Goal: Task Accomplishment & Management: Complete application form

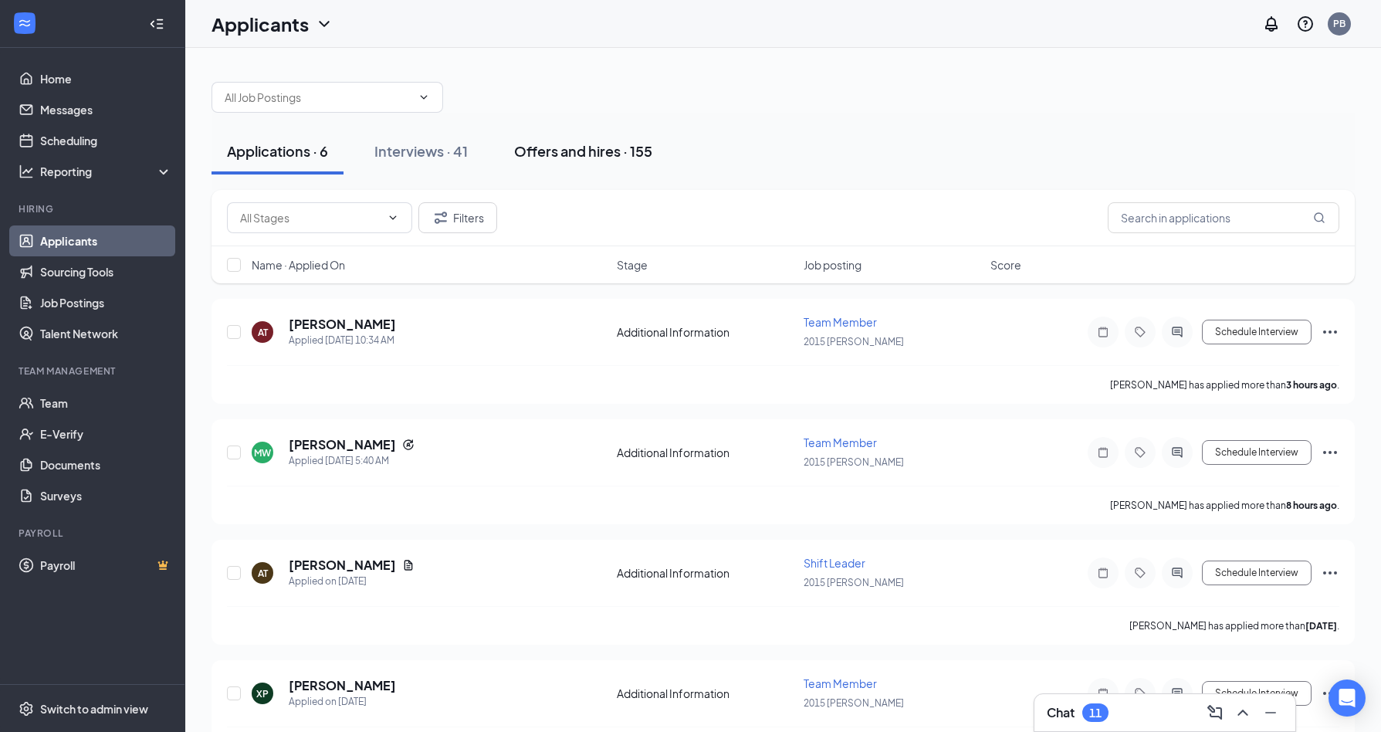
click at [600, 157] on div "Offers and hires · 155" at bounding box center [583, 150] width 138 height 19
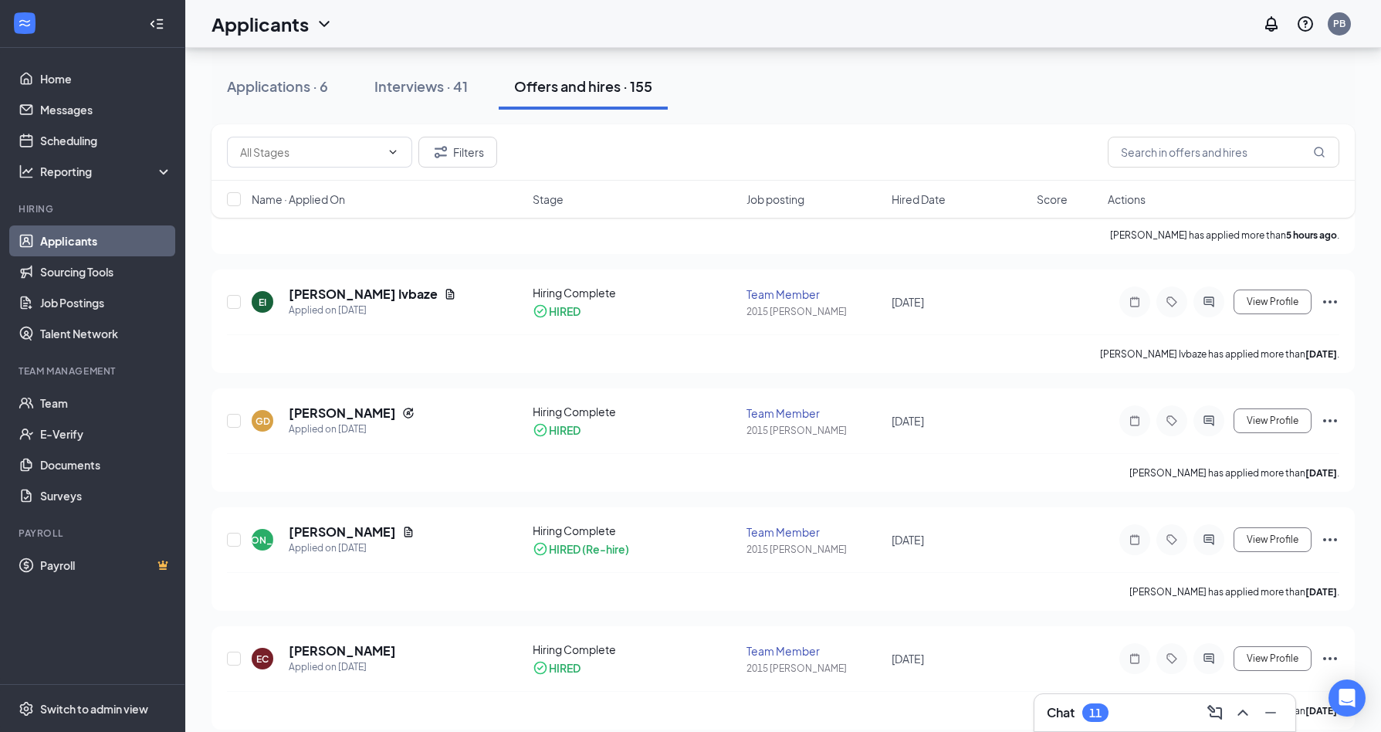
scroll to position [154, 0]
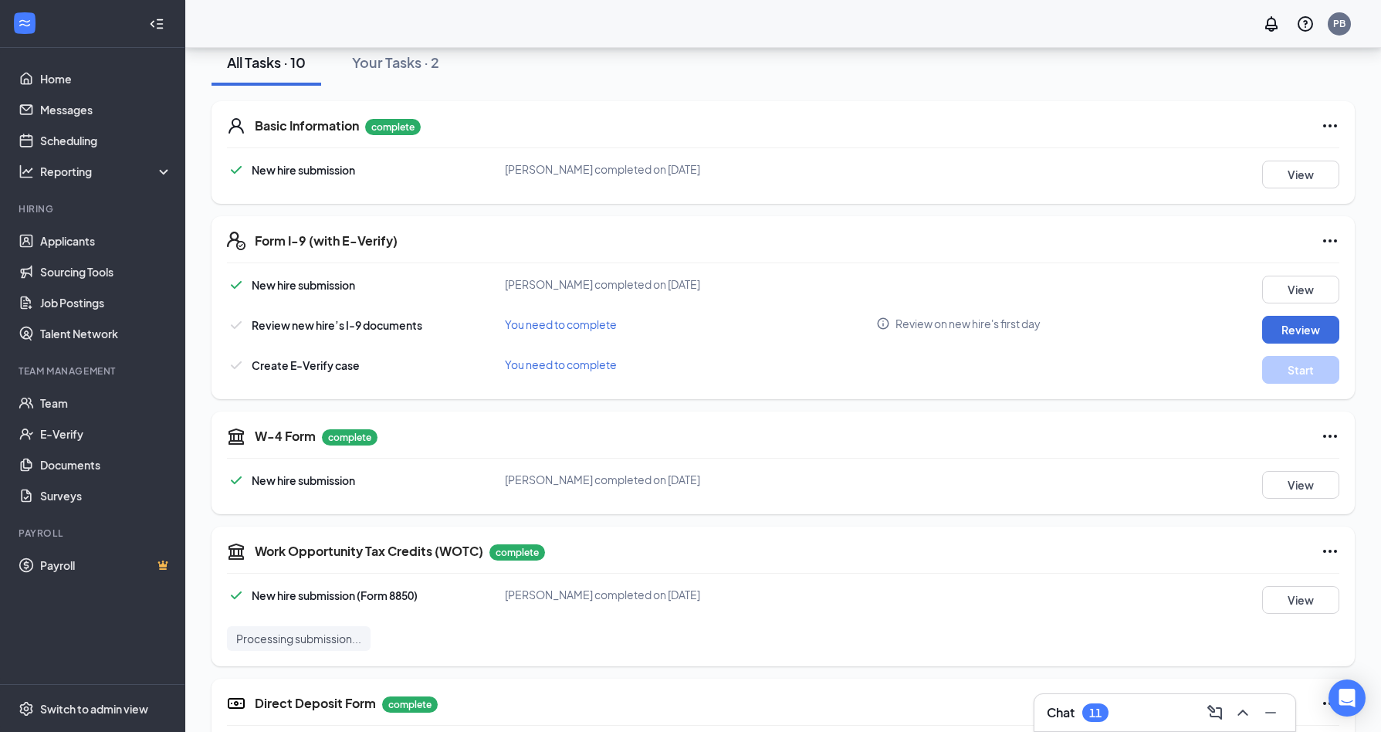
scroll to position [154, 0]
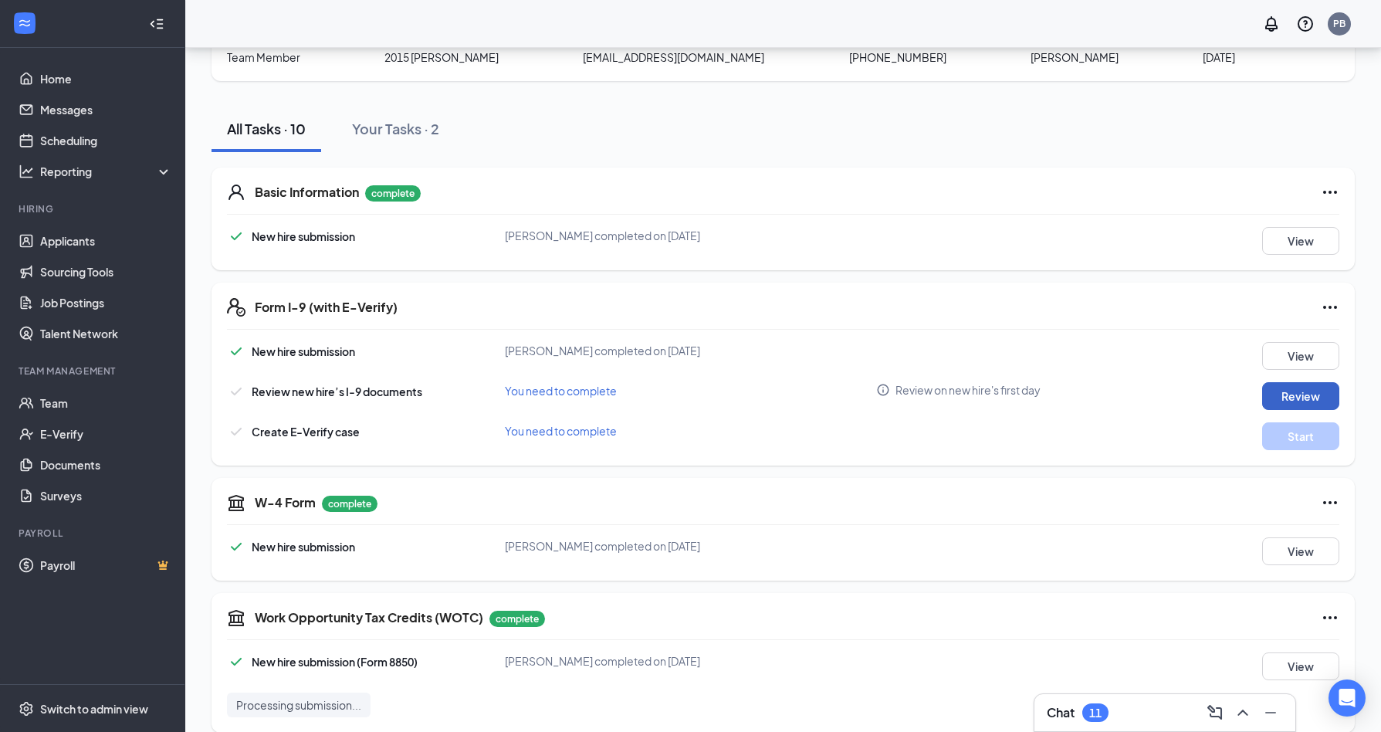
click at [1291, 397] on button "Review" at bounding box center [1300, 396] width 77 height 28
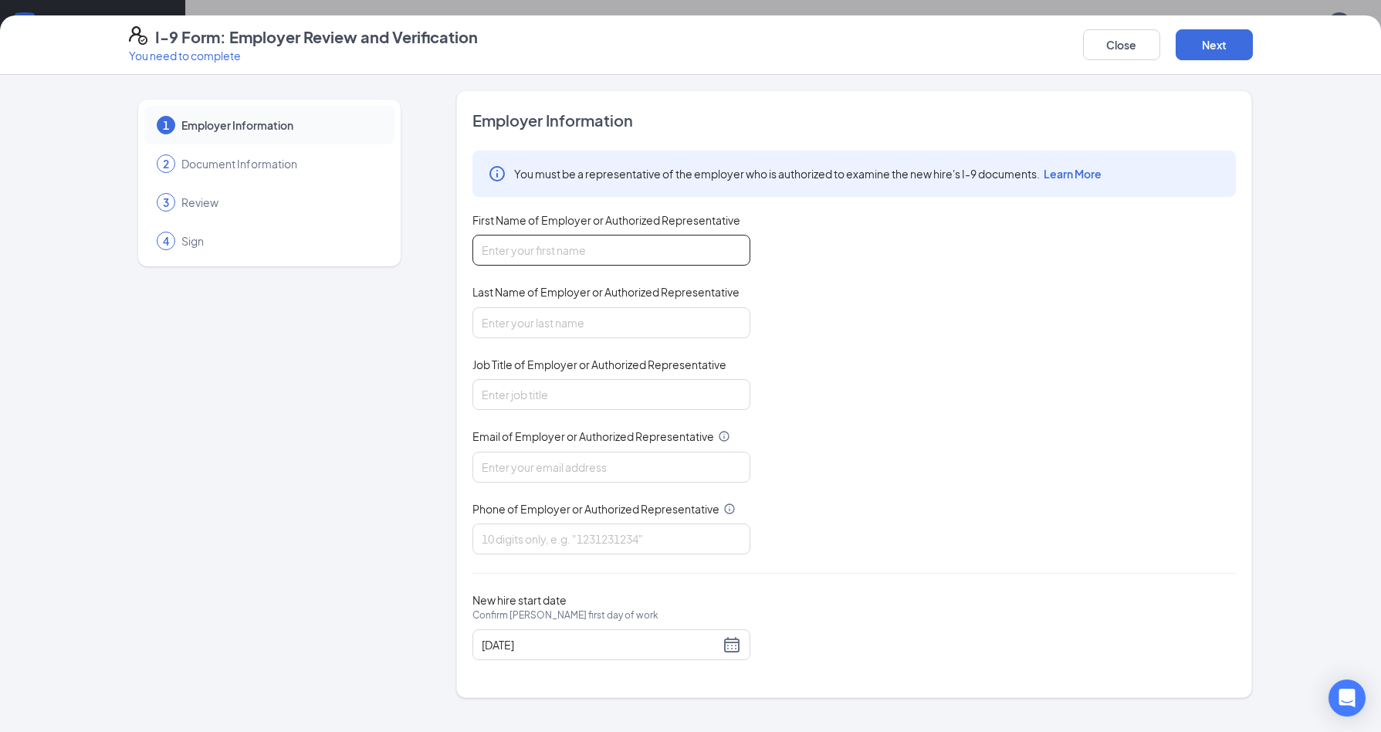
click at [583, 260] on input "First Name of Employer or Authorized Representative" at bounding box center [611, 250] width 278 height 31
type input "charlette"
type input "Richards"
click at [543, 397] on input "Job Title of Employer or Authorized Representative" at bounding box center [611, 394] width 278 height 31
type input "Area Director"
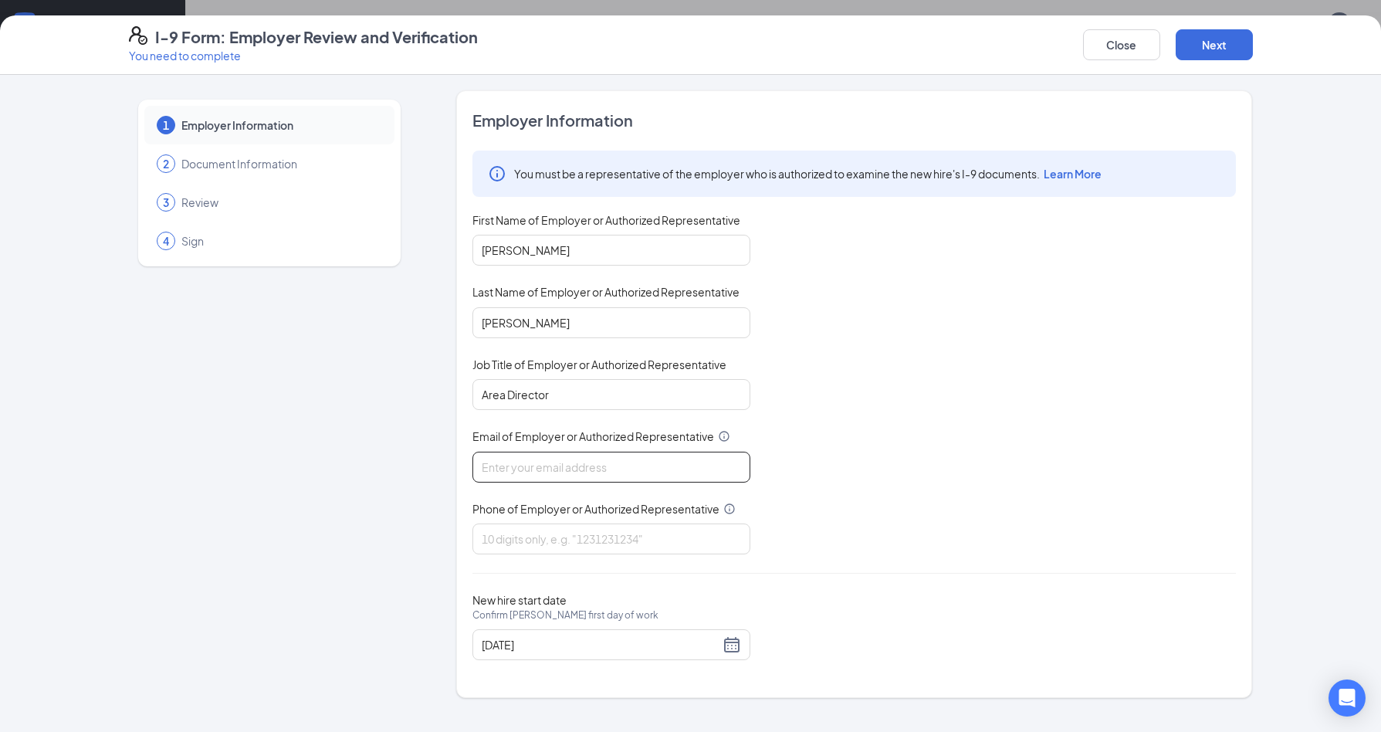
click at [561, 462] on input "Email of Employer or Authorized Representative" at bounding box center [611, 466] width 278 height 31
type input "Store2015@Melanbo.net"
click at [555, 537] on input "Phone of Employer or Authorized Representative" at bounding box center [611, 538] width 278 height 31
type input "7065102015"
click at [1207, 46] on button "Next" at bounding box center [1213, 44] width 77 height 31
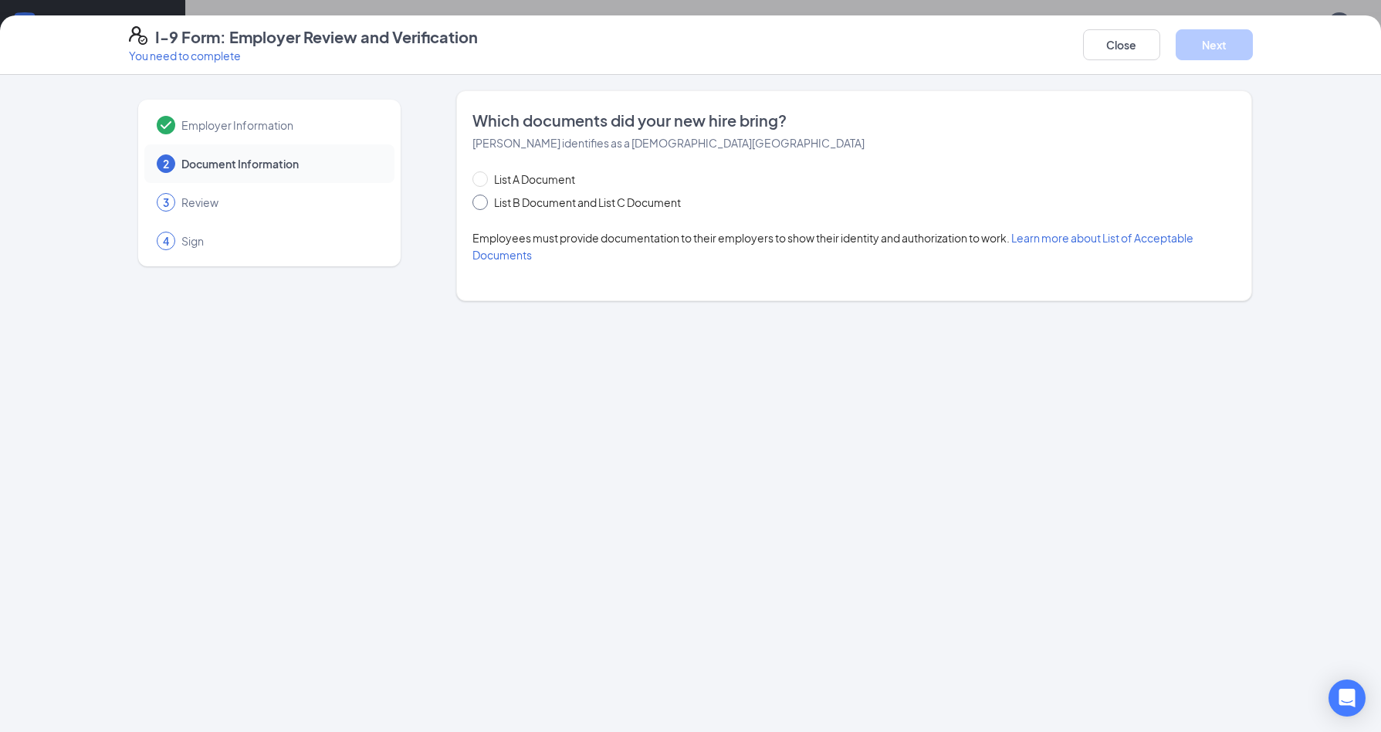
click at [588, 208] on span "List B Document and List C Document" at bounding box center [587, 202] width 199 height 17
click at [483, 205] on input "List B Document and List C Document" at bounding box center [477, 199] width 11 height 11
radio input "true"
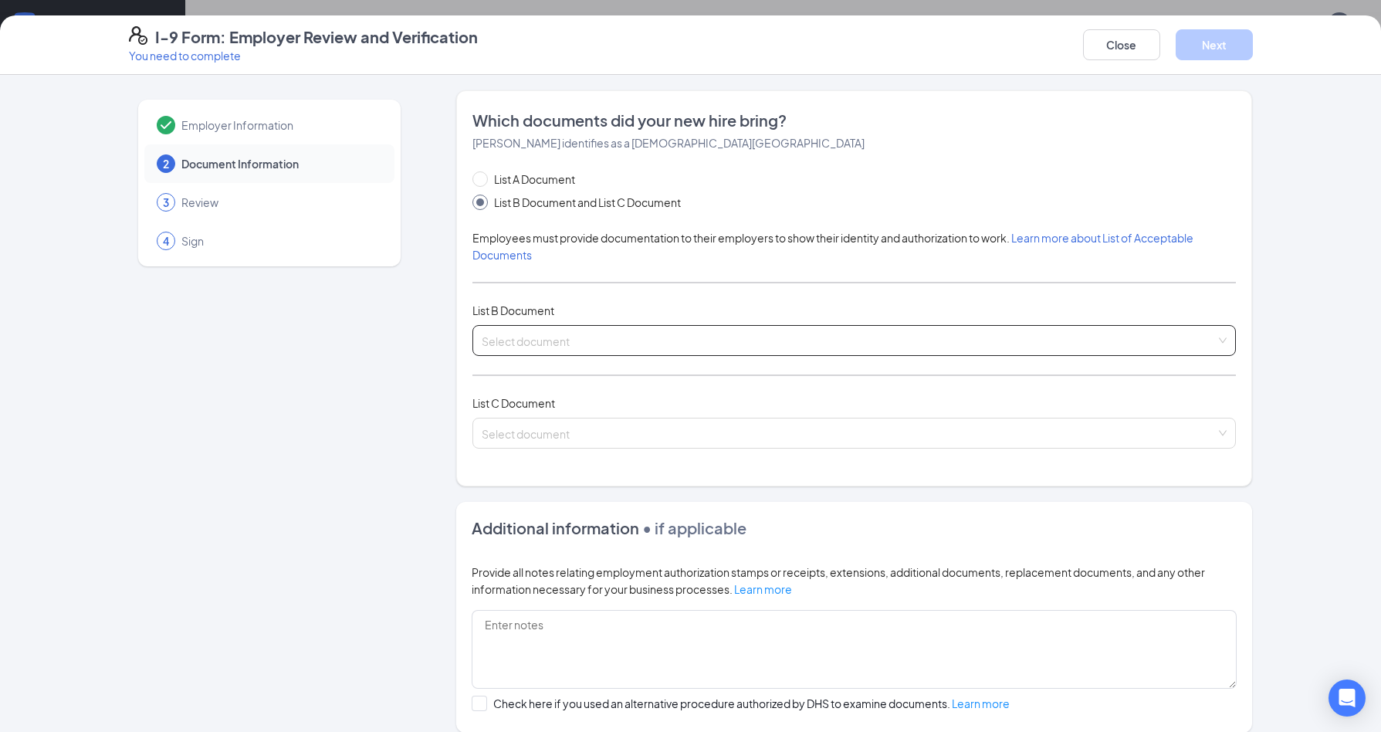
click at [623, 337] on input "search" at bounding box center [849, 337] width 734 height 23
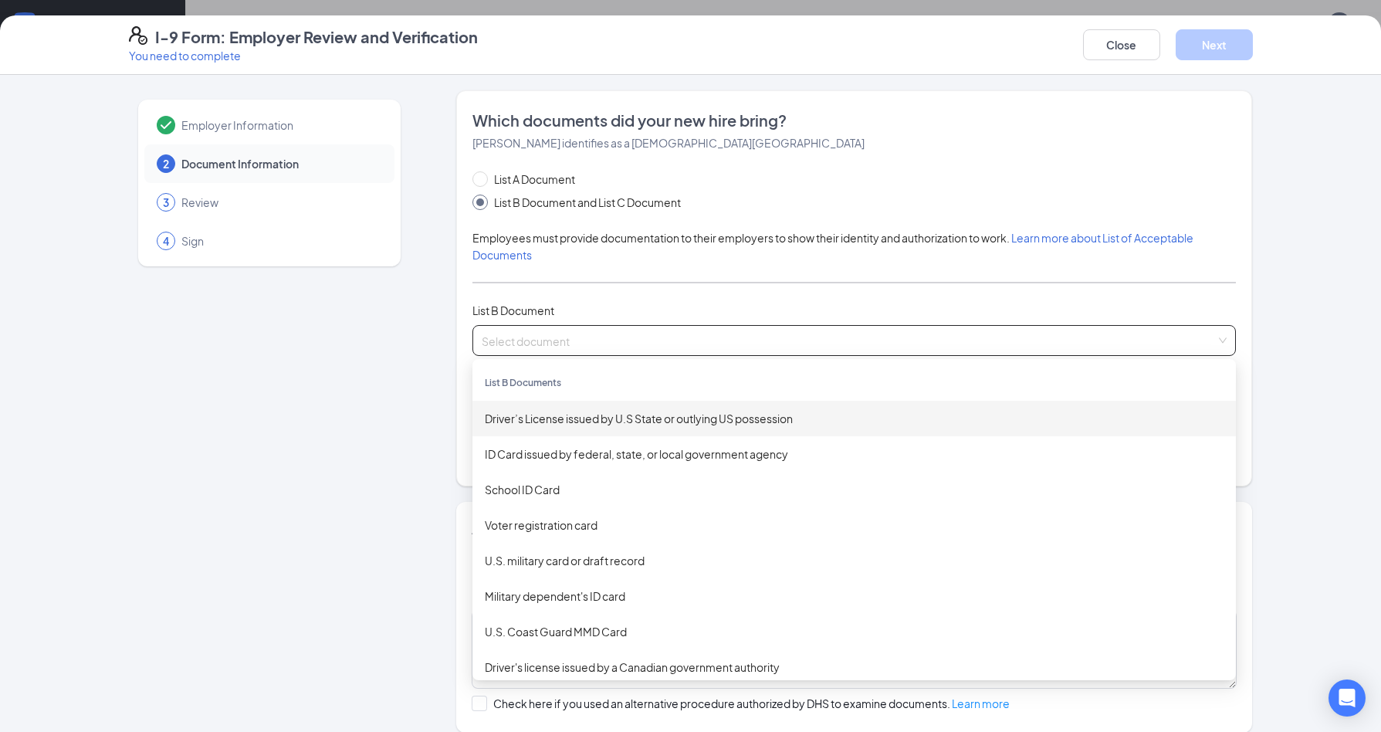
click at [610, 418] on div "Driver’s License issued by U.S State or outlying US possession" at bounding box center [854, 418] width 739 height 17
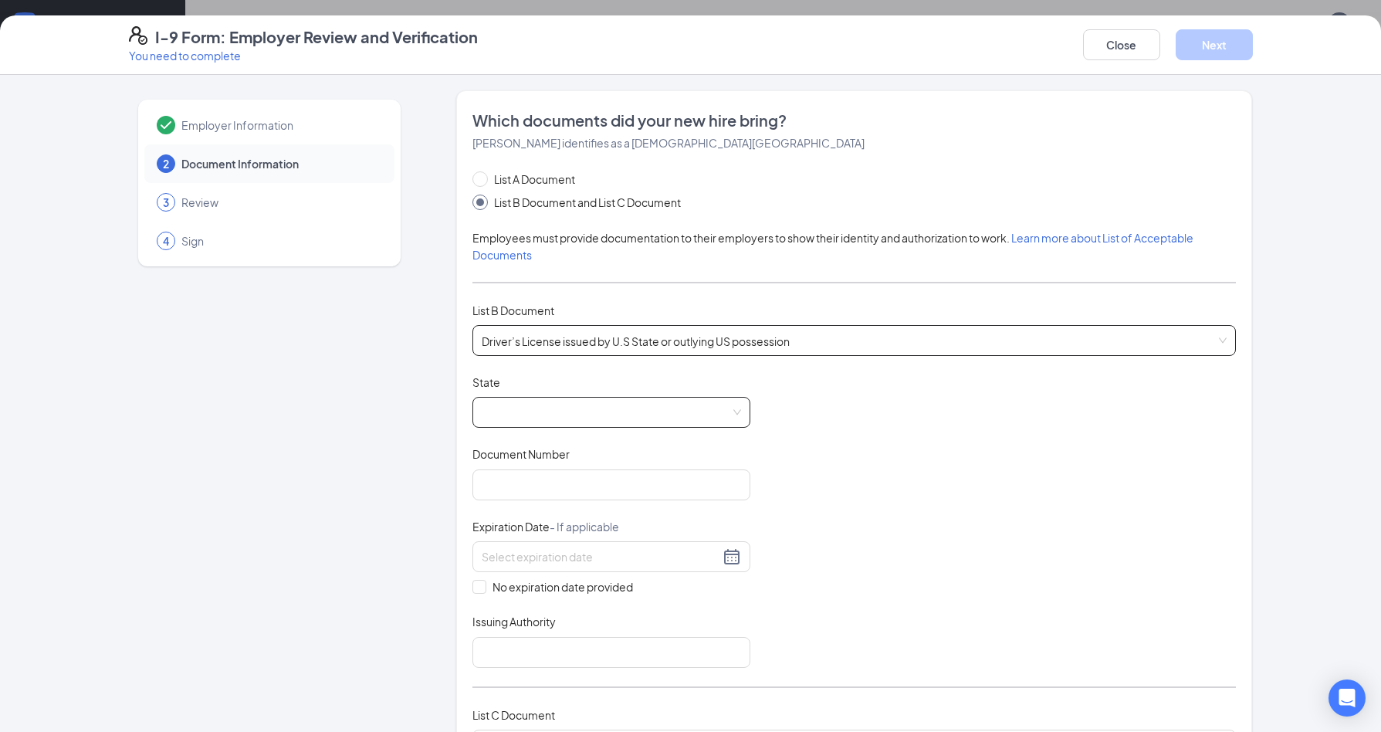
click at [729, 418] on span at bounding box center [611, 411] width 259 height 29
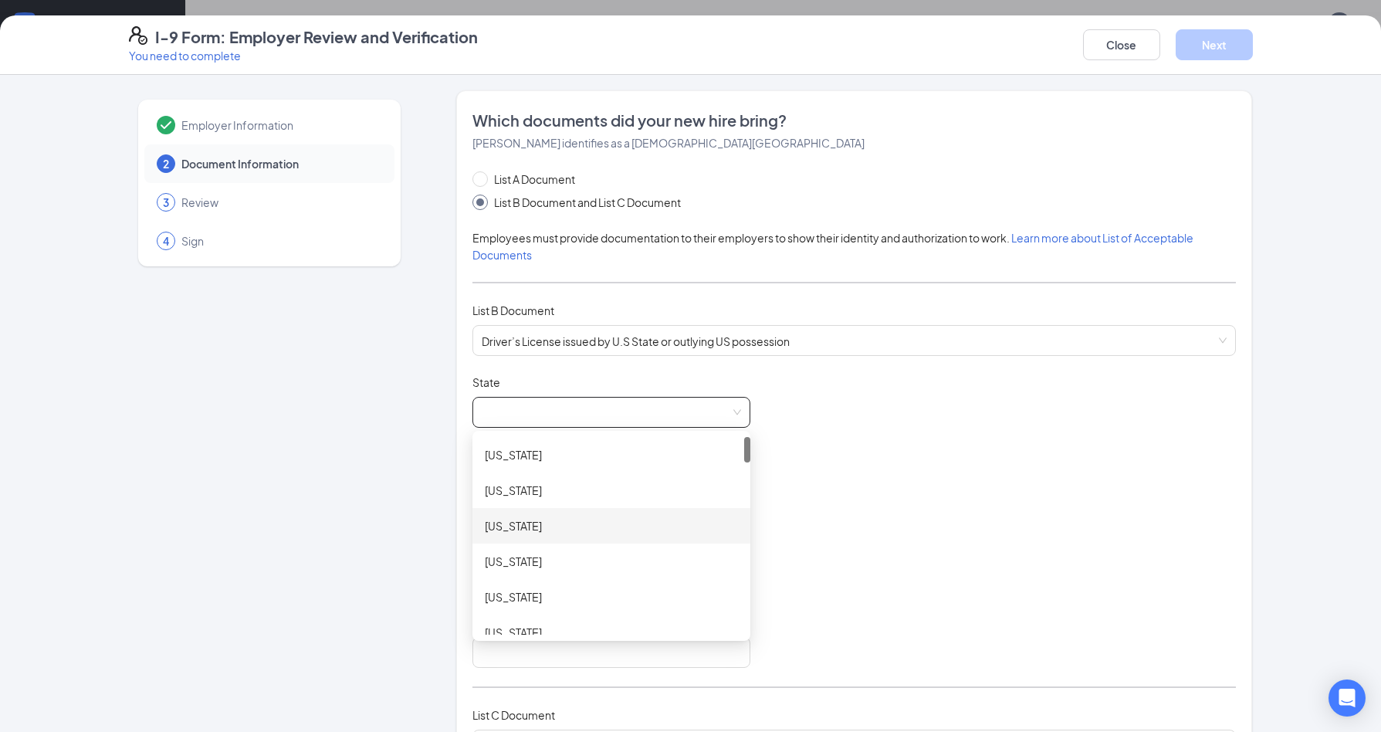
scroll to position [309, 0]
click at [556, 533] on div "Georgia" at bounding box center [611, 536] width 253 height 17
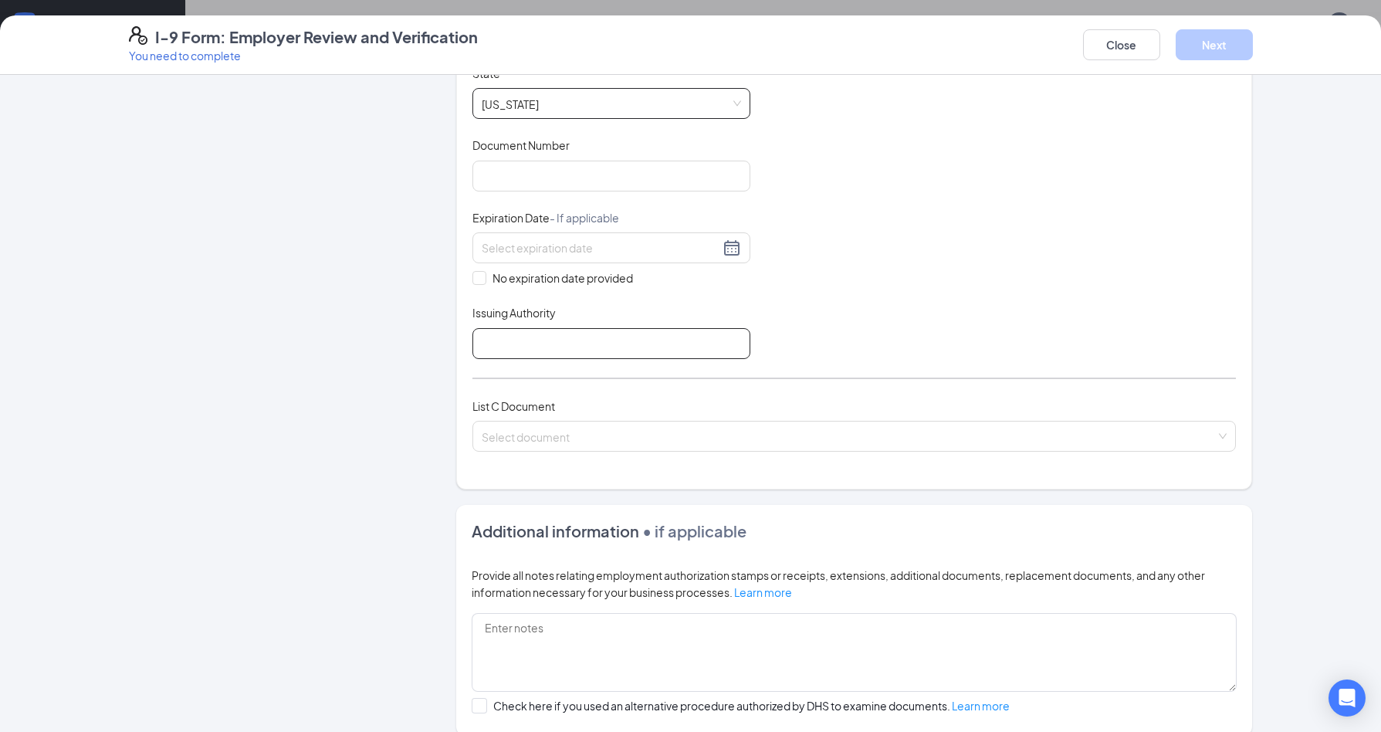
click at [710, 343] on input "Issuing Authority" at bounding box center [611, 343] width 278 height 31
type input "Georgia"
click at [605, 437] on input "search" at bounding box center [849, 432] width 734 height 23
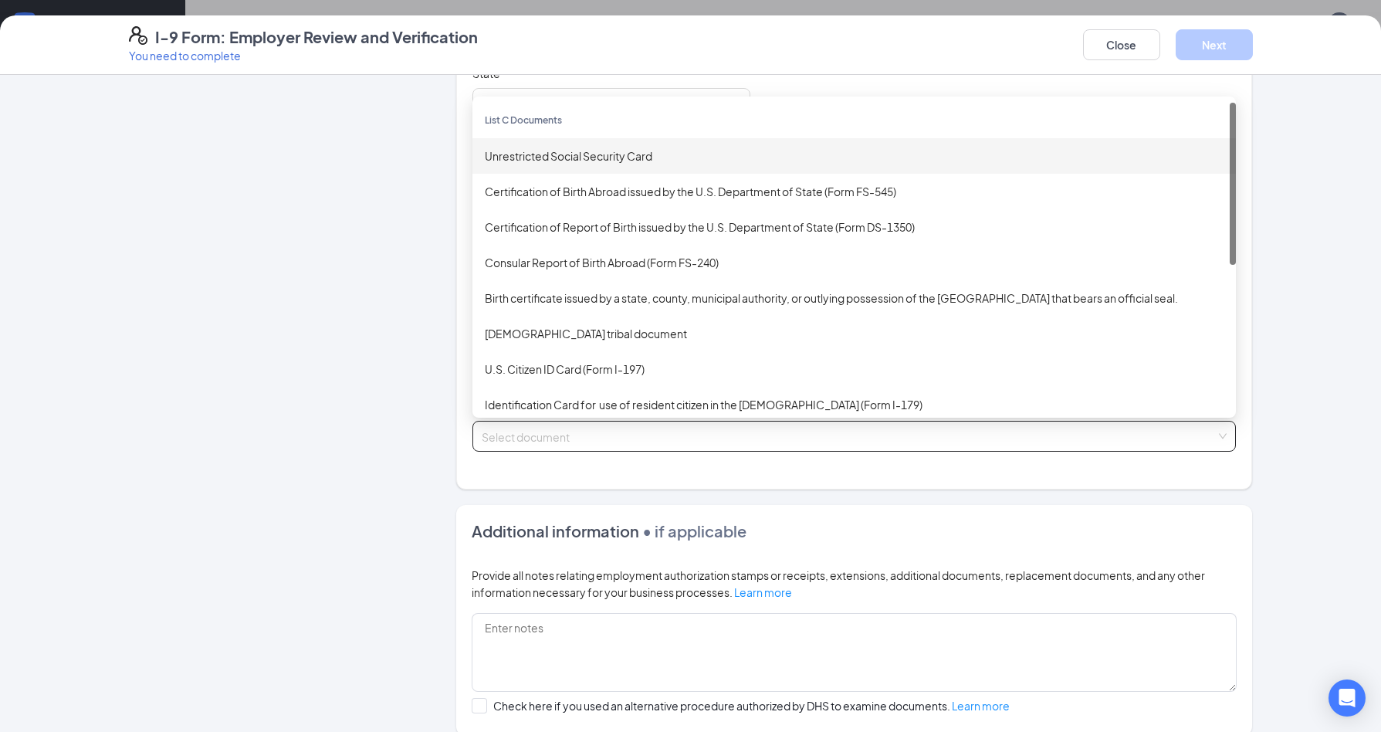
click at [561, 153] on div "Unrestricted Social Security Card" at bounding box center [854, 155] width 739 height 17
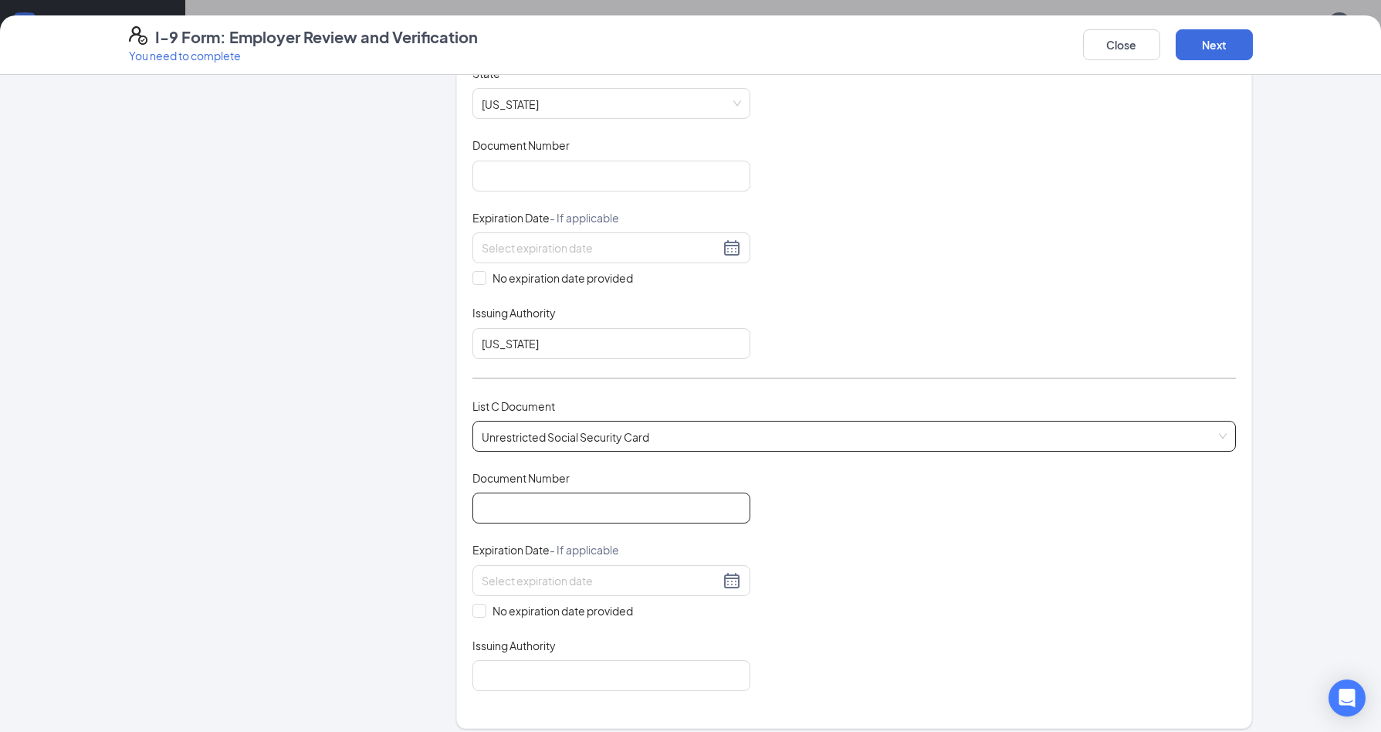
click at [598, 508] on input "Document Number" at bounding box center [611, 507] width 278 height 31
type input "384311141"
click at [477, 612] on input "No expiration date provided" at bounding box center [477, 609] width 11 height 11
checkbox input "true"
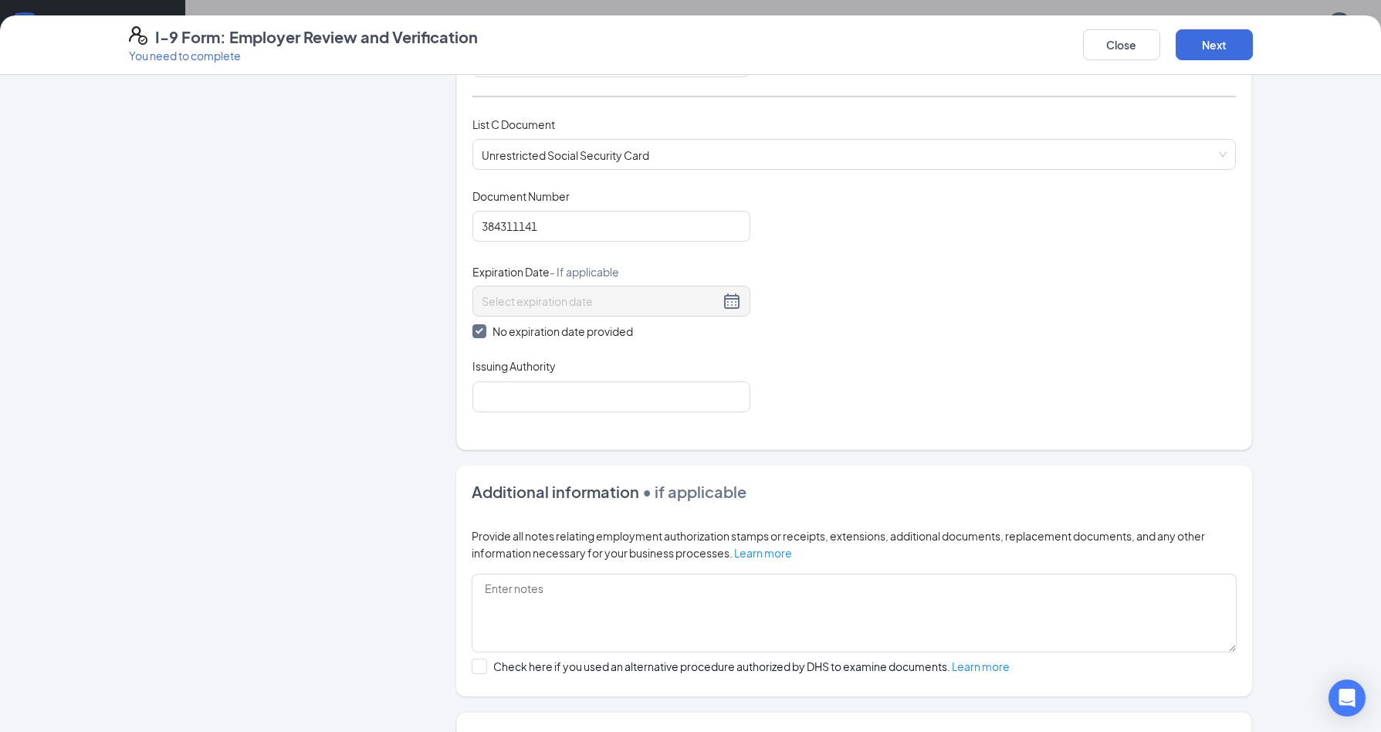
scroll to position [617, 0]
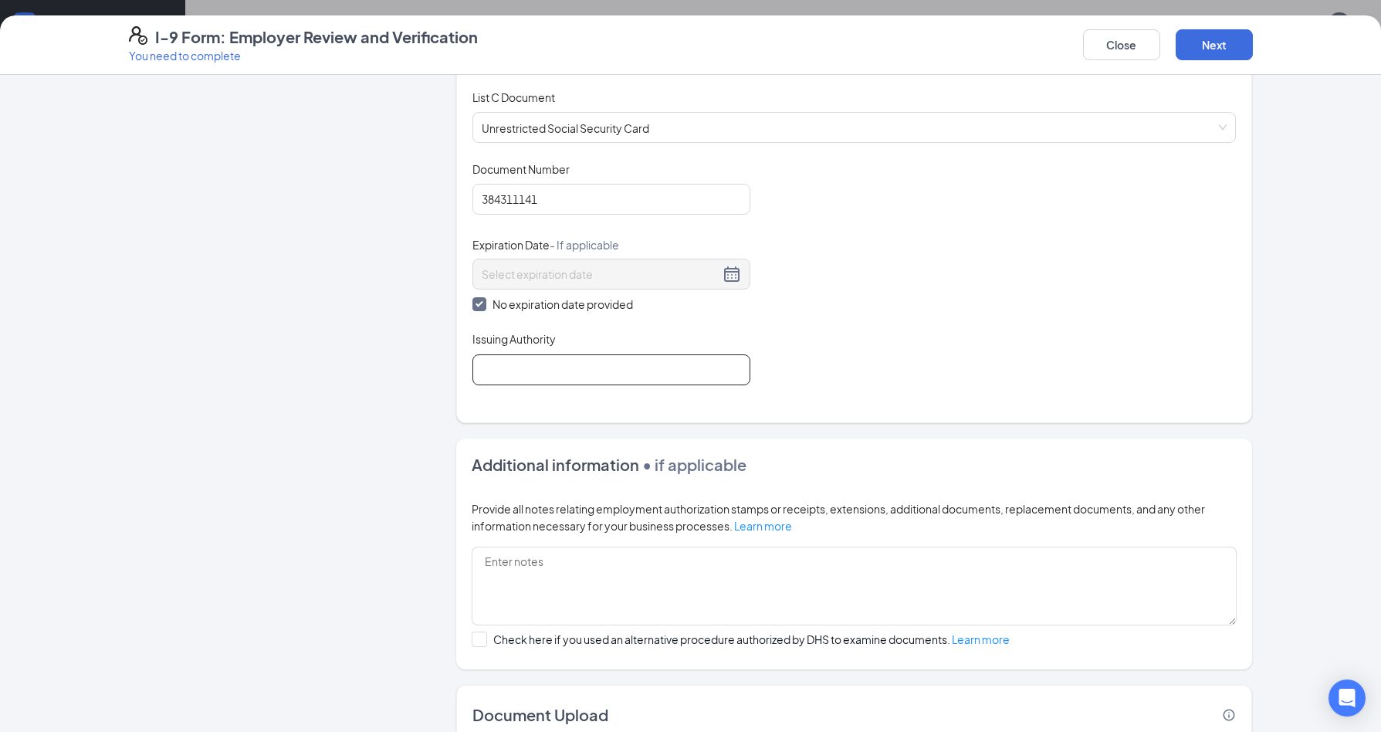
click at [542, 375] on input "Issuing Authority" at bounding box center [611, 369] width 278 height 31
type input "Department of Health"
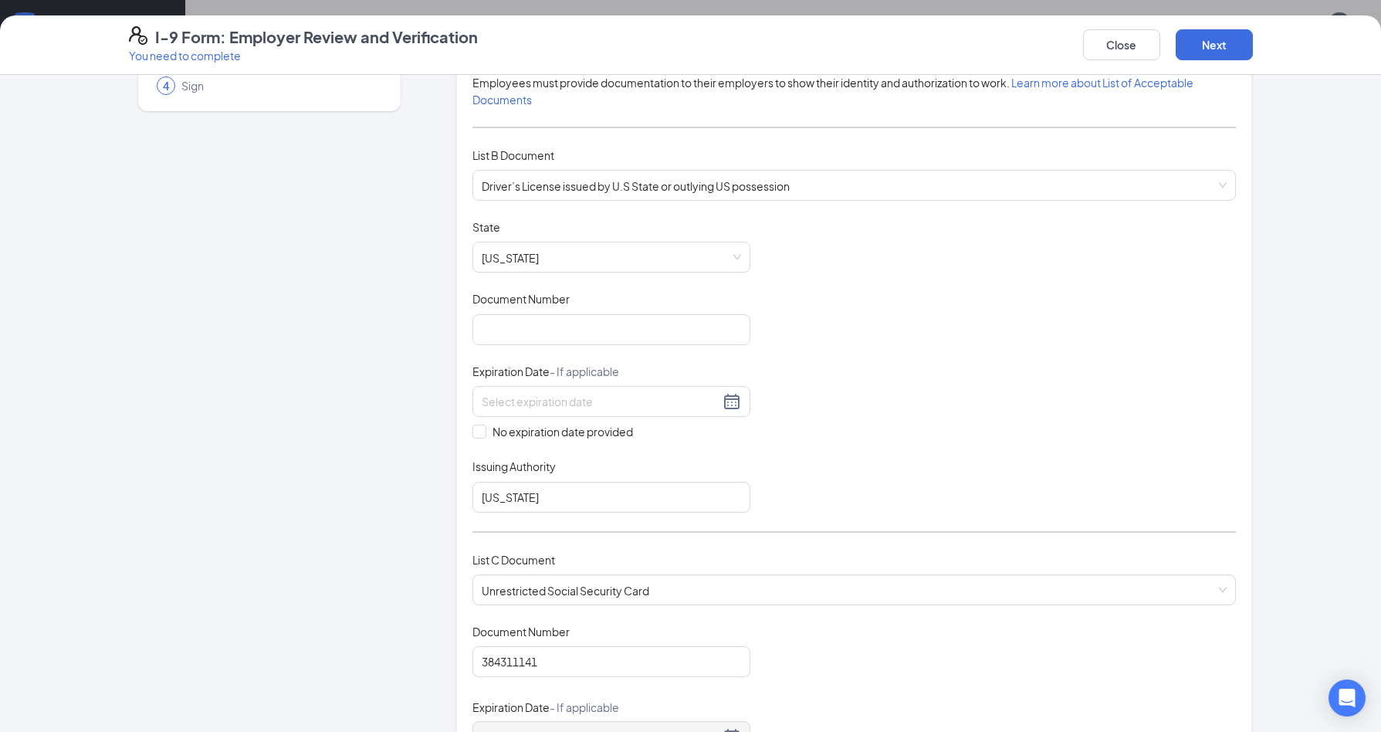
scroll to position [154, 0]
click at [569, 342] on input "Document Number" at bounding box center [611, 330] width 278 height 31
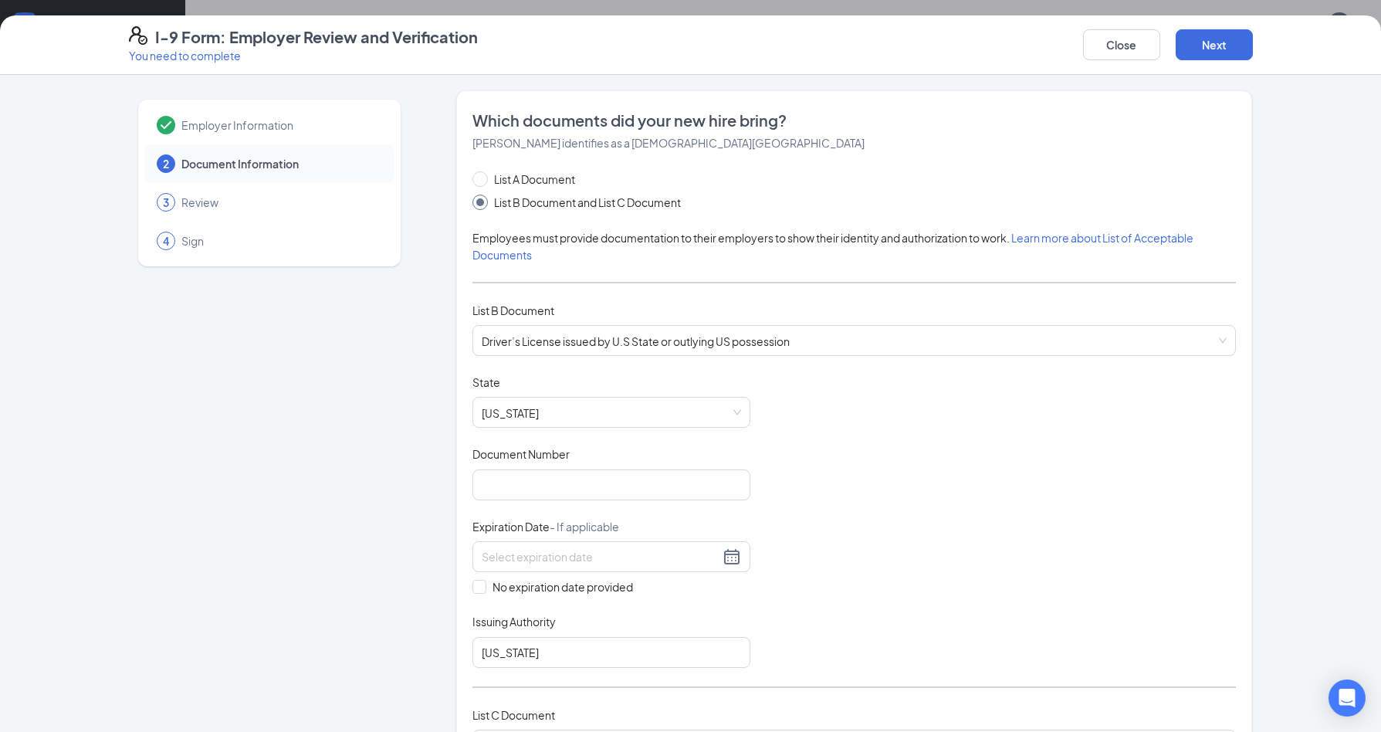
scroll to position [62, 0]
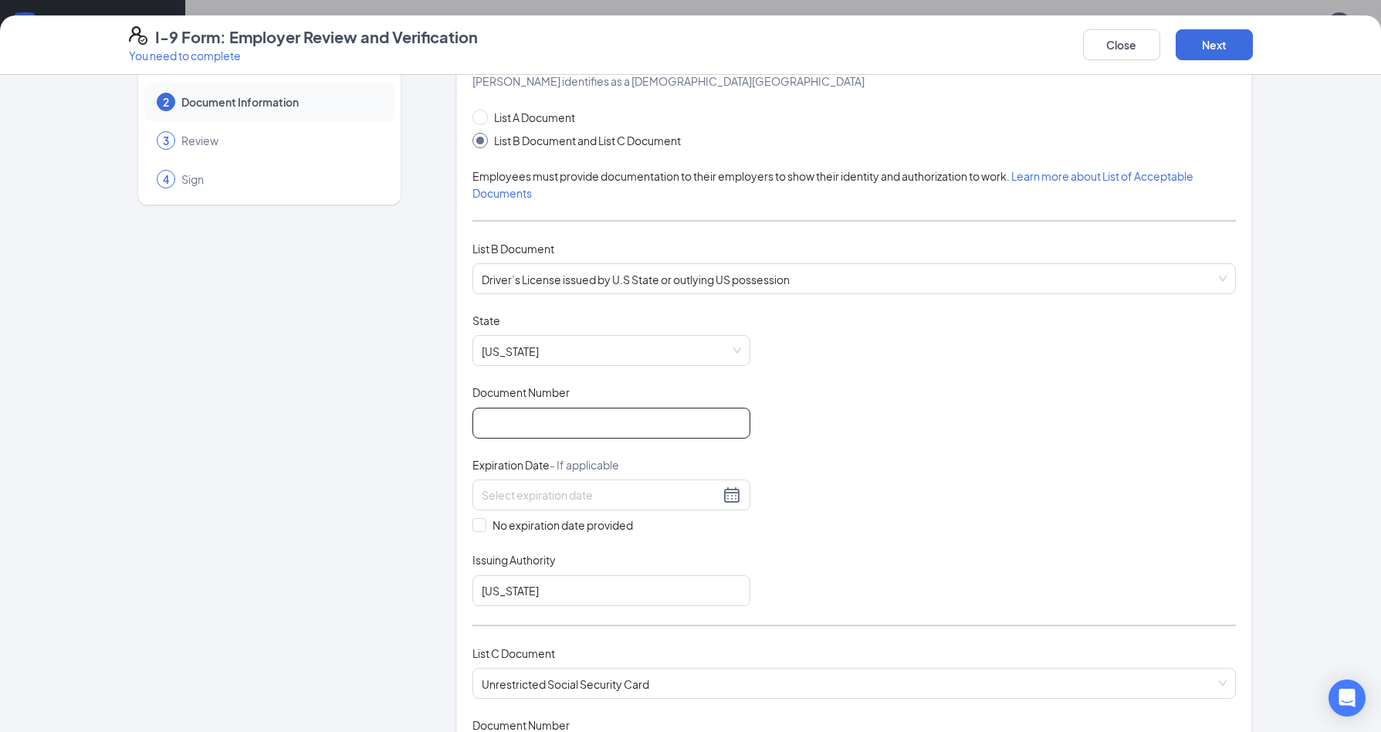
click at [548, 419] on input "Document Number" at bounding box center [611, 422] width 278 height 31
type input "0719947808"
click at [550, 494] on input at bounding box center [601, 494] width 238 height 17
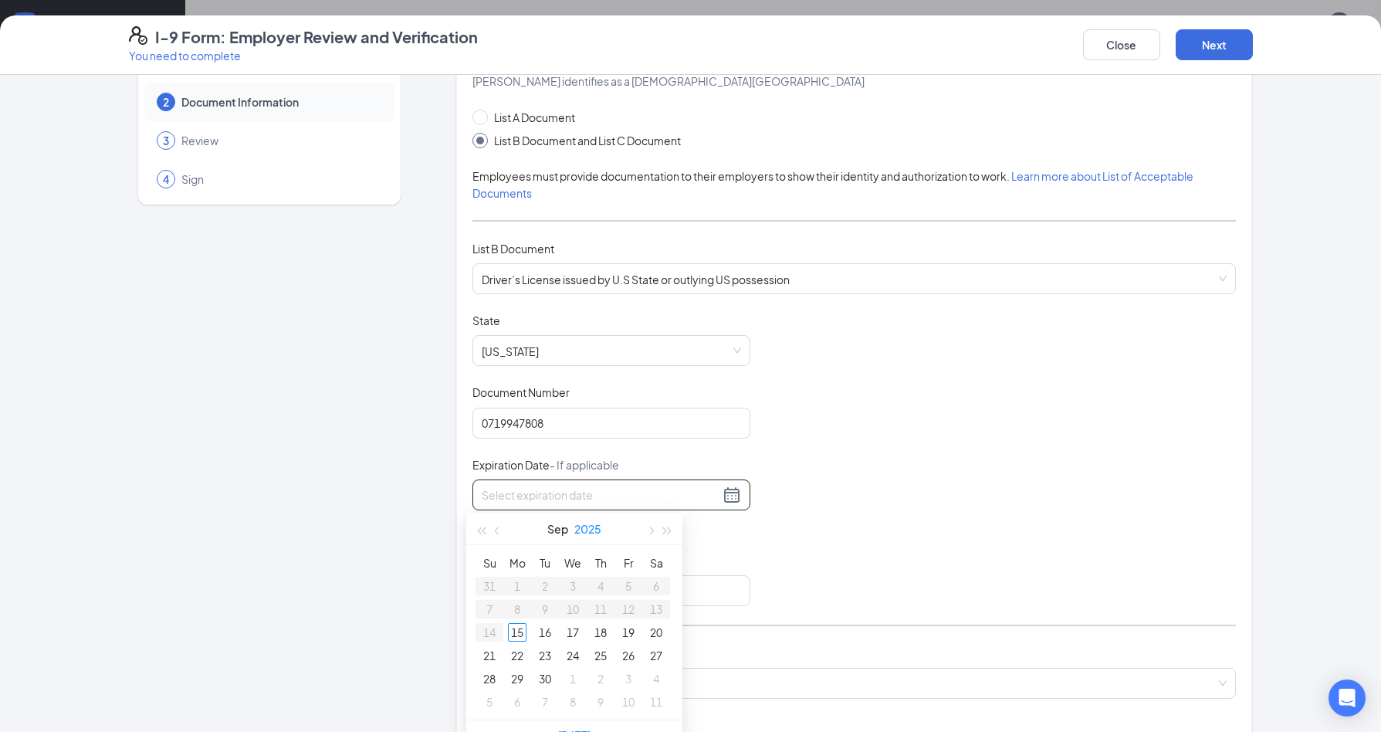
click at [586, 525] on button "2025" at bounding box center [587, 528] width 27 height 31
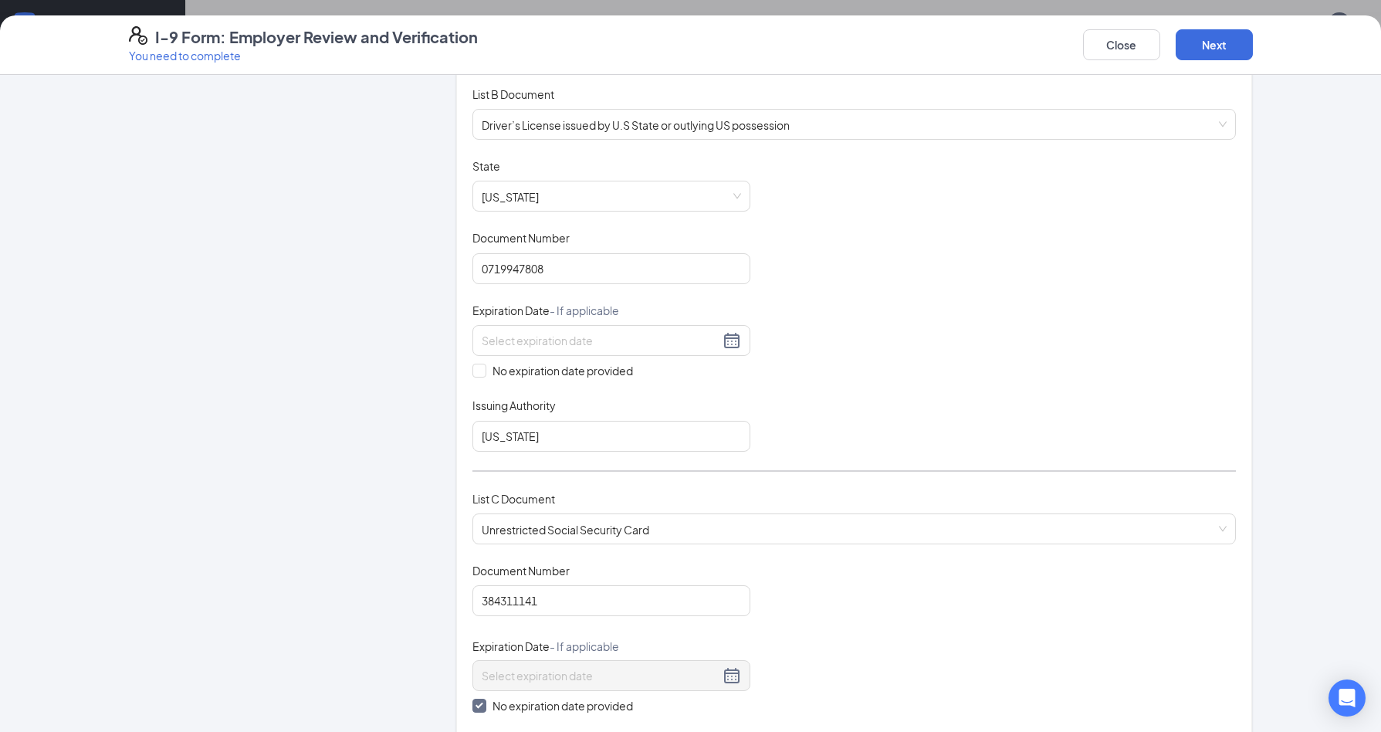
scroll to position [247, 0]
click at [725, 343] on div at bounding box center [611, 340] width 259 height 19
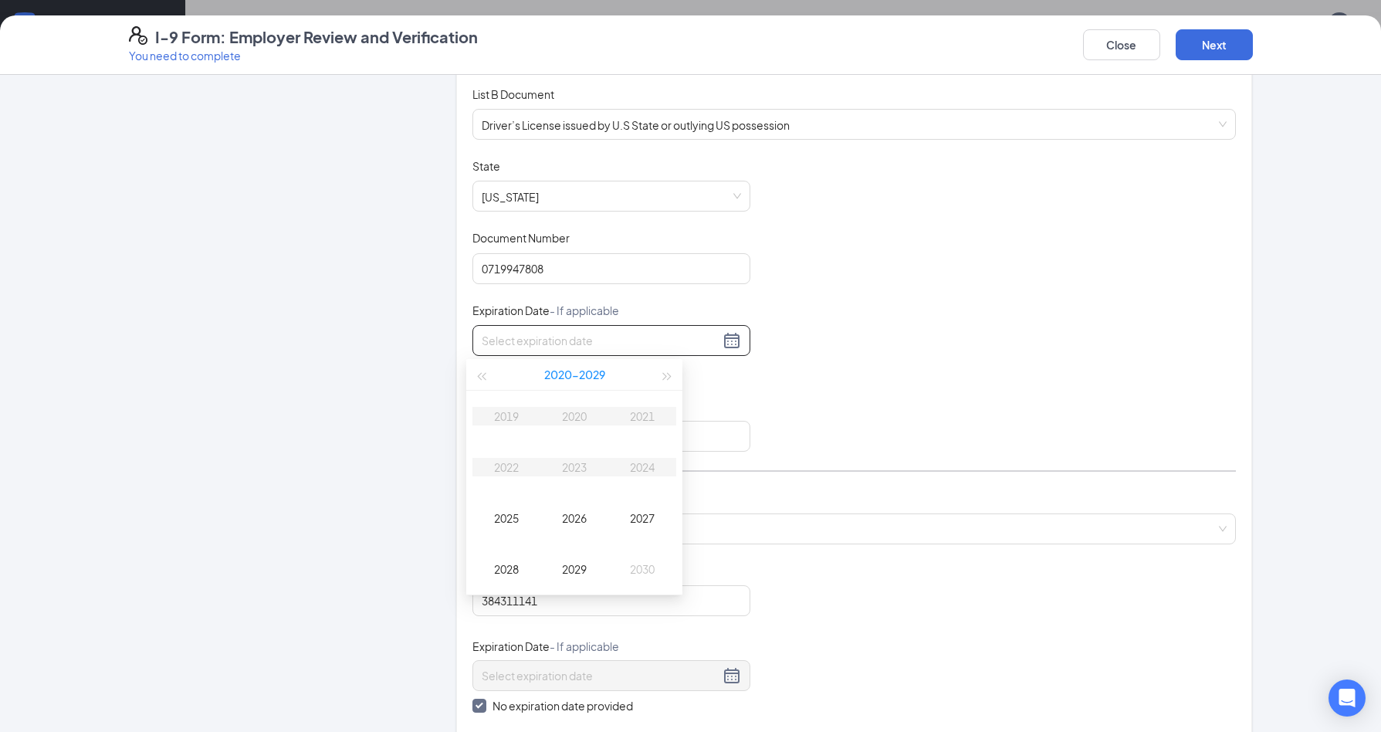
click at [586, 374] on button "2020 - 2029" at bounding box center [574, 374] width 61 height 31
click at [574, 462] on div "2030-2039" at bounding box center [574, 458] width 72 height 19
click at [498, 464] on div "2032" at bounding box center [506, 467] width 46 height 19
click at [509, 520] on div "Jul" at bounding box center [506, 518] width 46 height 19
type input "07/28/2032"
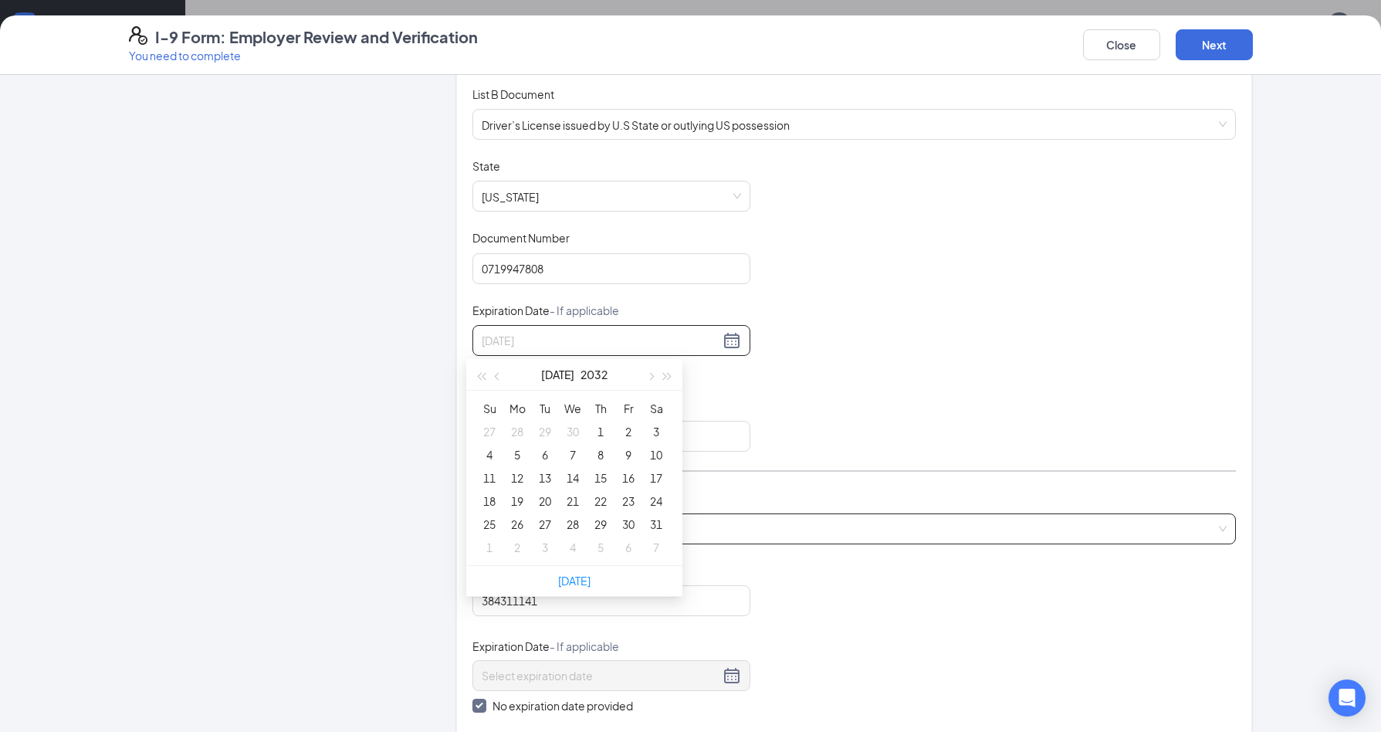
click at [568, 520] on div "28" at bounding box center [572, 524] width 19 height 19
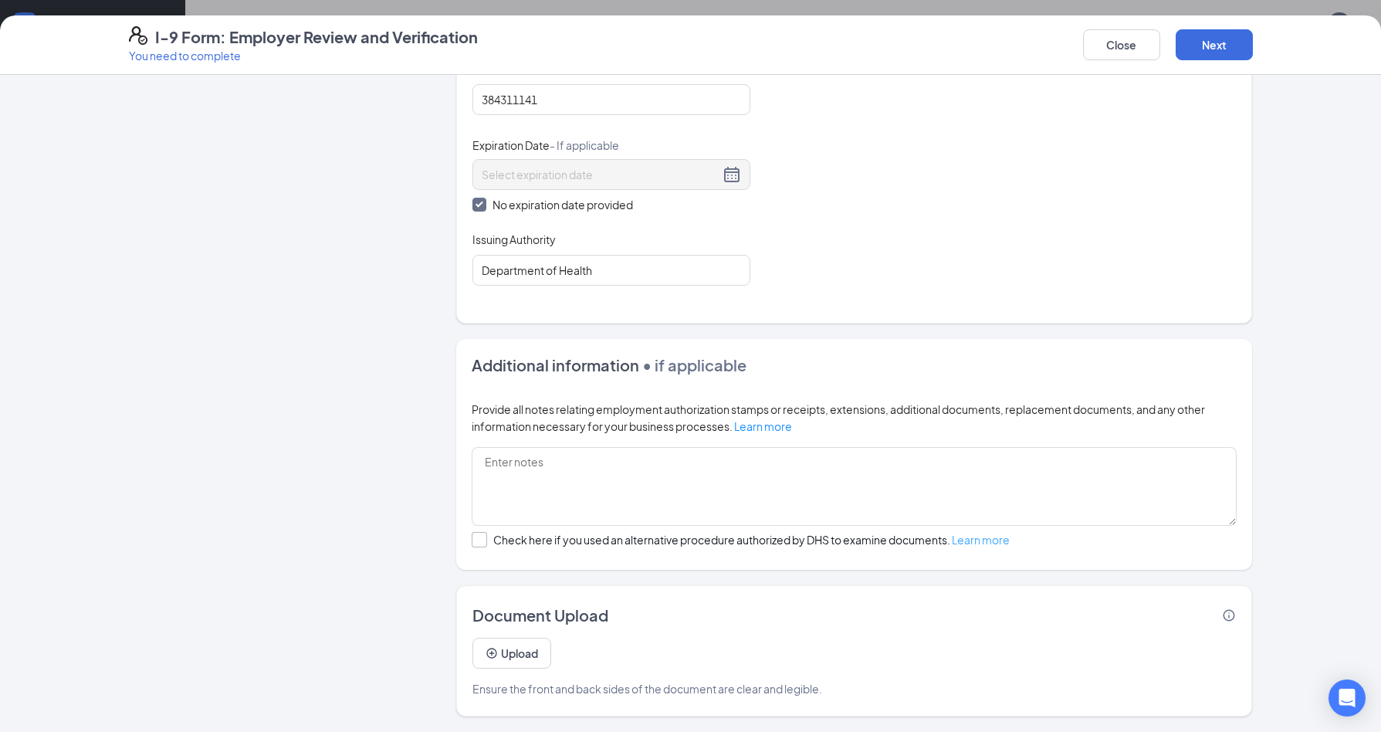
scroll to position [556, 0]
click at [1212, 49] on button "Next" at bounding box center [1213, 44] width 77 height 31
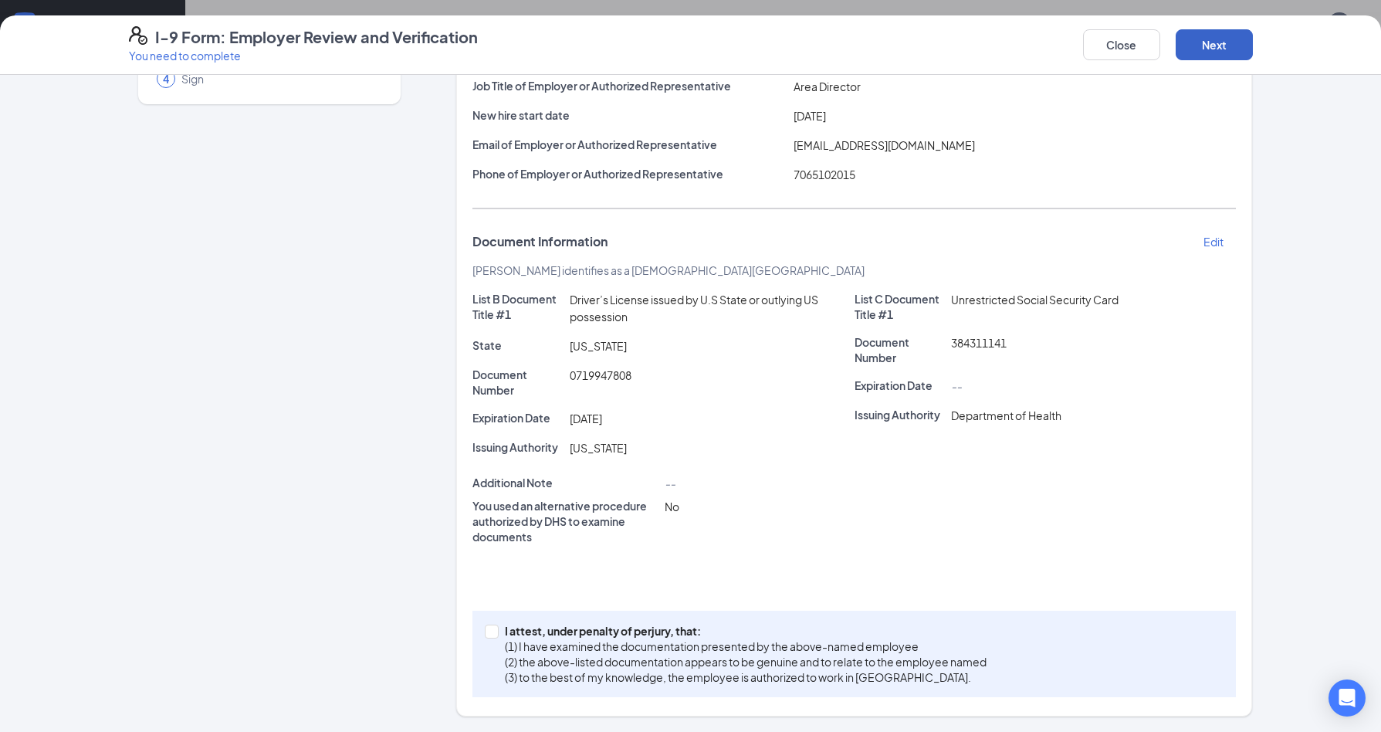
scroll to position [162, 0]
drag, startPoint x: 483, startPoint y: 630, endPoint x: 490, endPoint y: 625, distance: 8.3
click at [485, 630] on input "I attest, under penalty of perjury, that: (1) I have examined the documentation…" at bounding box center [490, 629] width 11 height 11
checkbox input "true"
click at [1232, 43] on button "Next" at bounding box center [1213, 44] width 77 height 31
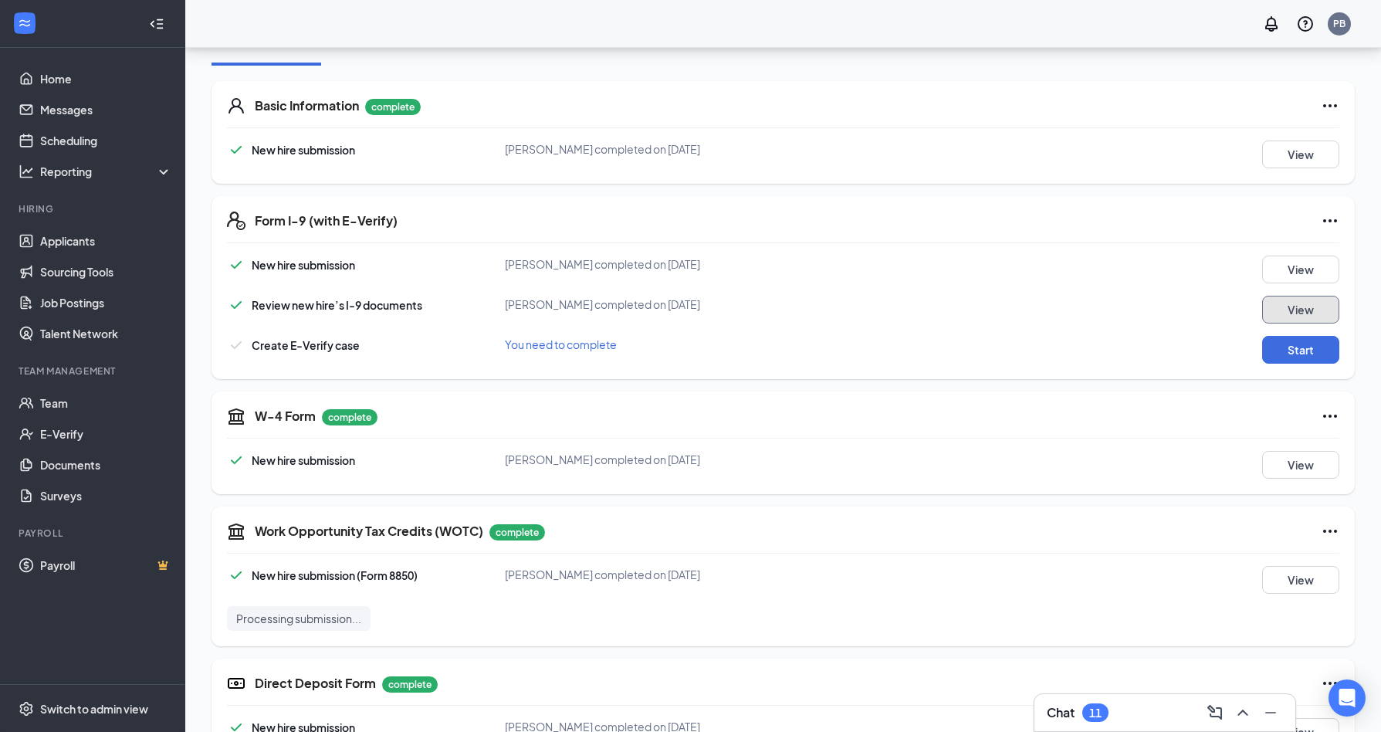
scroll to position [228, 0]
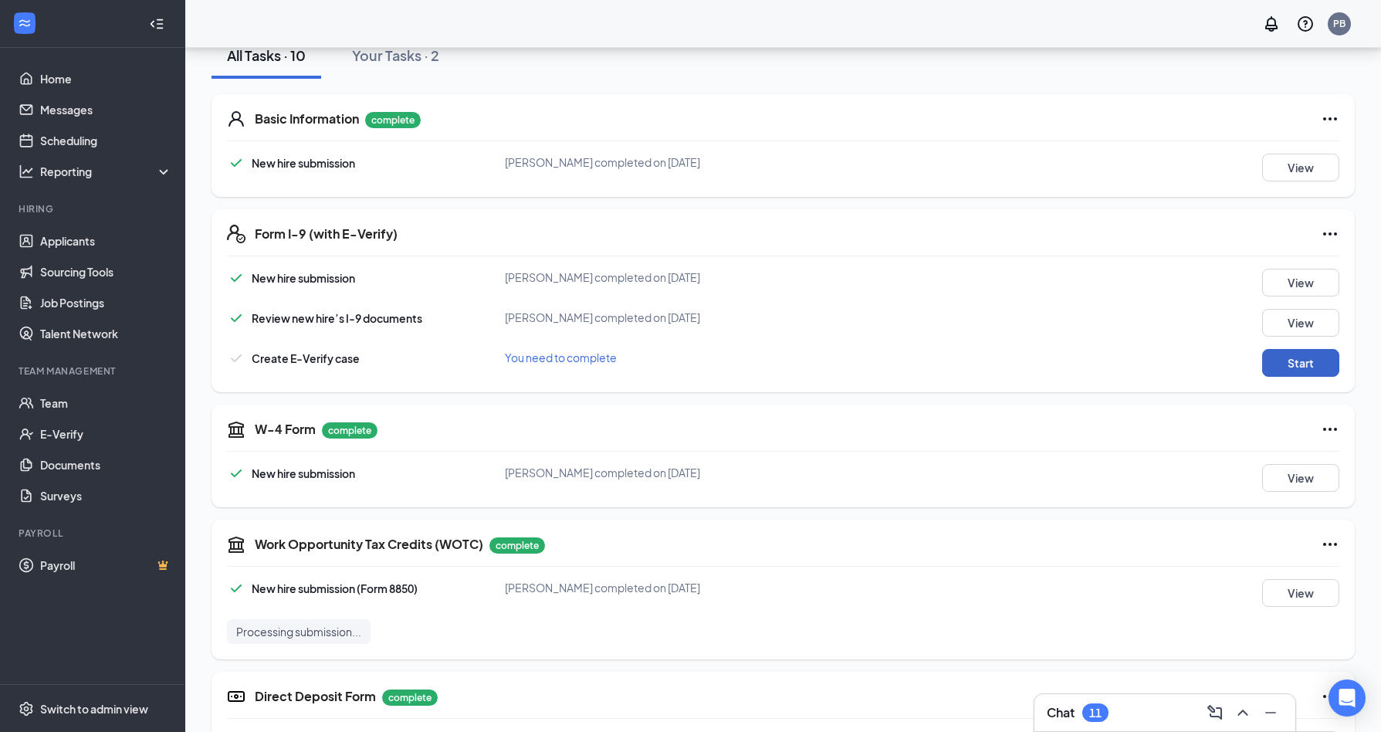
click at [1320, 361] on button "Start" at bounding box center [1300, 363] width 77 height 28
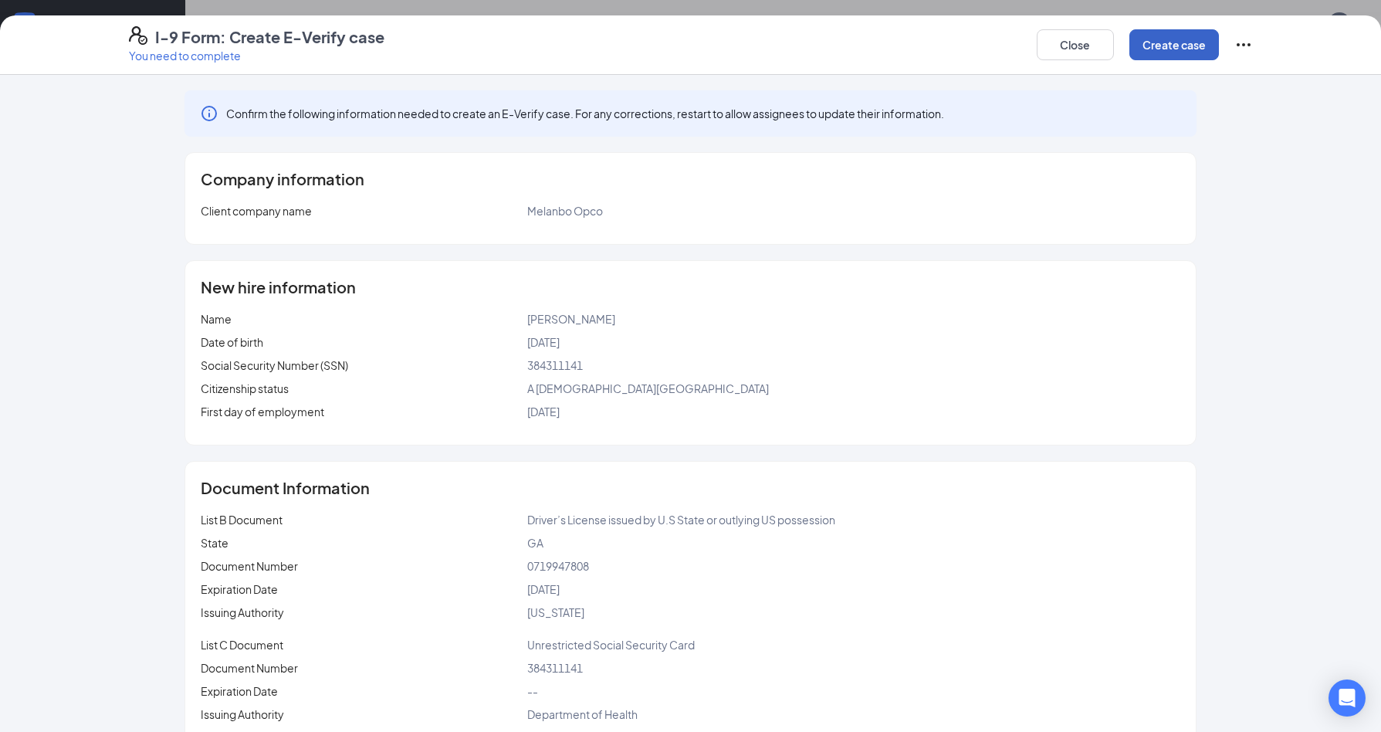
click at [1171, 46] on button "Create case" at bounding box center [1174, 44] width 90 height 31
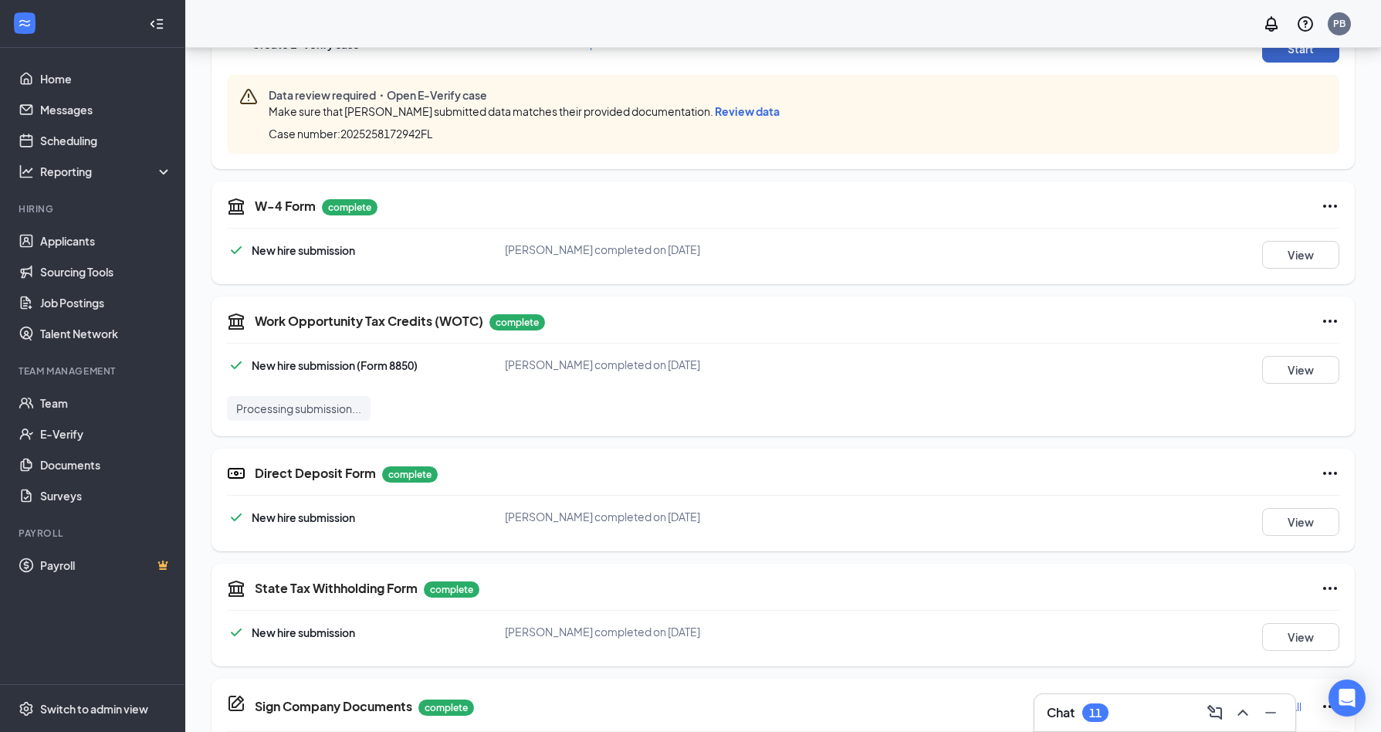
scroll to position [347, 0]
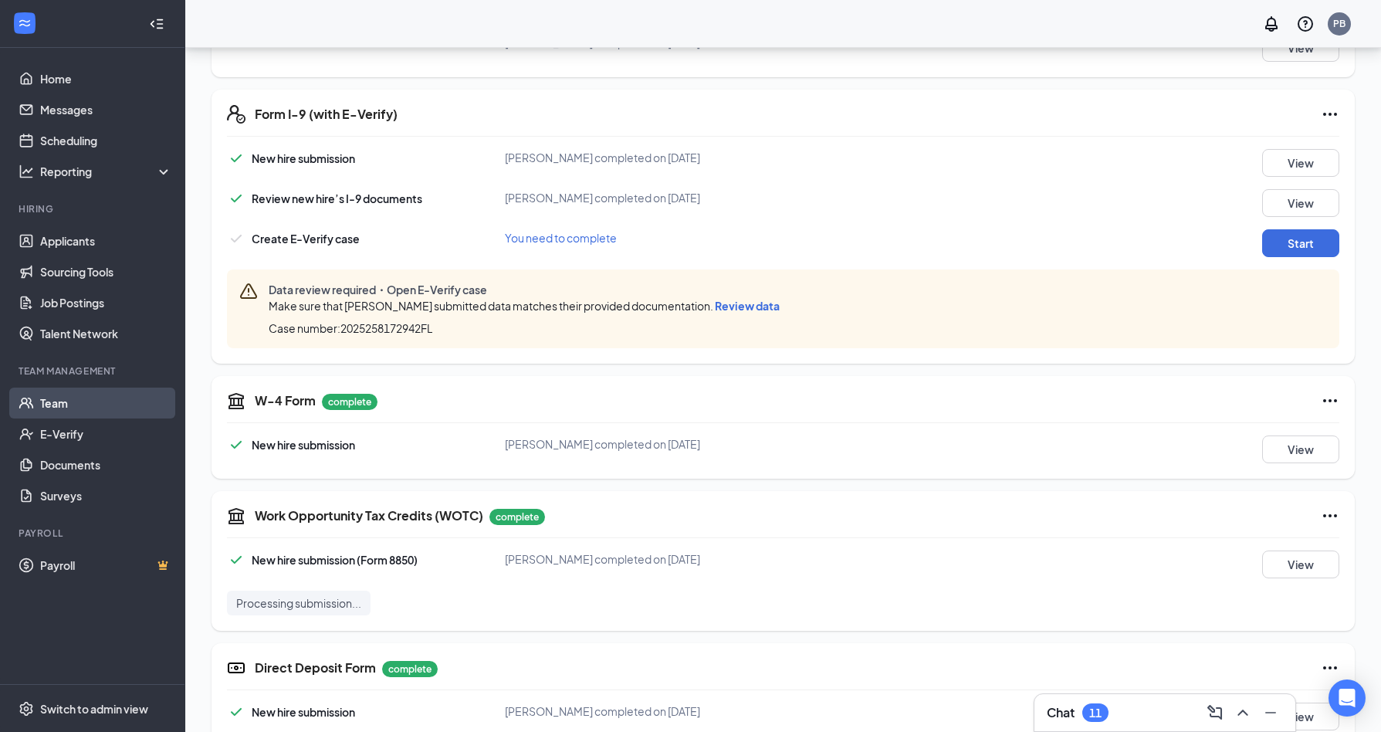
click at [59, 402] on link "Team" at bounding box center [106, 402] width 132 height 31
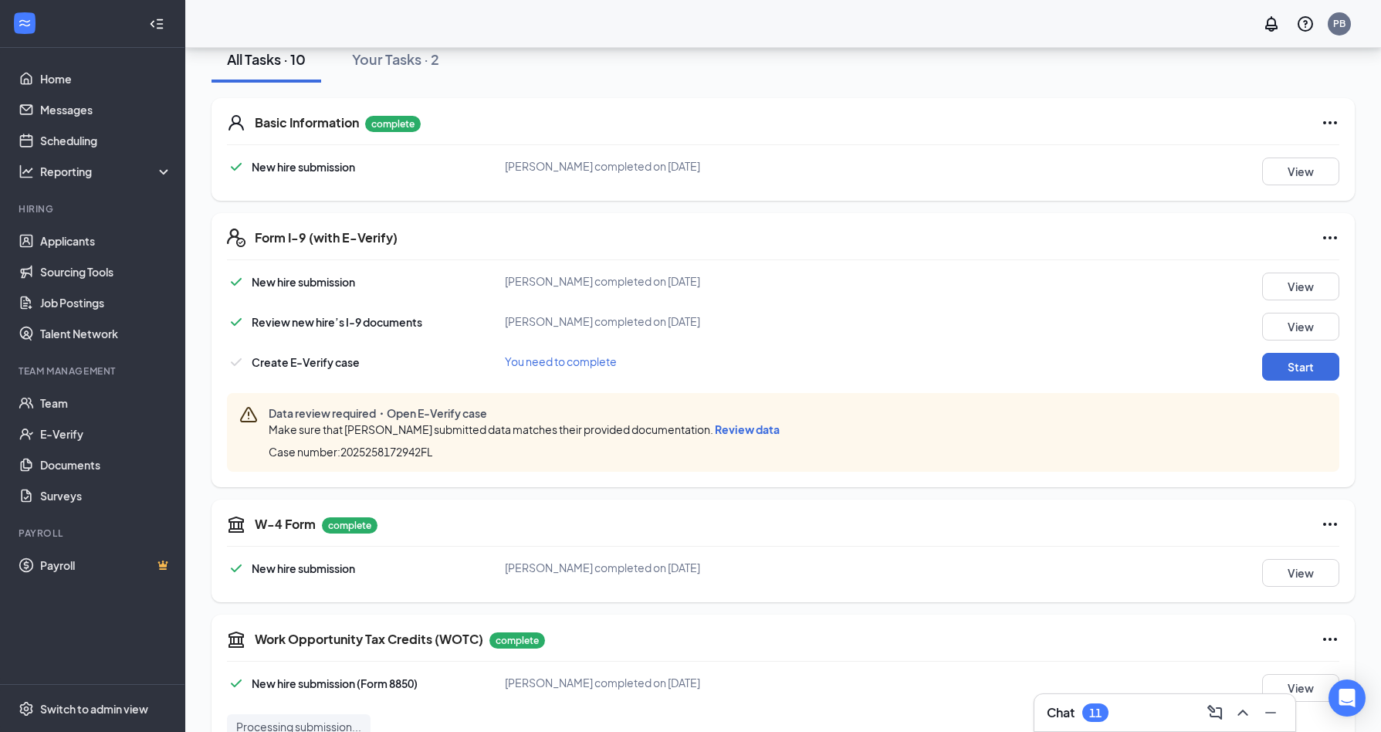
scroll to position [232, 0]
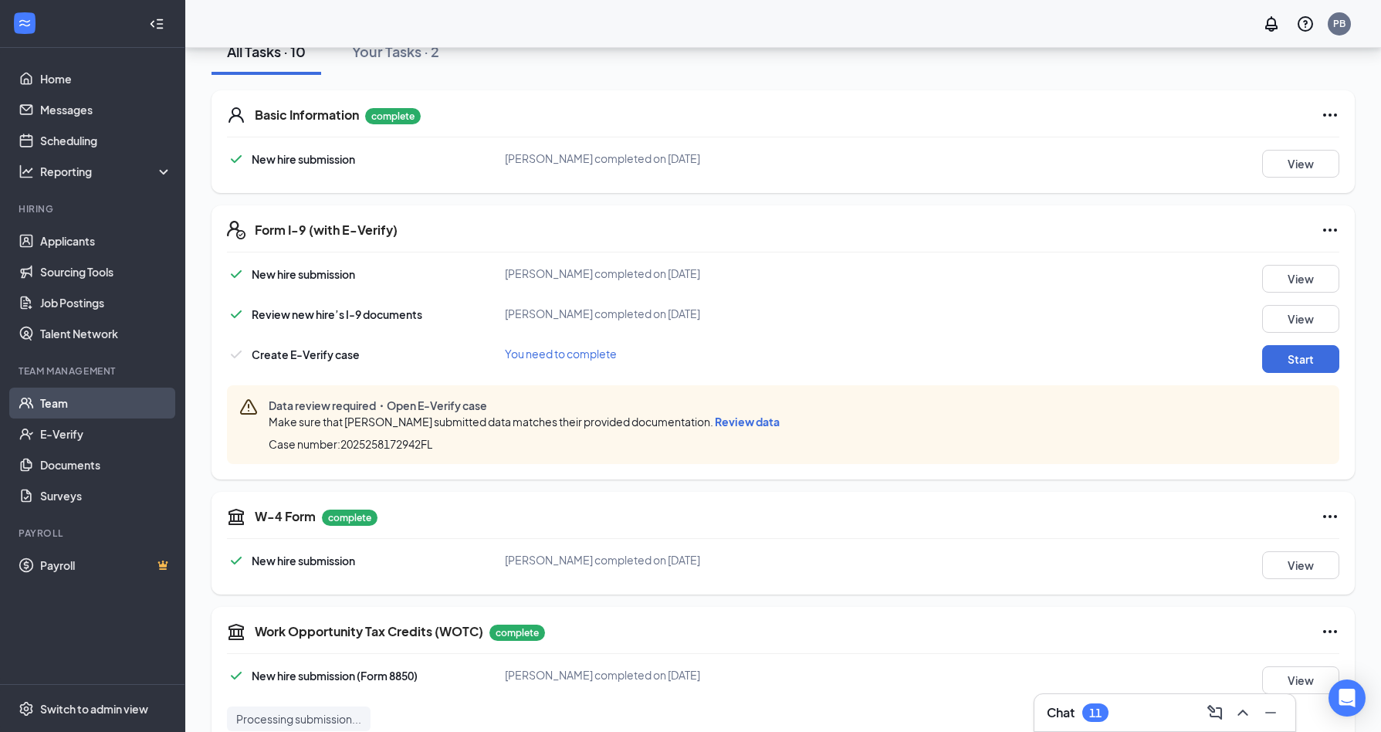
click at [62, 403] on link "Team" at bounding box center [106, 402] width 132 height 31
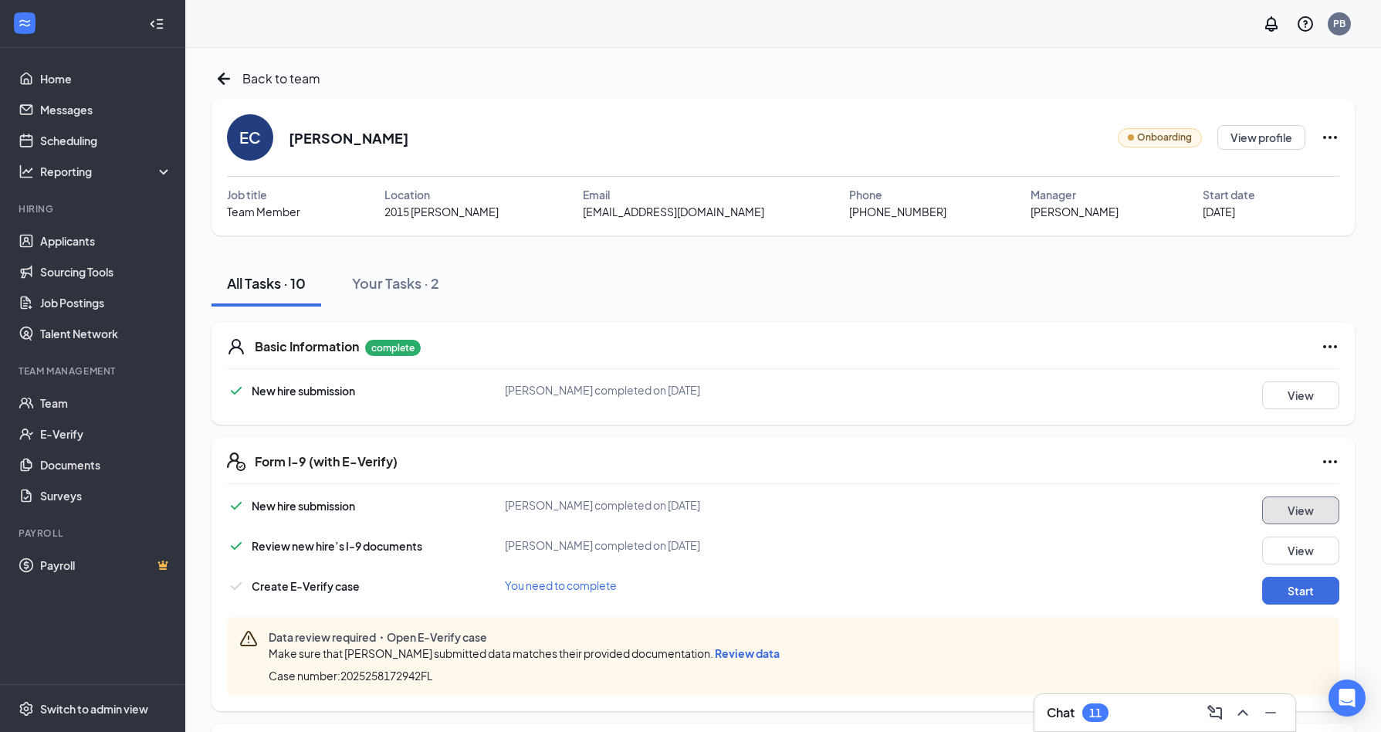
click at [1300, 505] on button "View" at bounding box center [1300, 510] width 77 height 28
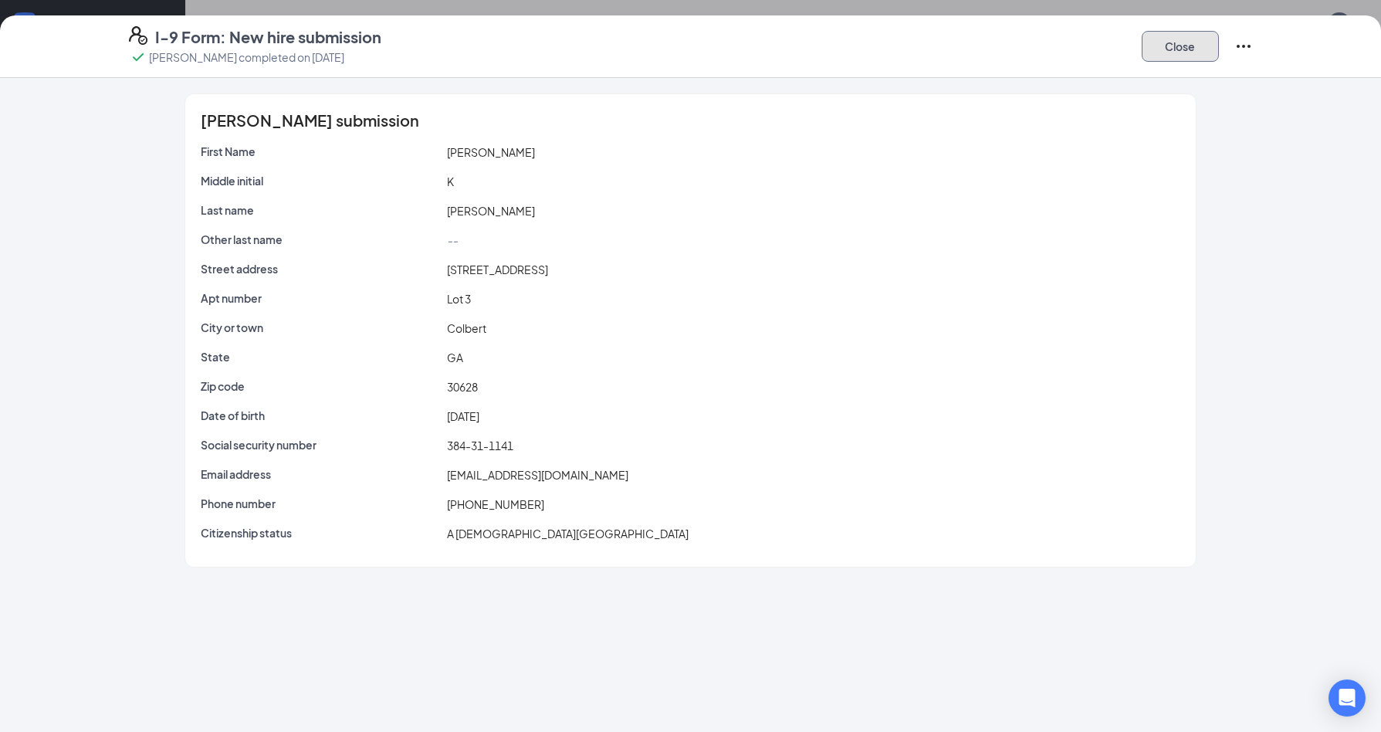
click at [1182, 53] on button "Close" at bounding box center [1179, 46] width 77 height 31
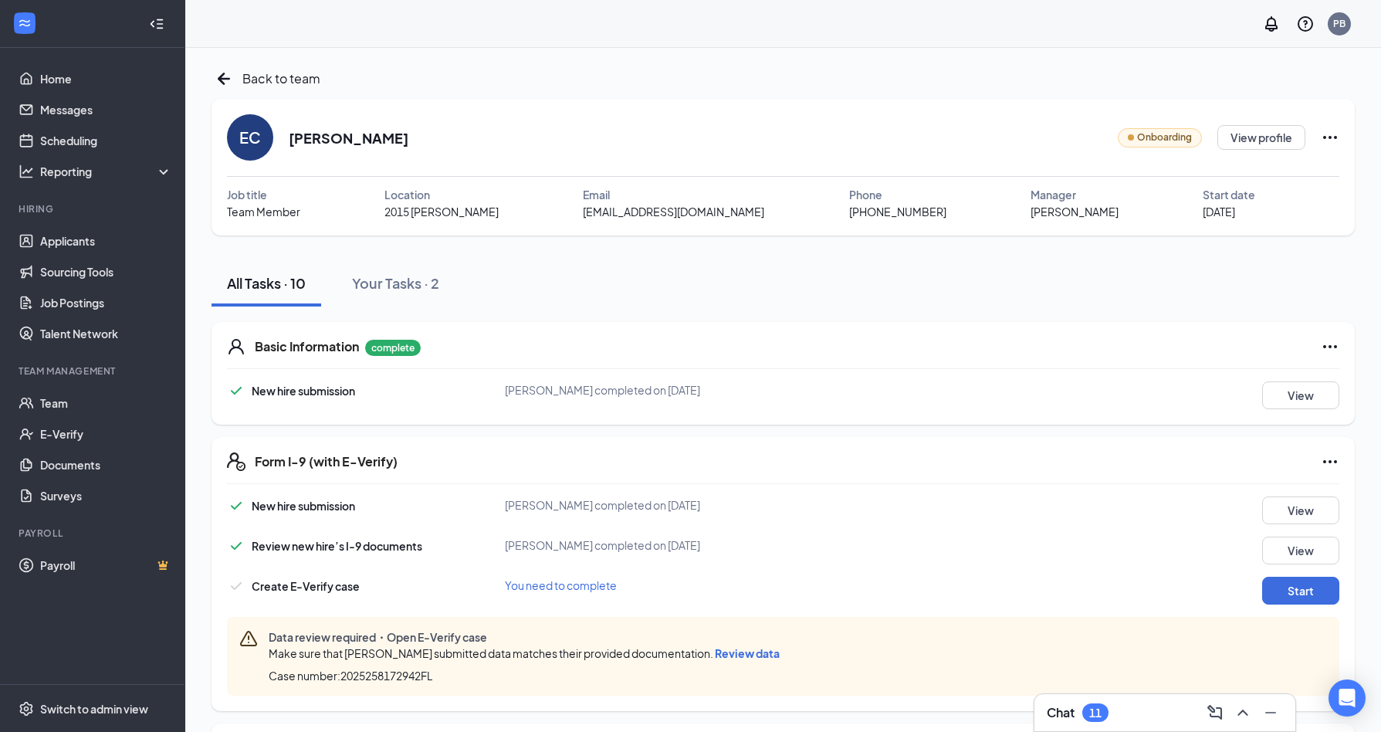
click at [1329, 347] on icon "Ellipses" at bounding box center [1330, 346] width 14 height 3
click at [1134, 358] on div "Basic Information complete New hire submission Elijah I Clarke completed on Sep…" at bounding box center [782, 373] width 1143 height 103
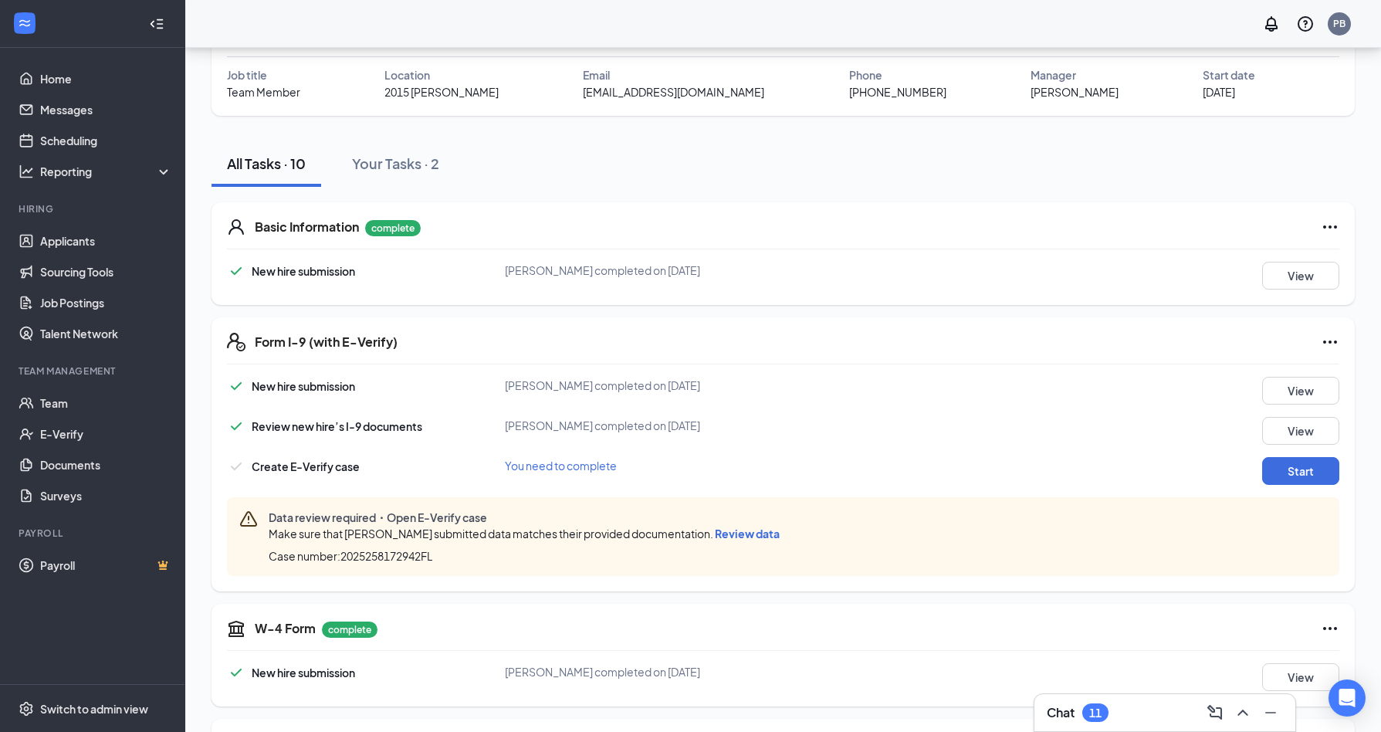
scroll to position [154, 0]
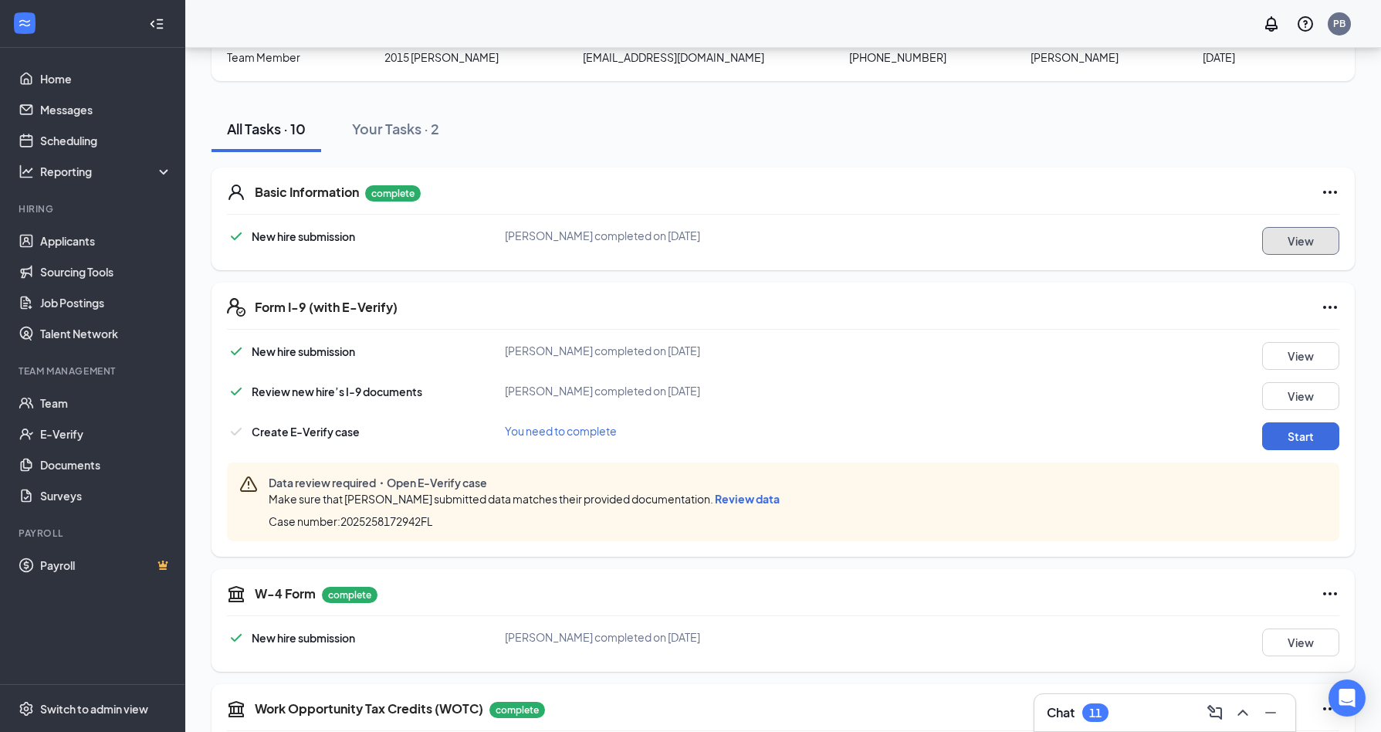
click at [1305, 242] on button "View" at bounding box center [1300, 241] width 77 height 28
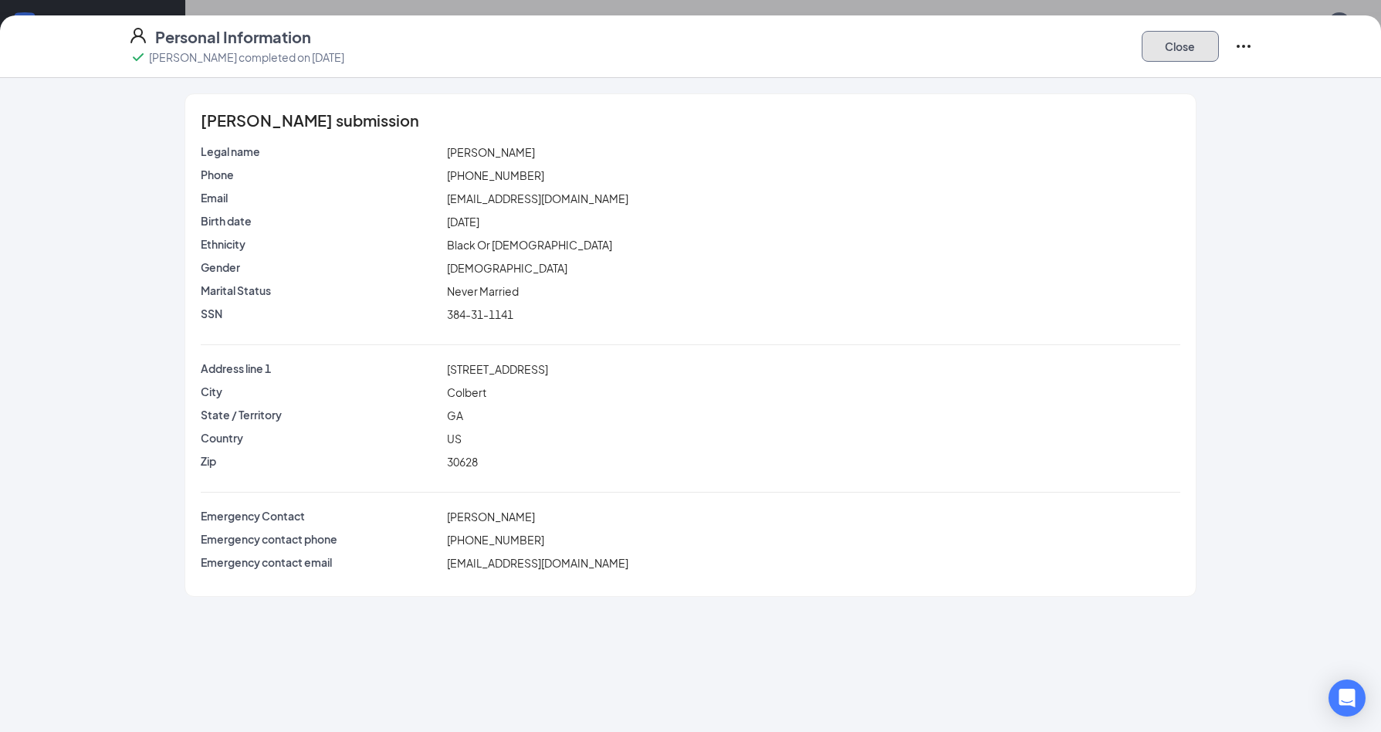
click at [1192, 56] on button "Close" at bounding box center [1179, 46] width 77 height 31
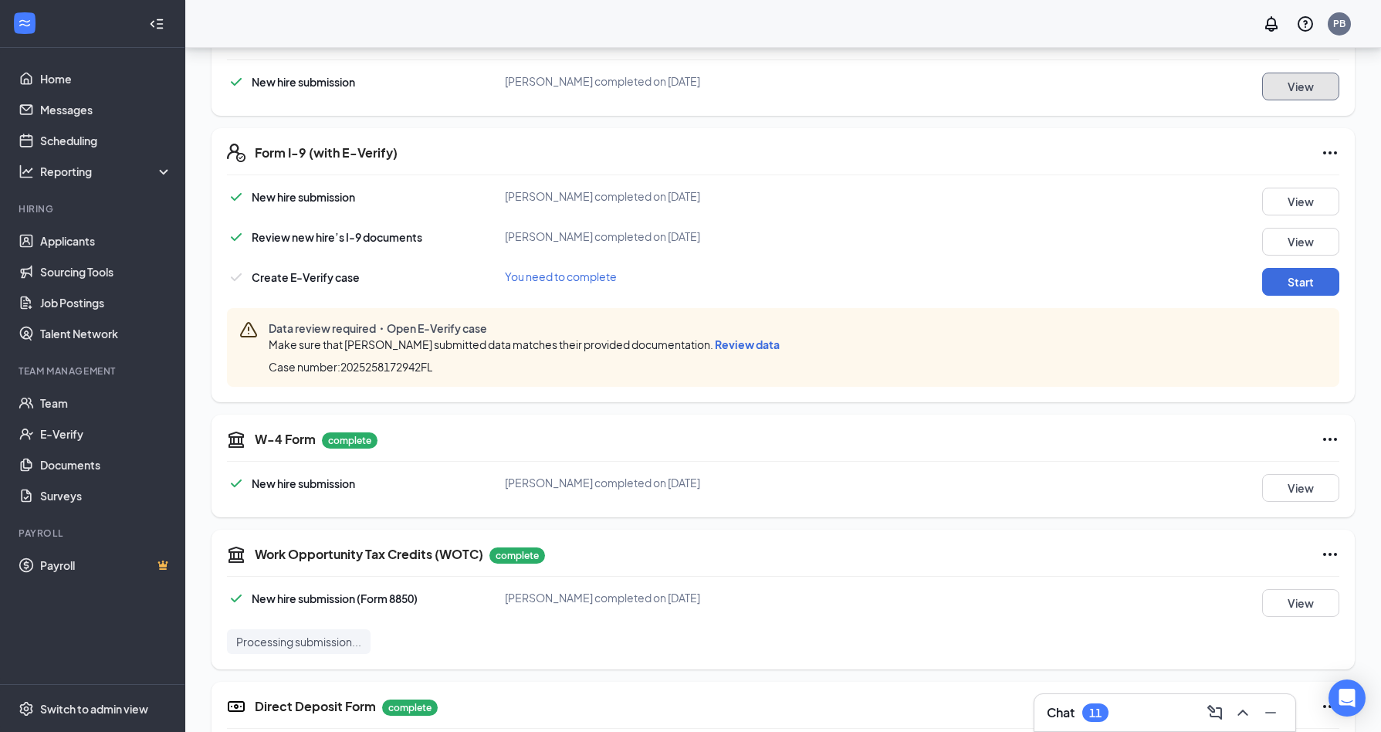
scroll to position [386, 0]
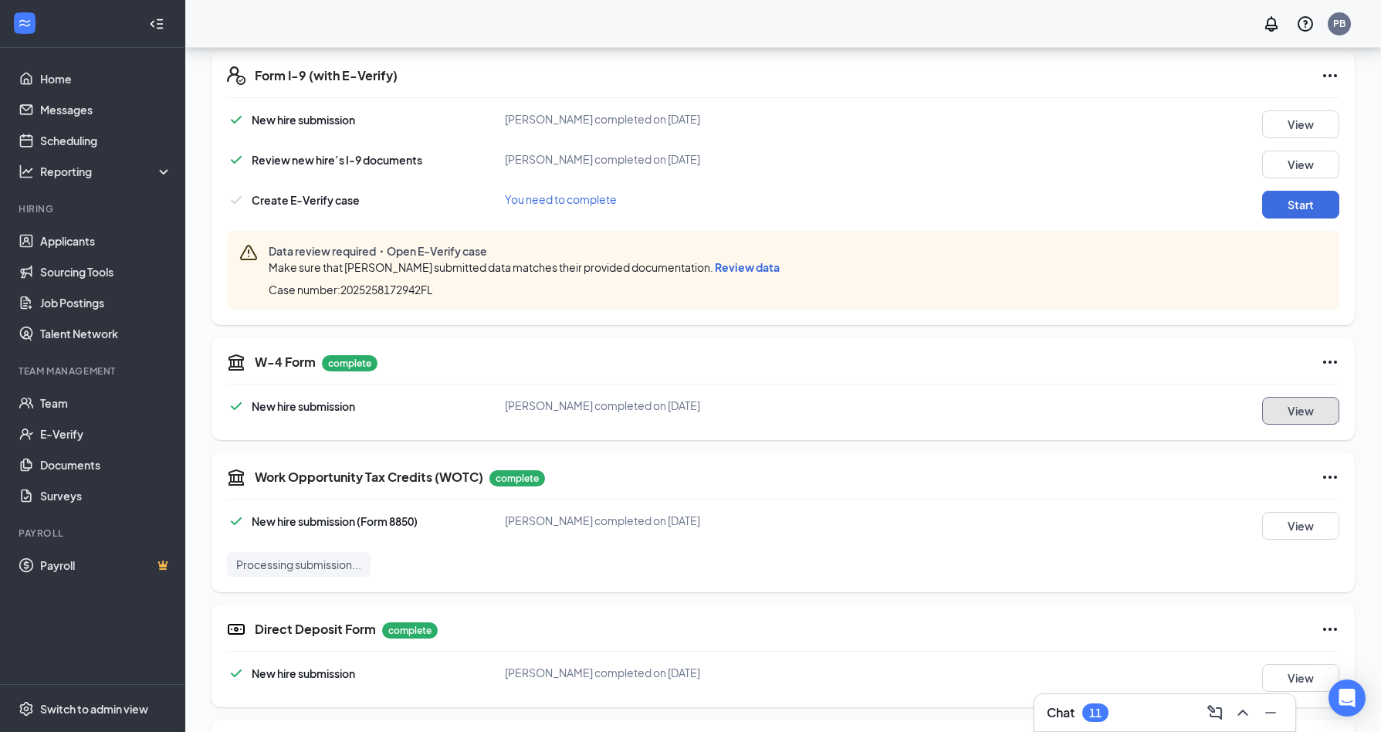
click at [1290, 416] on button "View" at bounding box center [1300, 411] width 77 height 28
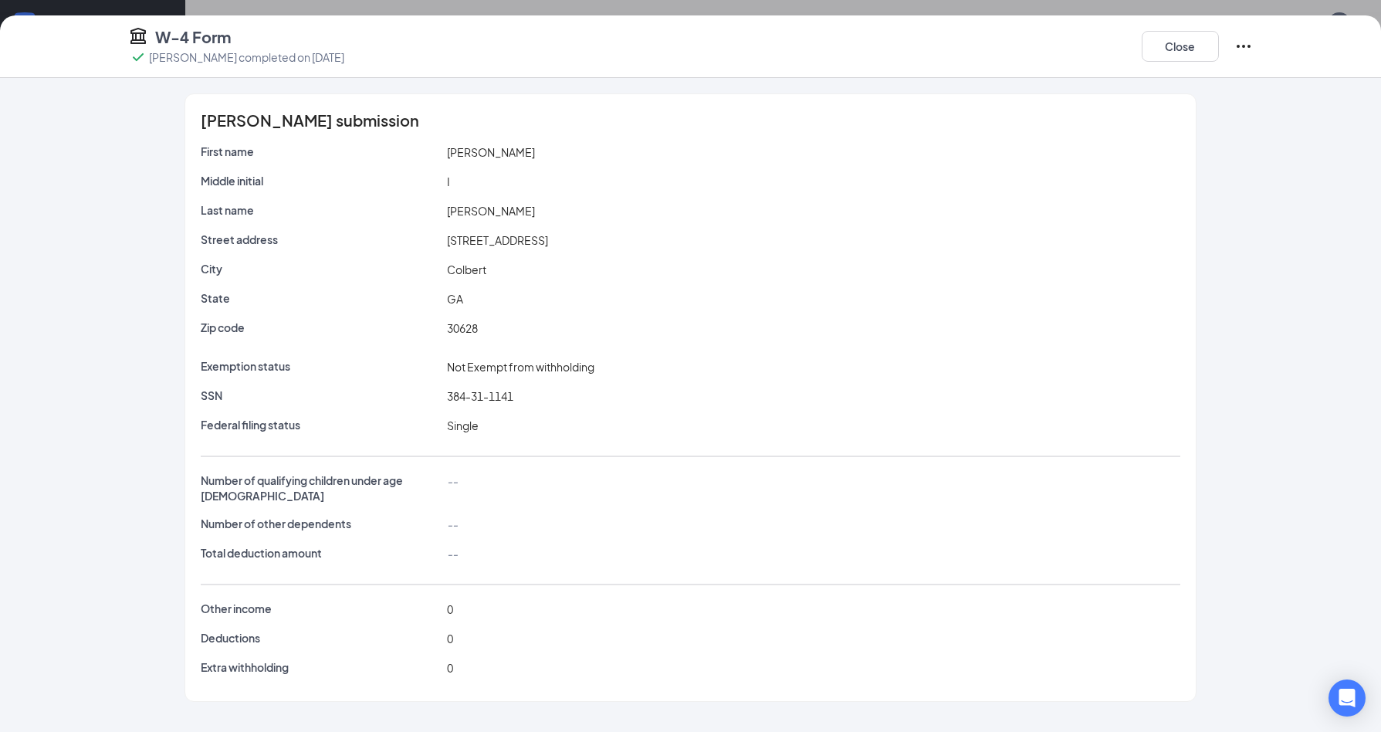
scroll to position [540, 0]
click at [1188, 52] on button "Close" at bounding box center [1179, 46] width 77 height 31
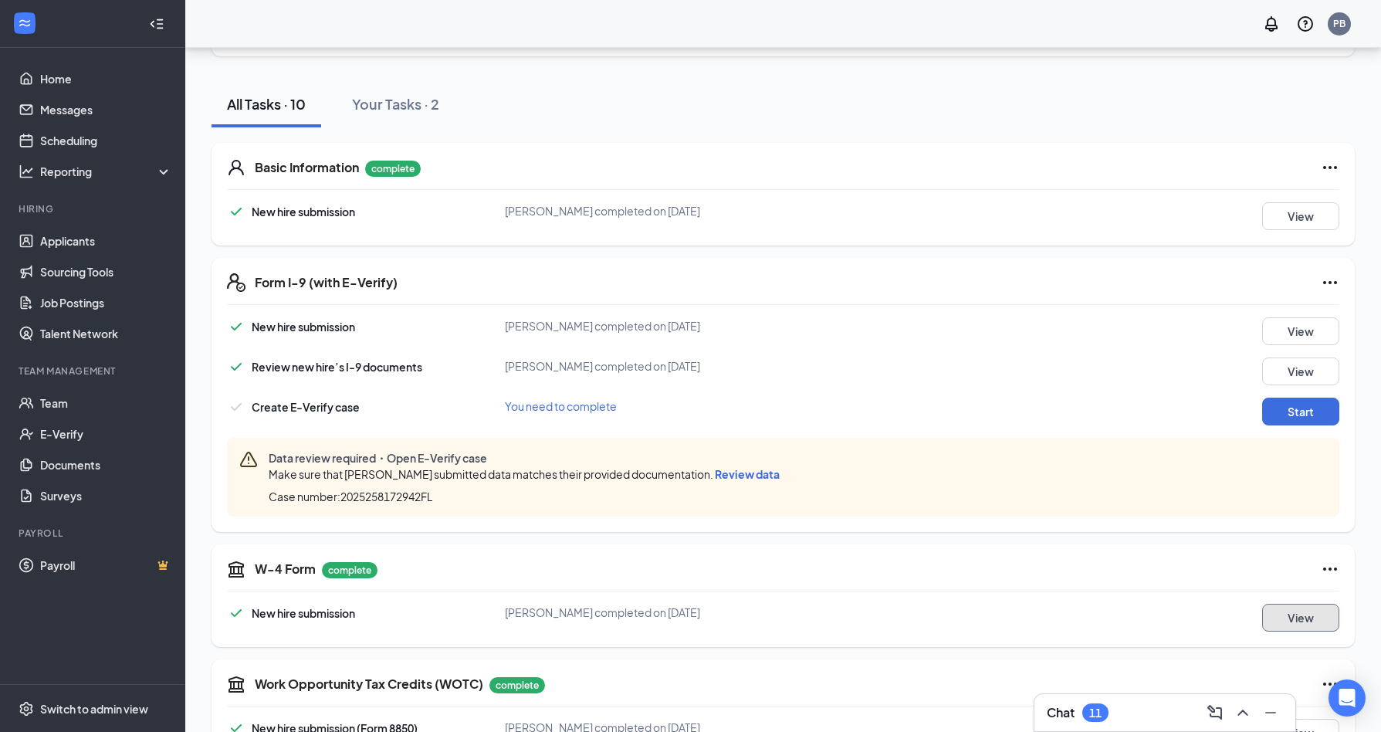
scroll to position [0, 0]
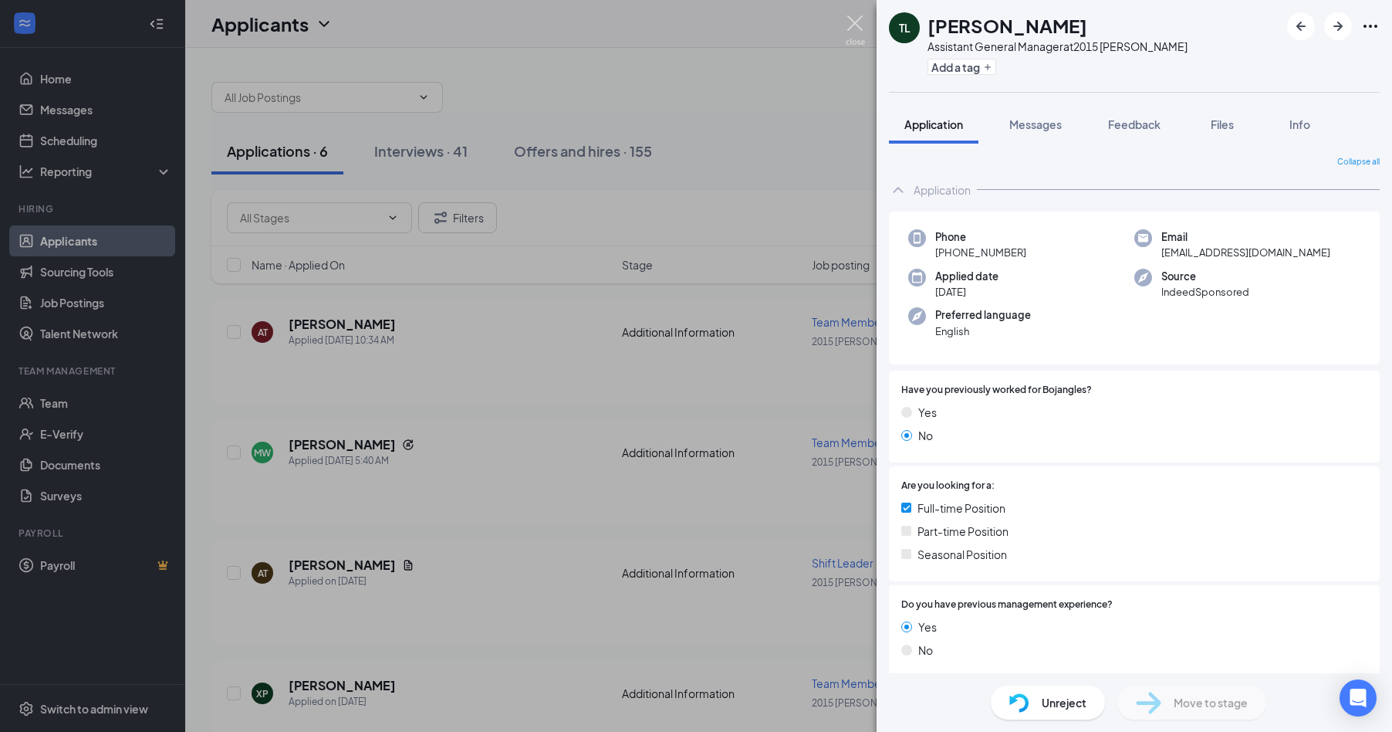
click at [862, 28] on img at bounding box center [855, 30] width 19 height 30
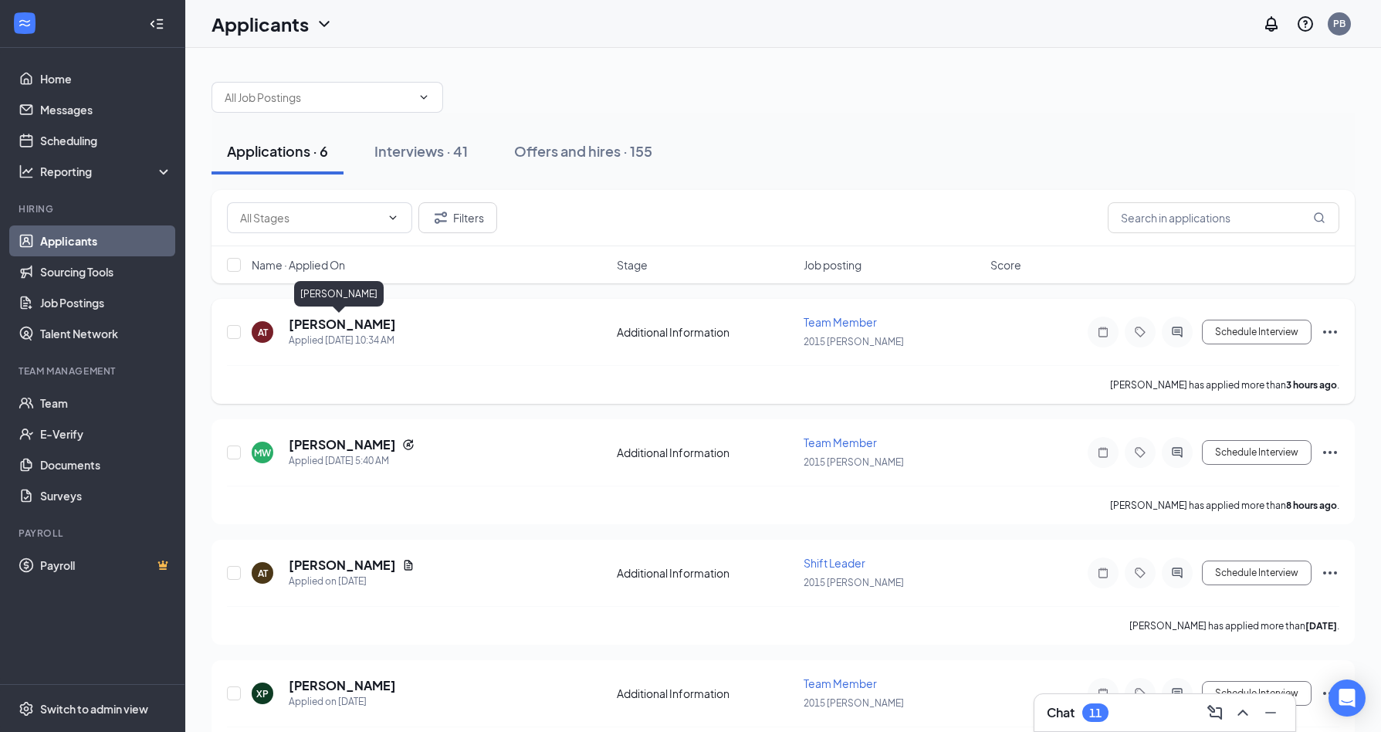
click at [334, 324] on h5 "[PERSON_NAME]" at bounding box center [342, 324] width 107 height 17
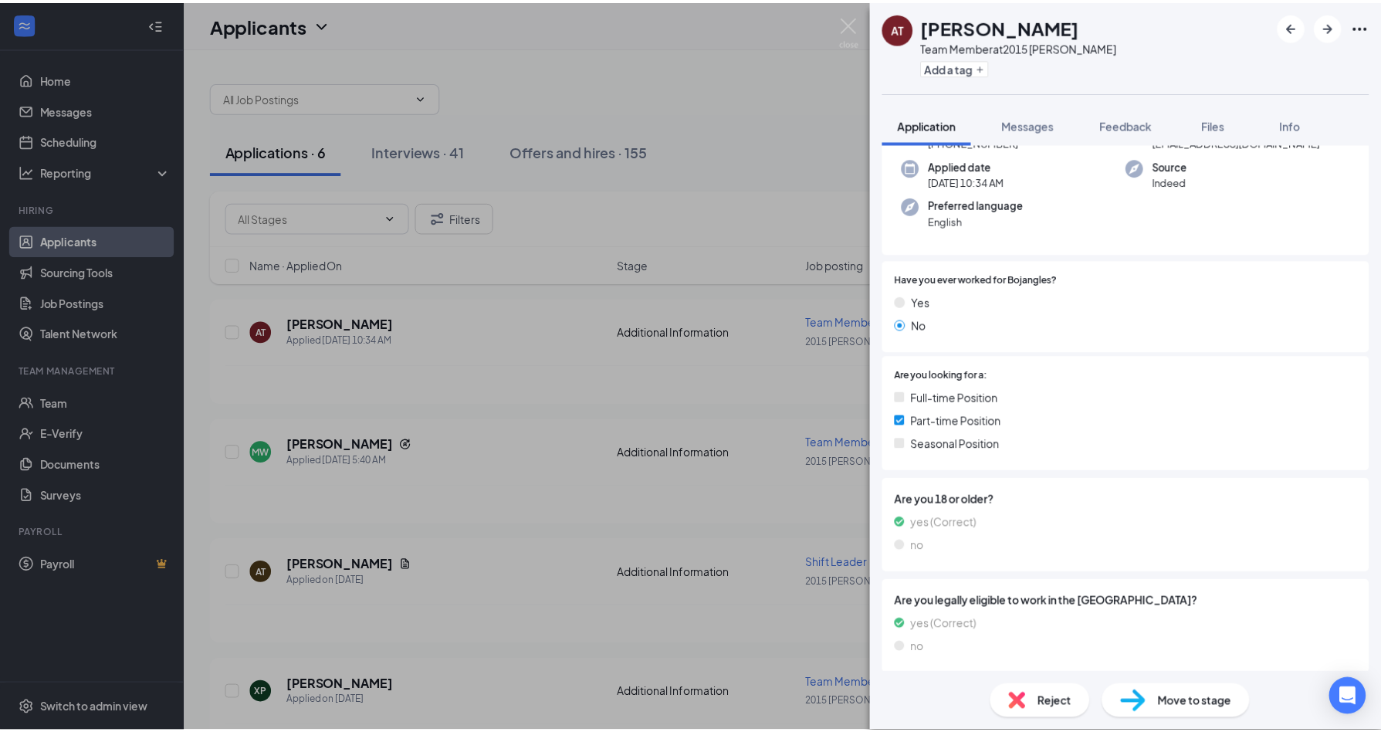
scroll to position [147, 0]
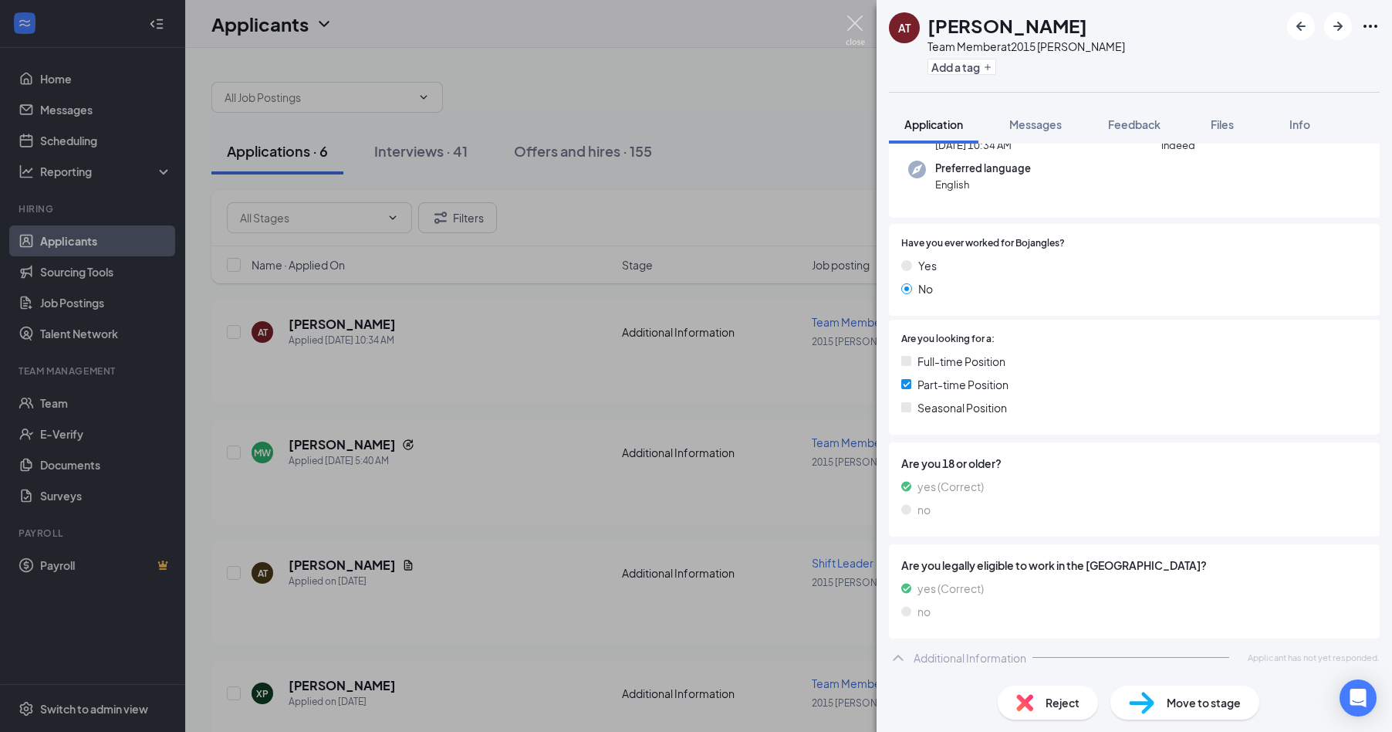
click at [857, 31] on img at bounding box center [855, 30] width 19 height 30
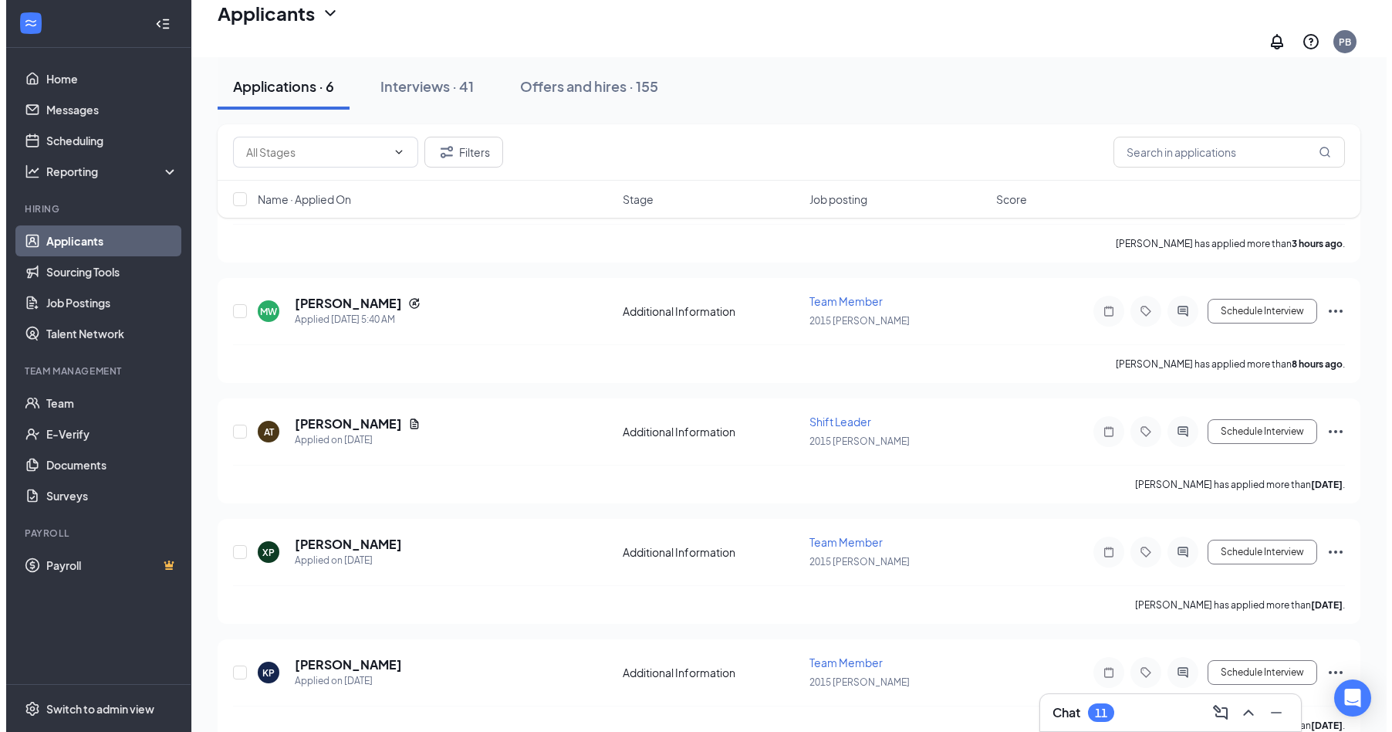
scroll to position [154, 0]
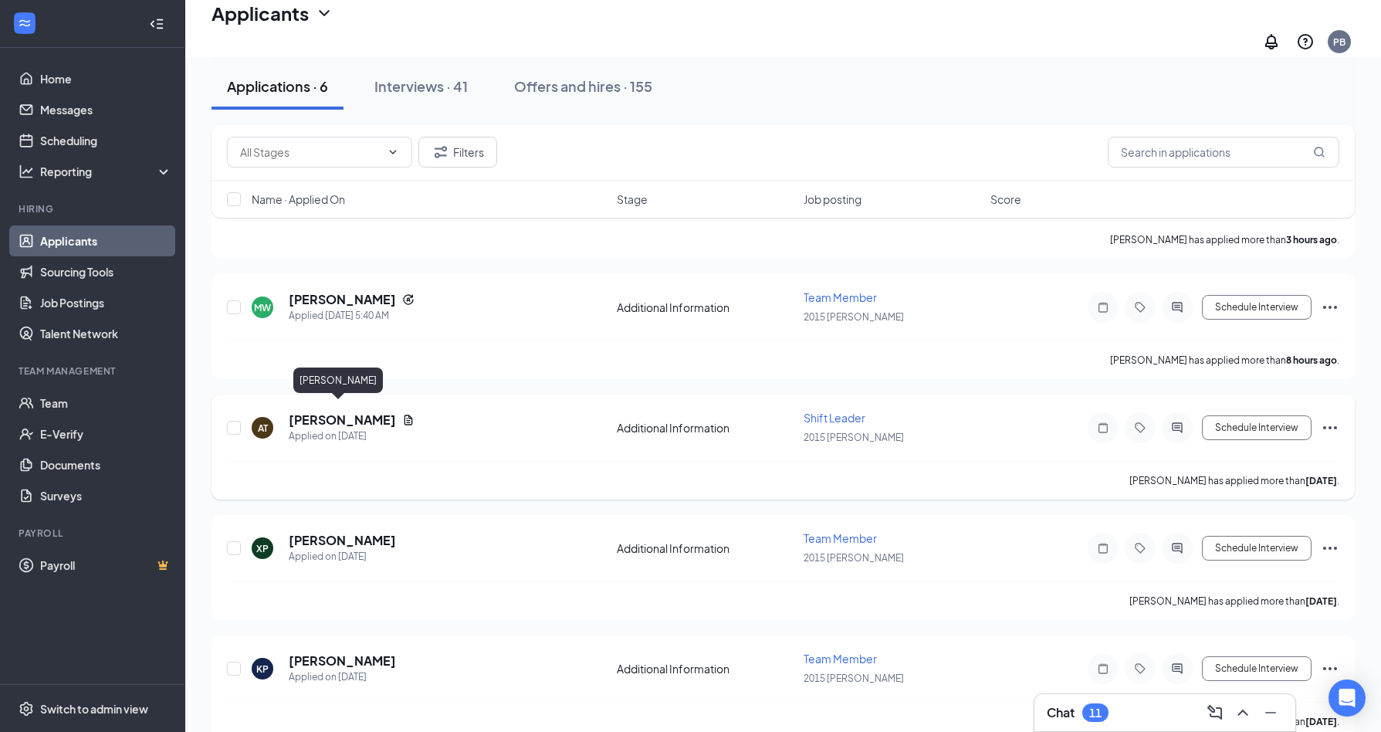
click at [326, 414] on h5 "[PERSON_NAME]" at bounding box center [342, 419] width 107 height 17
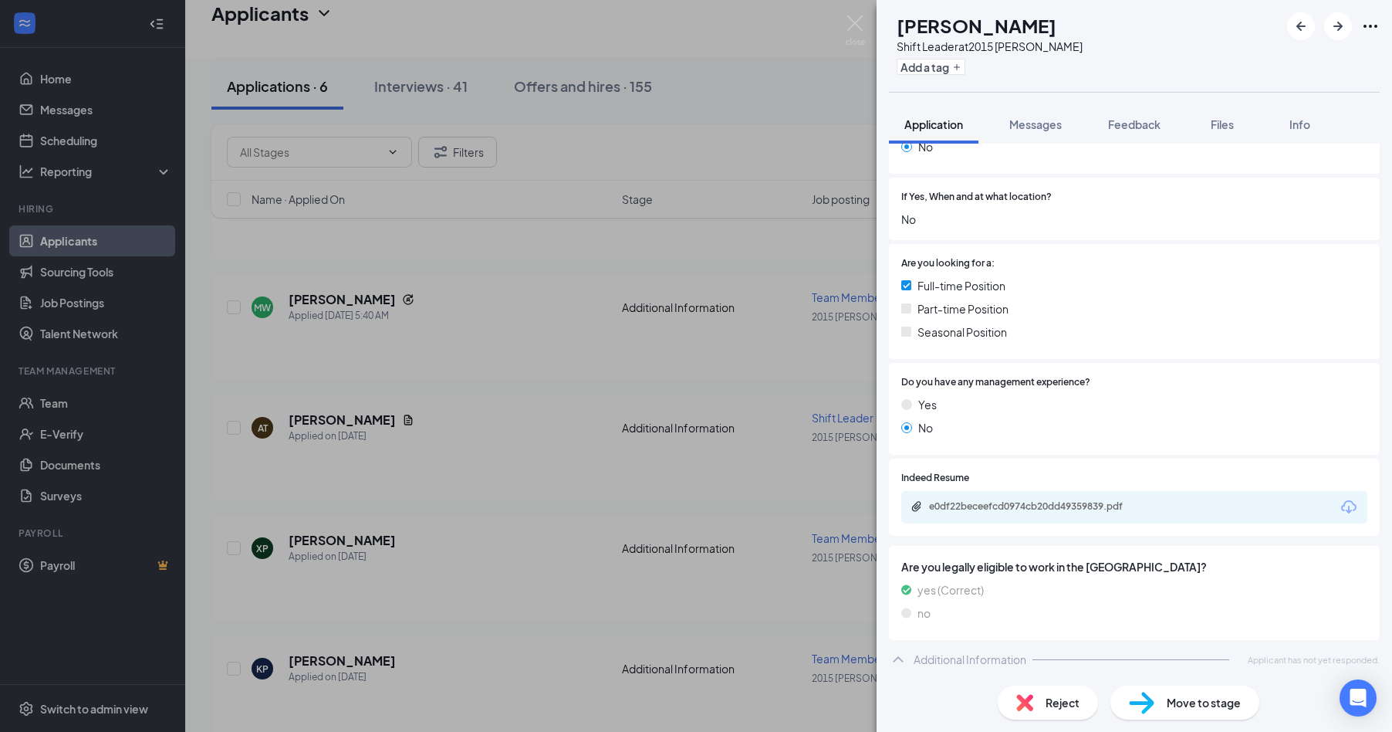
scroll to position [290, 0]
click at [1340, 504] on icon "Download" at bounding box center [1349, 505] width 19 height 19
click at [1053, 709] on span "Reject" at bounding box center [1063, 702] width 34 height 17
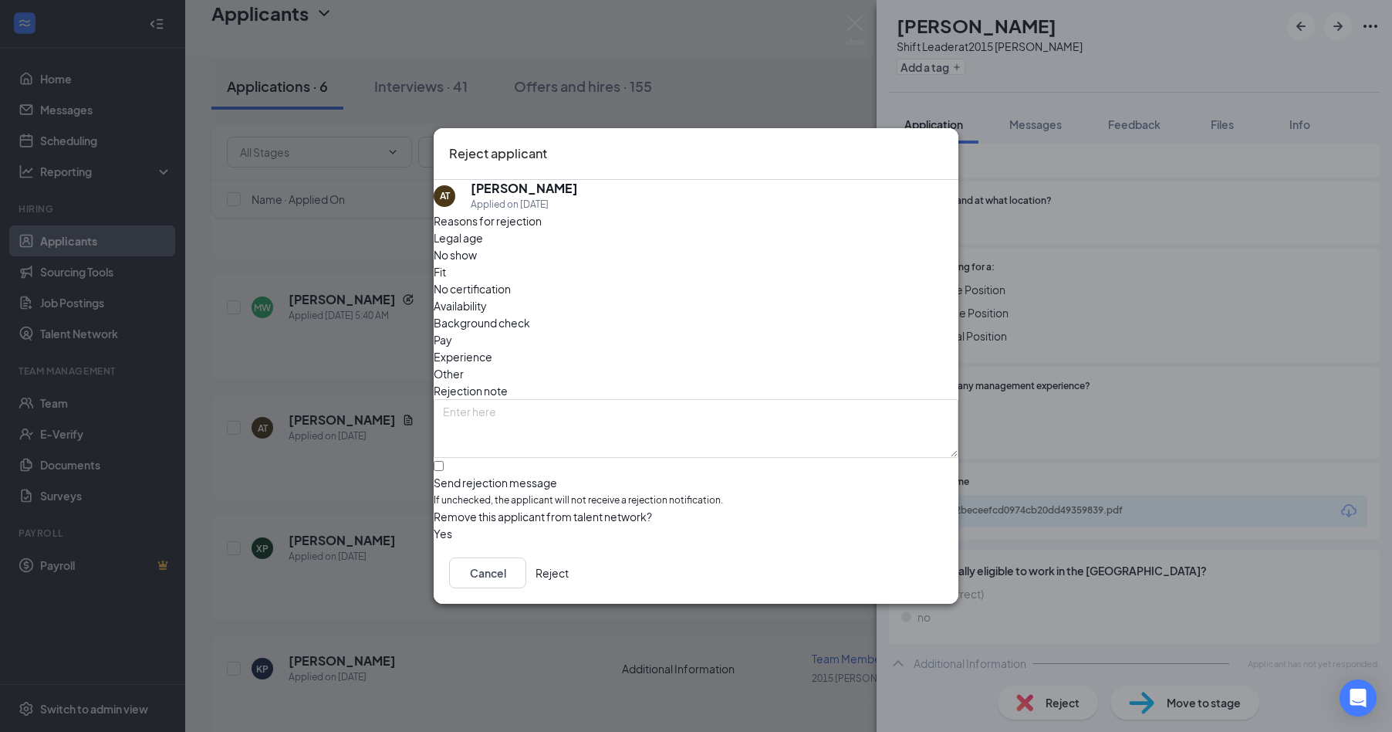
click at [569, 586] on button "Reject" at bounding box center [552, 572] width 33 height 31
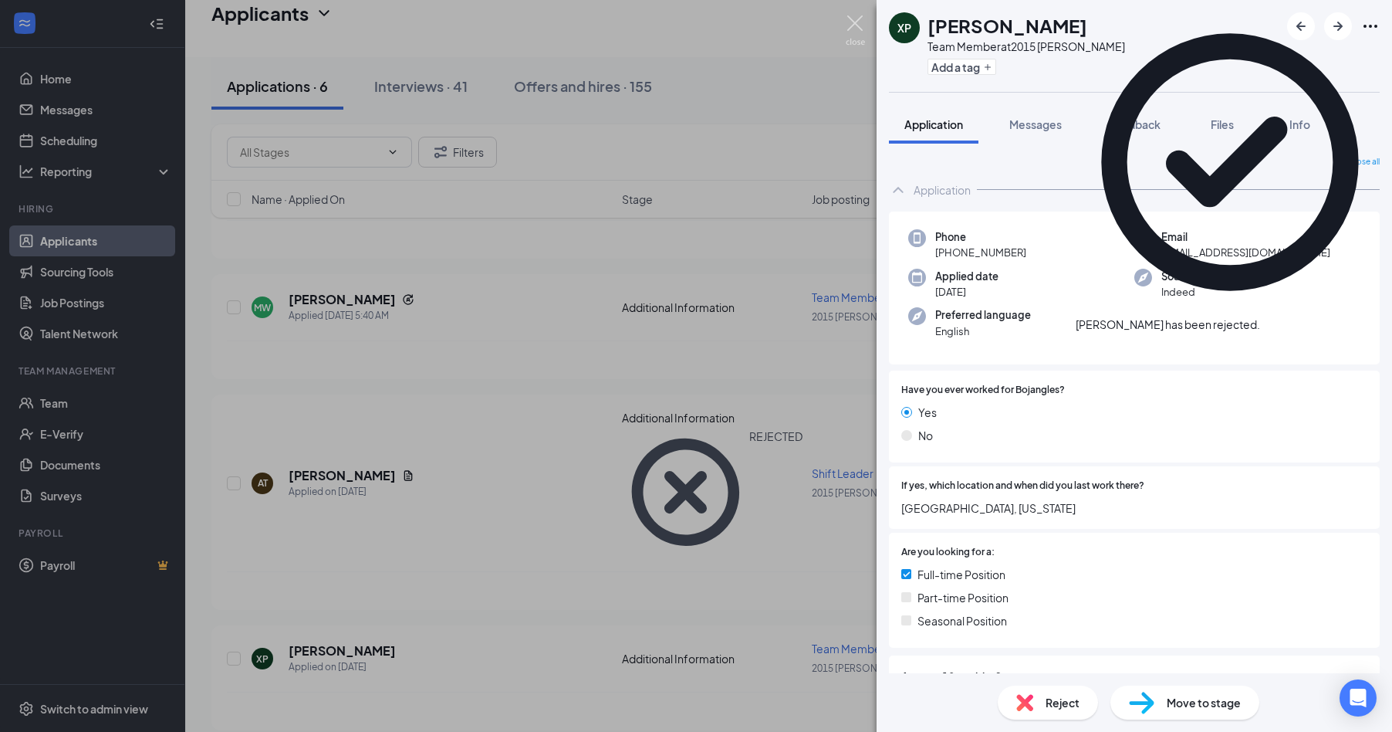
click at [860, 25] on img at bounding box center [855, 30] width 19 height 30
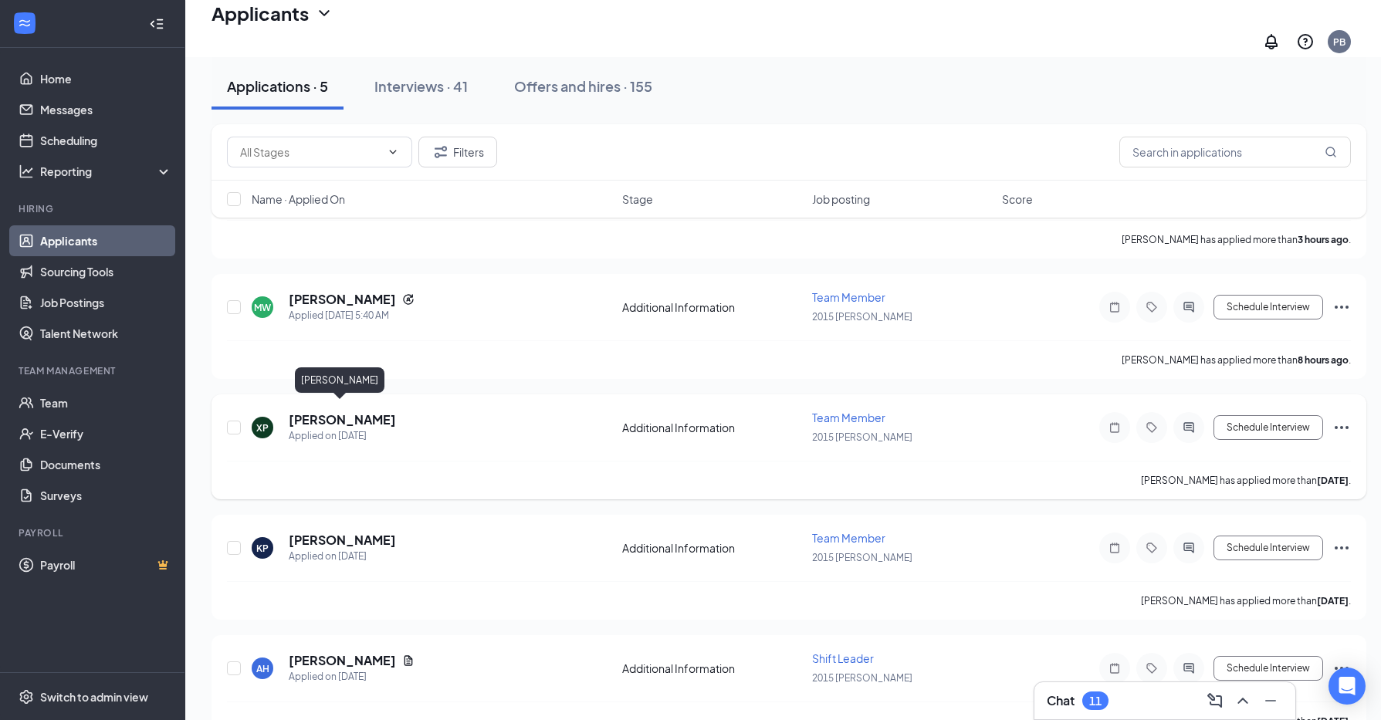
click at [346, 412] on h5 "[PERSON_NAME]" at bounding box center [342, 419] width 107 height 17
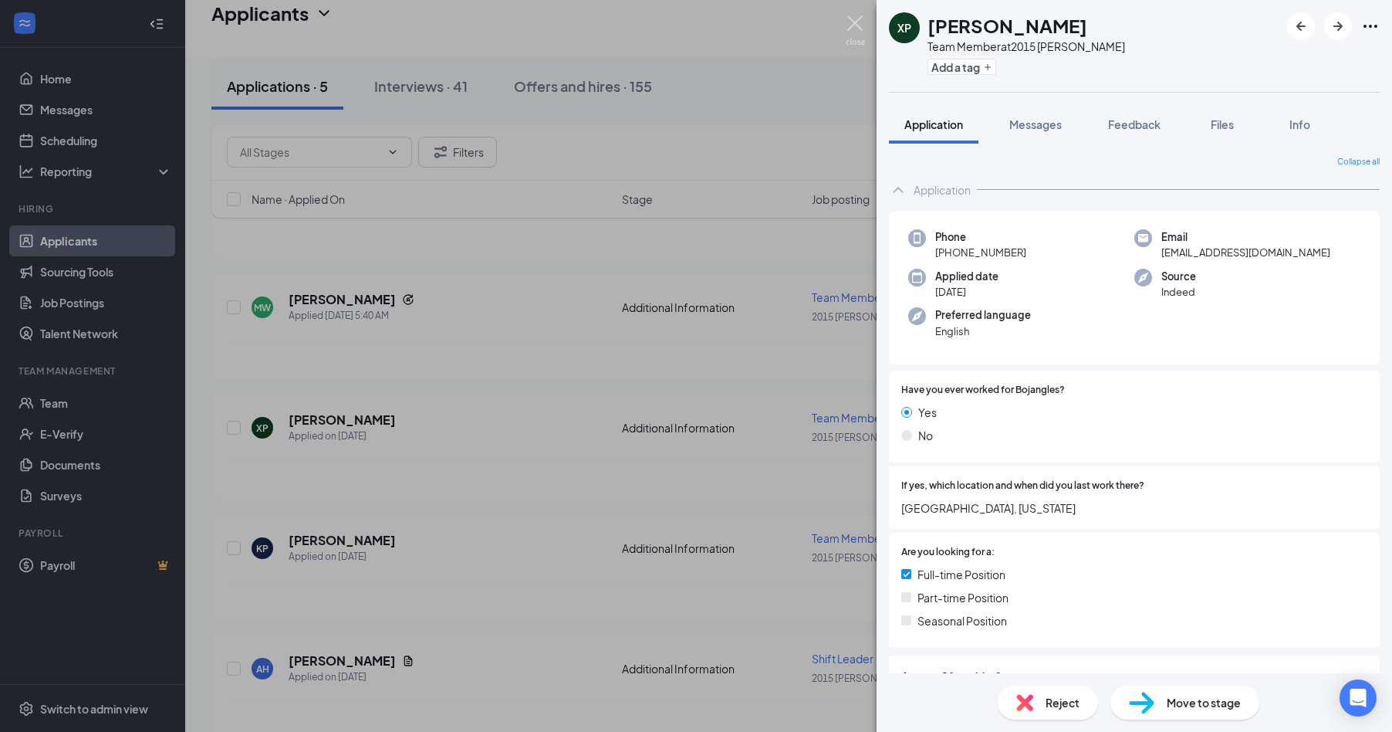
click at [857, 29] on img at bounding box center [855, 30] width 19 height 30
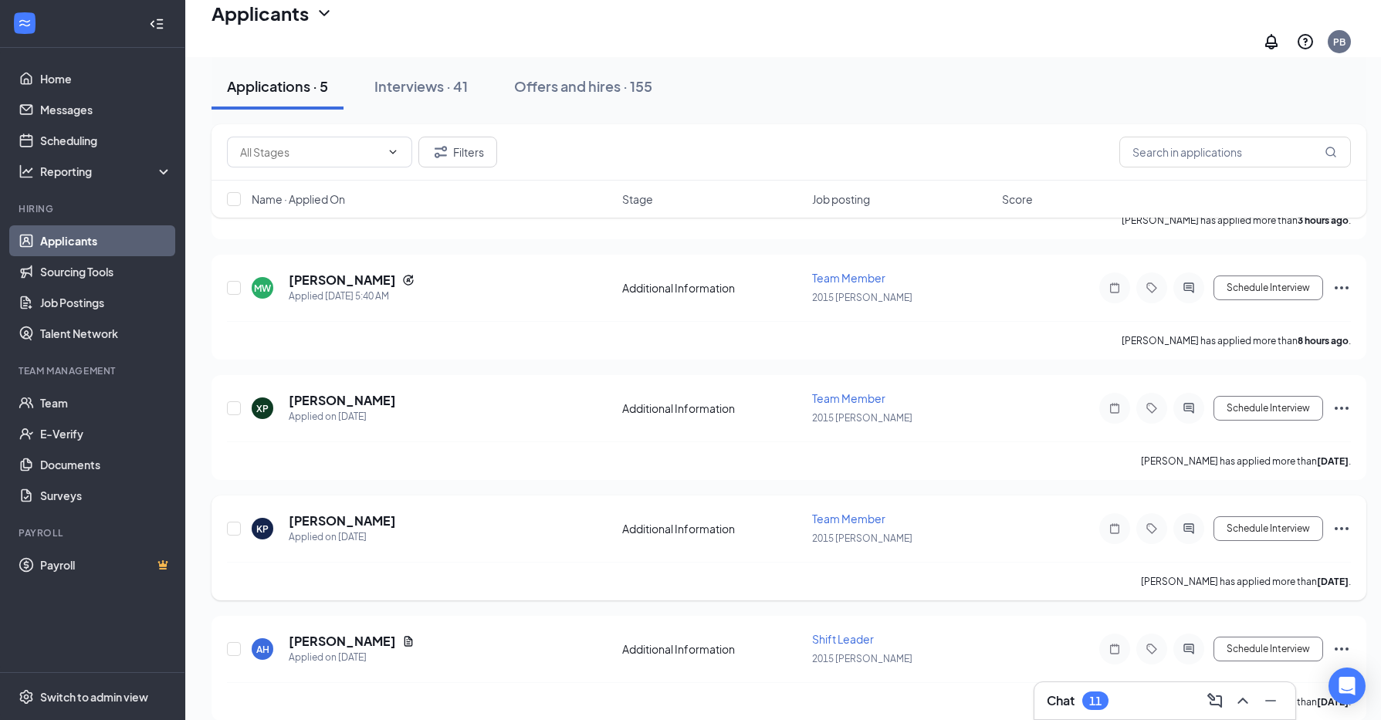
scroll to position [184, 0]
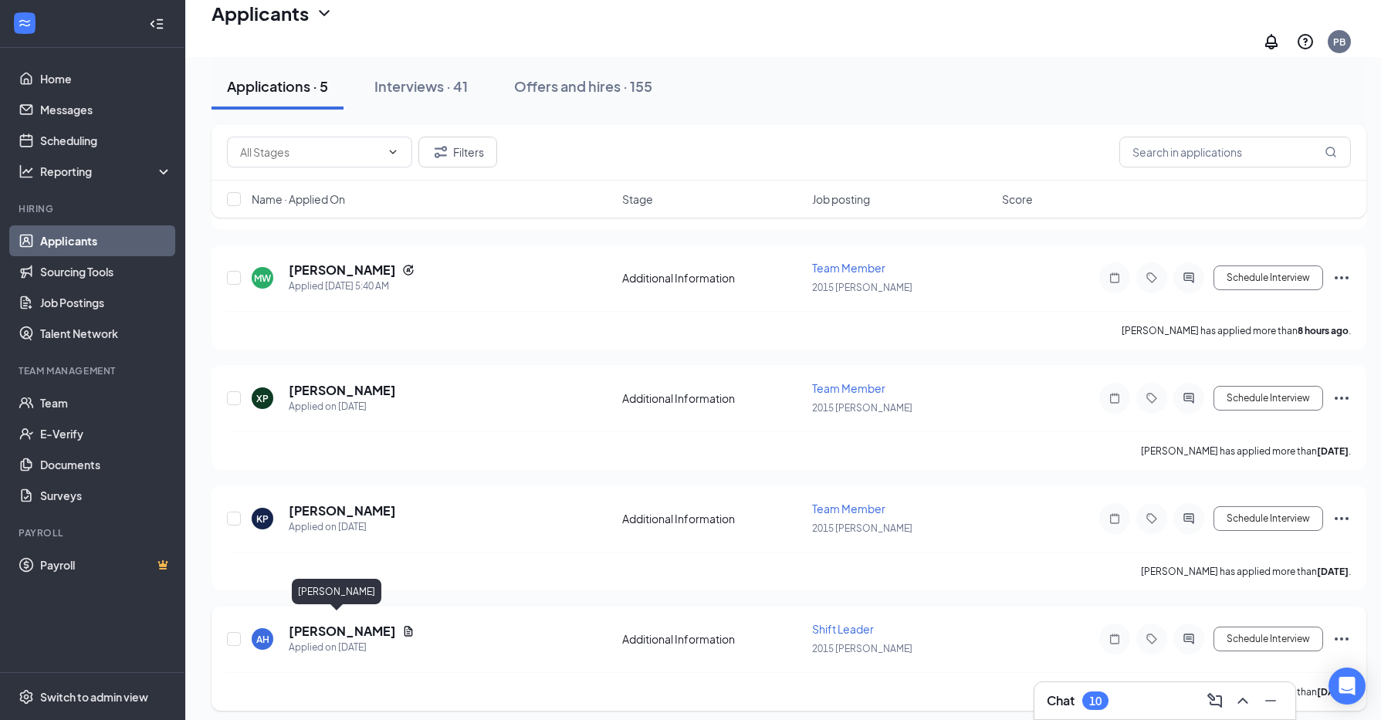
click at [326, 625] on h5 "[PERSON_NAME]" at bounding box center [342, 631] width 107 height 17
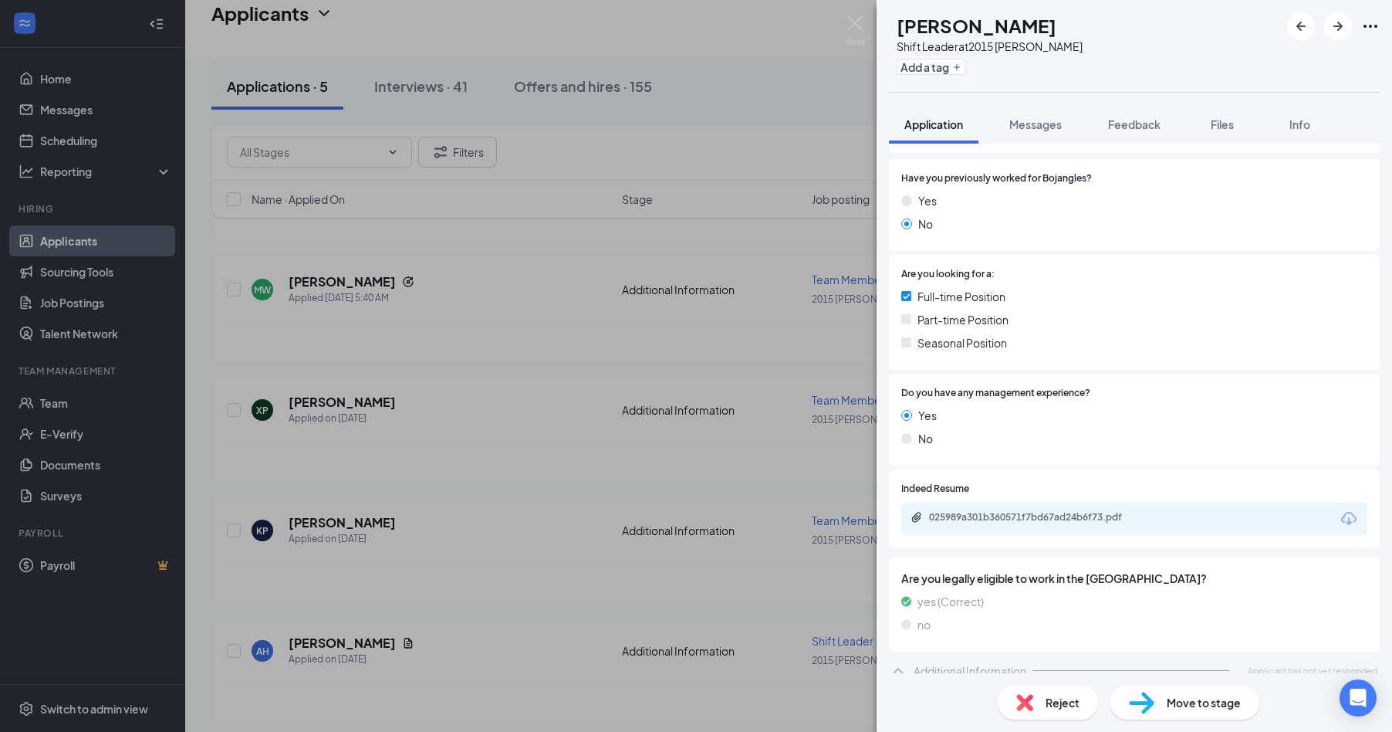
scroll to position [268, 0]
click at [1341, 511] on icon "Download" at bounding box center [1348, 517] width 15 height 13
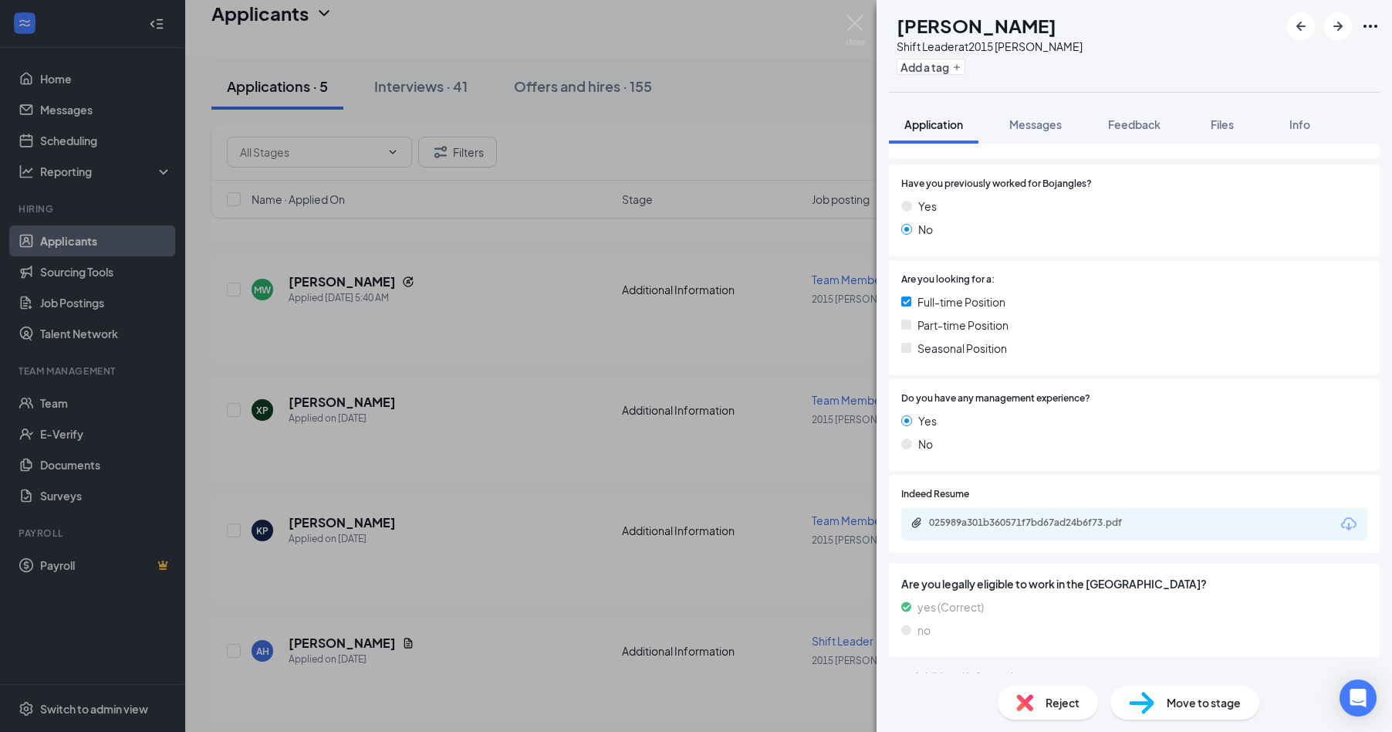
click at [1070, 711] on div "Reject" at bounding box center [1048, 702] width 100 height 34
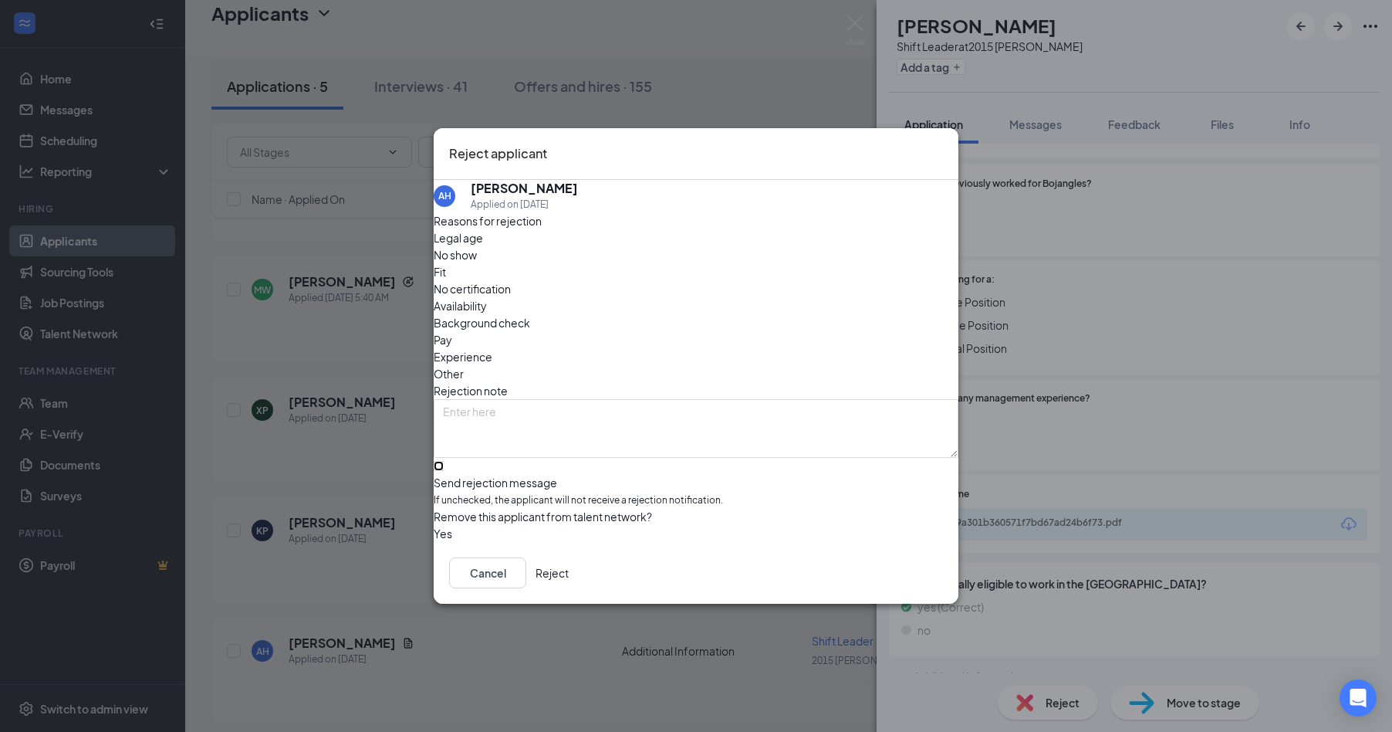
click at [444, 461] on input "Send rejection message If unchecked, the applicant will not receive a rejection…" at bounding box center [439, 466] width 10 height 10
checkbox input "true"
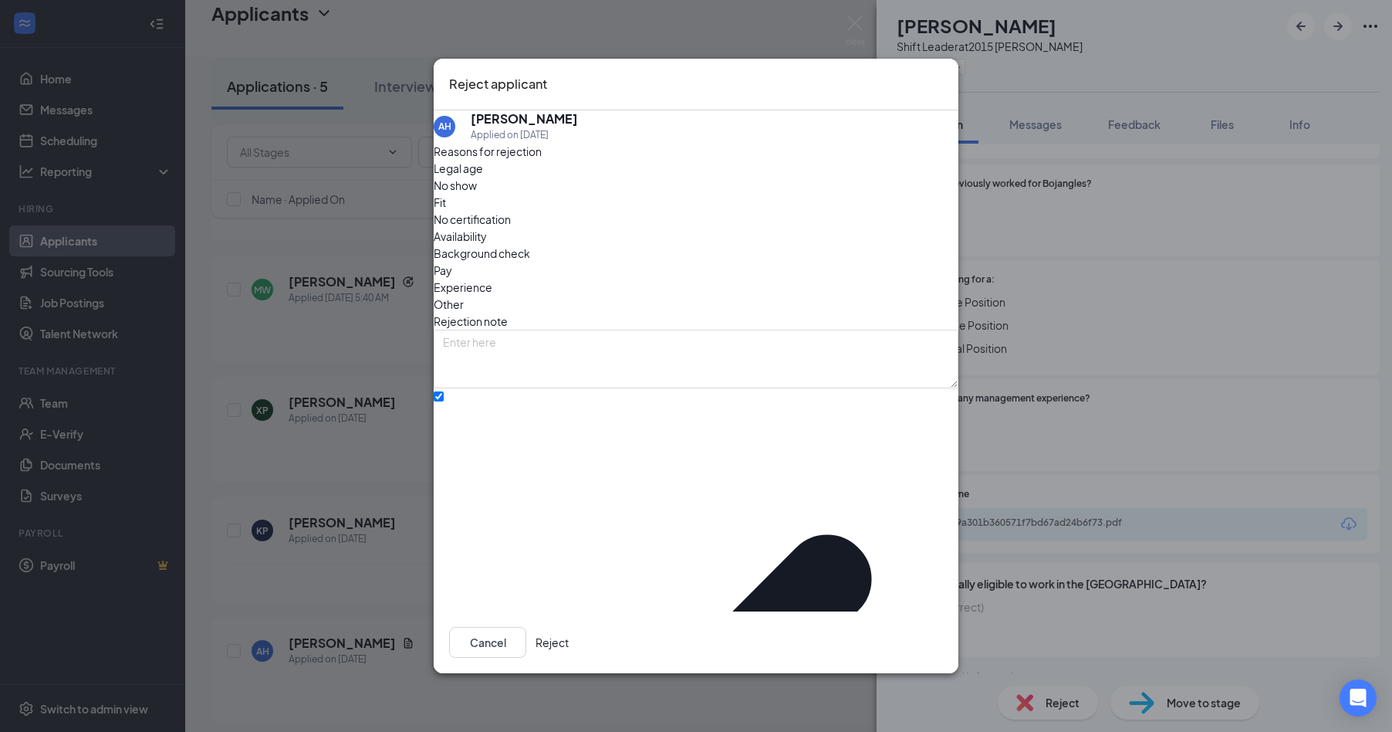
click at [569, 627] on button "Reject" at bounding box center [552, 642] width 33 height 31
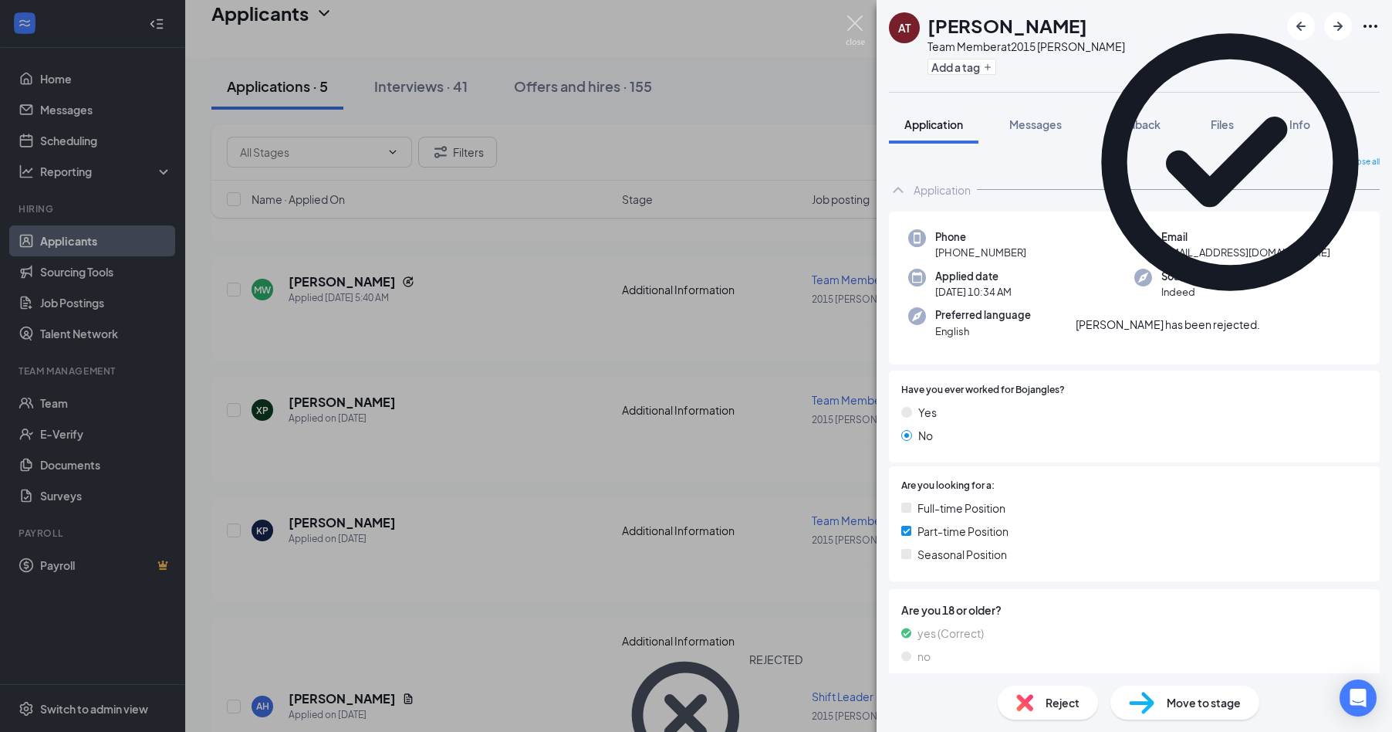
click at [854, 29] on img at bounding box center [855, 30] width 19 height 30
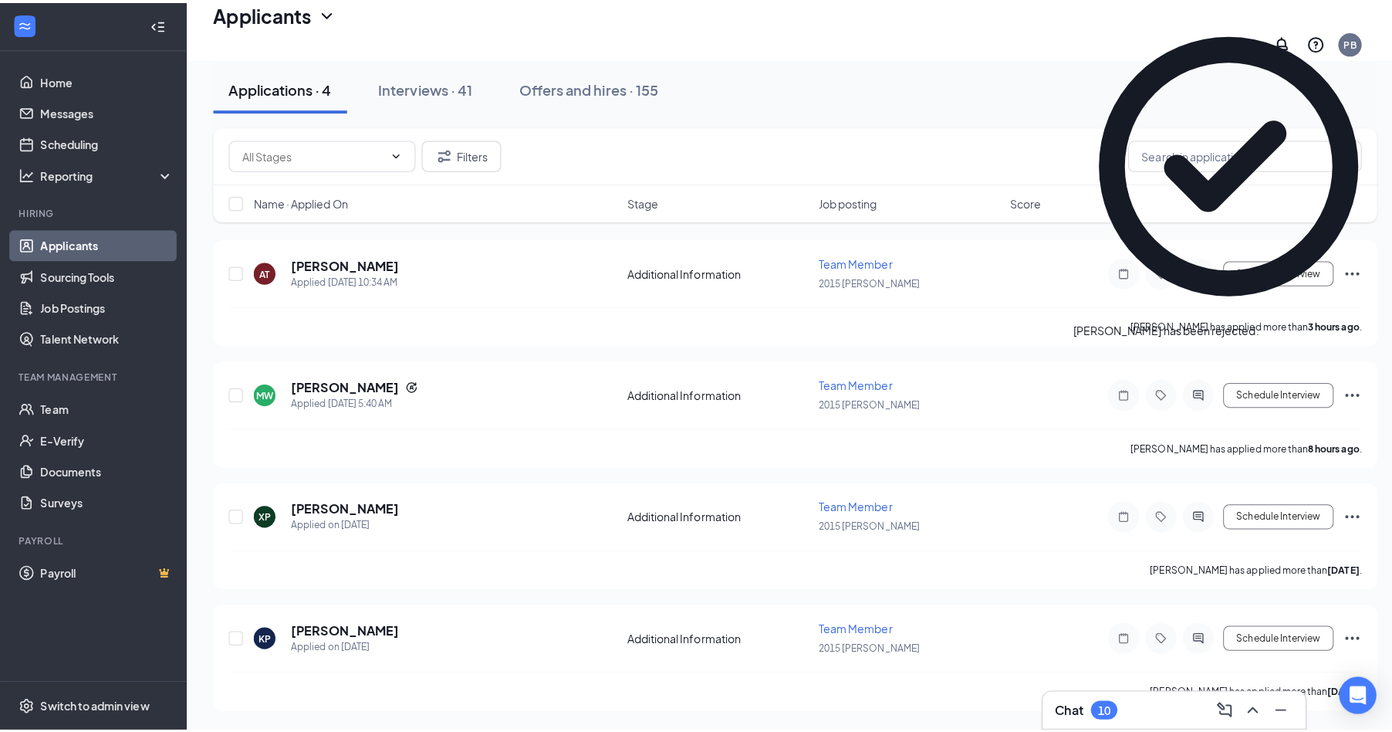
scroll to position [52, 0]
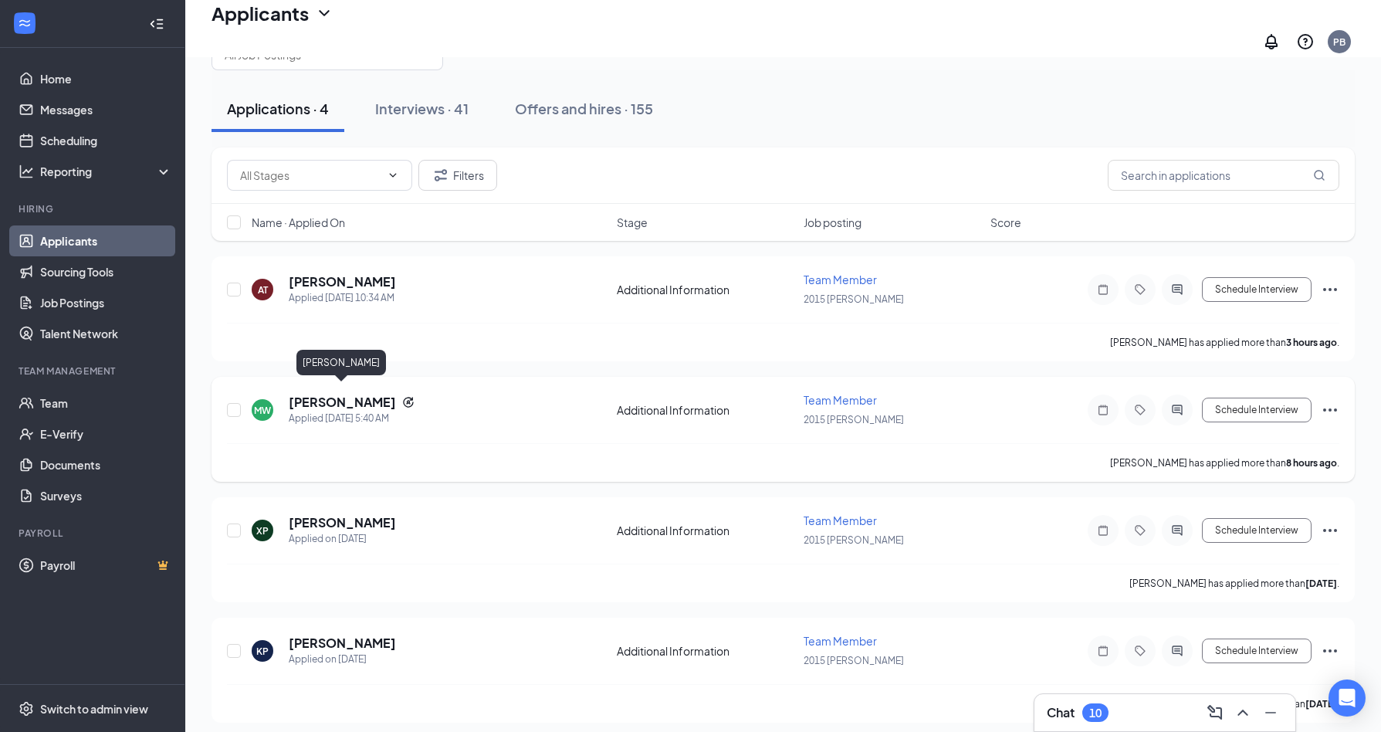
click at [340, 397] on h5 "[PERSON_NAME]" at bounding box center [342, 402] width 107 height 17
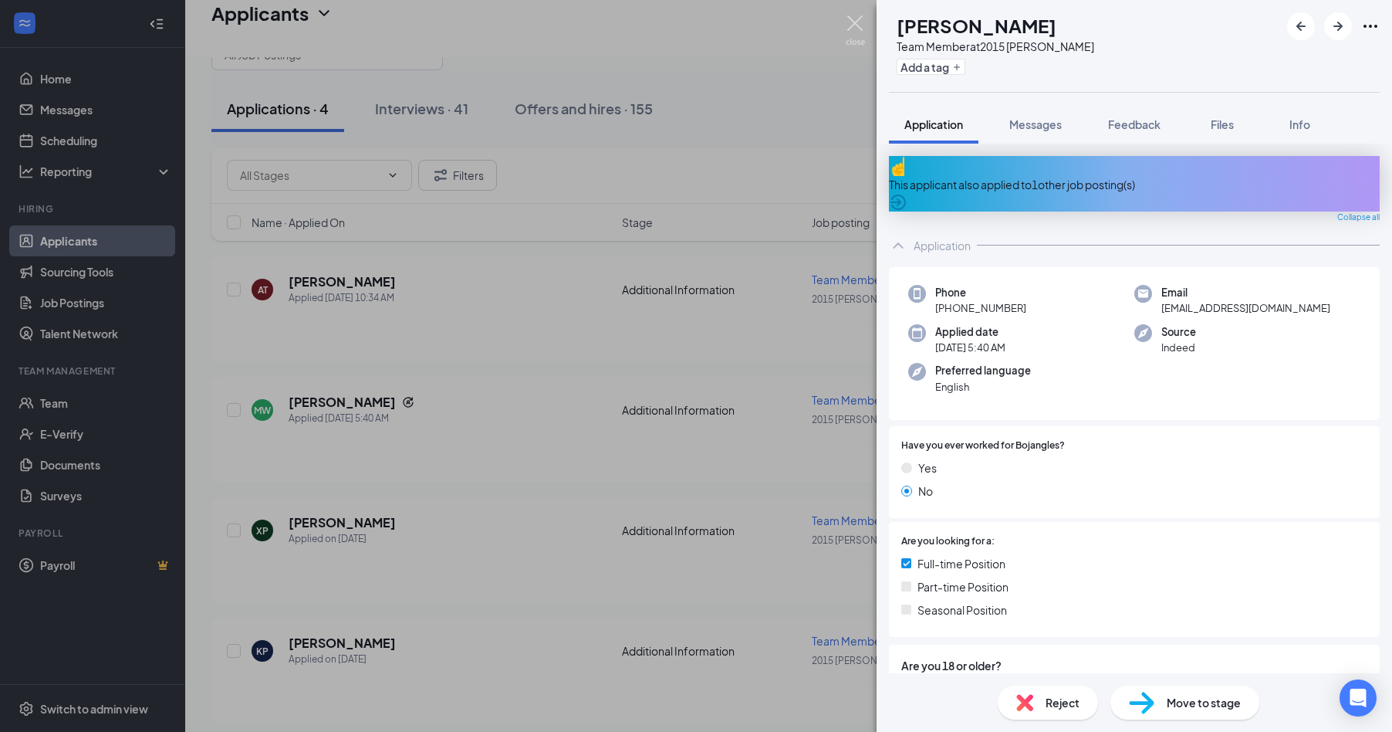
click at [855, 24] on img at bounding box center [855, 30] width 19 height 30
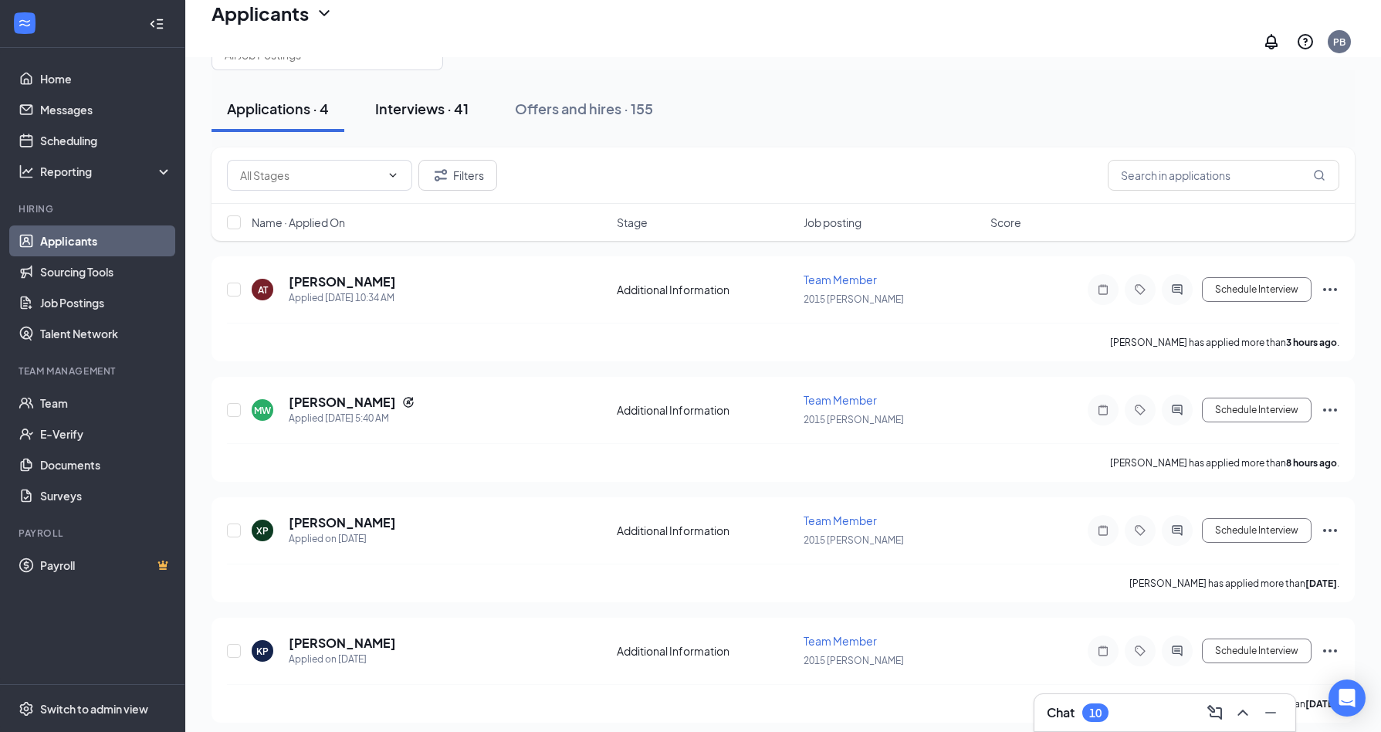
click at [451, 100] on div "Interviews · 41" at bounding box center [421, 108] width 93 height 19
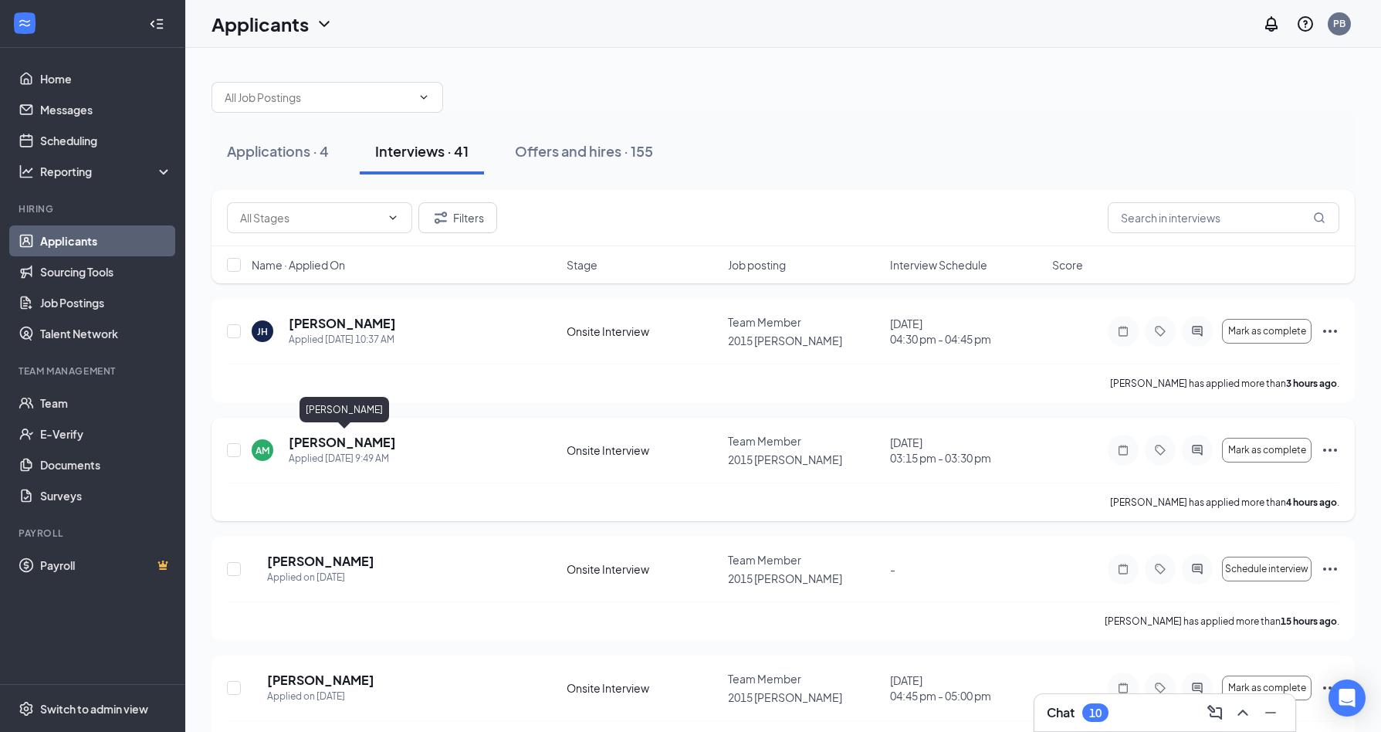
click at [332, 442] on h5 "[PERSON_NAME]" at bounding box center [342, 442] width 107 height 17
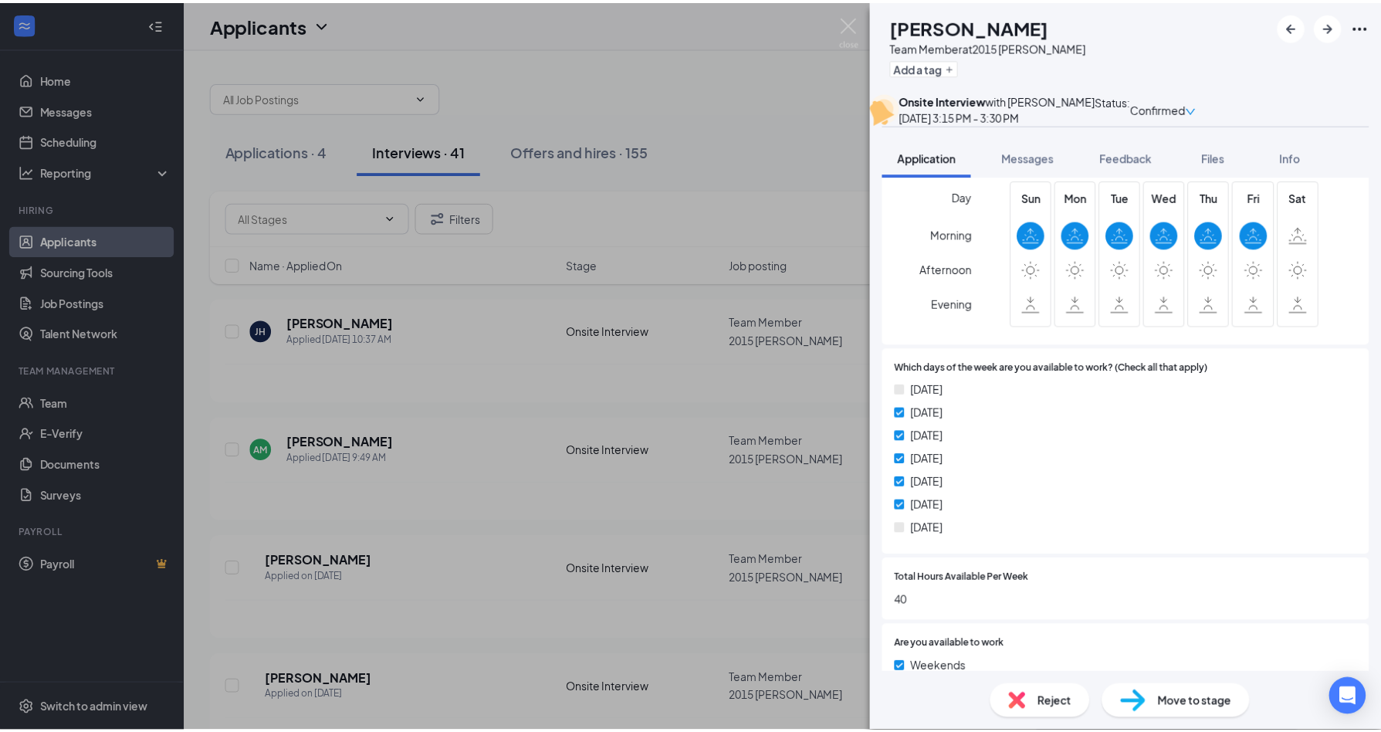
scroll to position [695, 0]
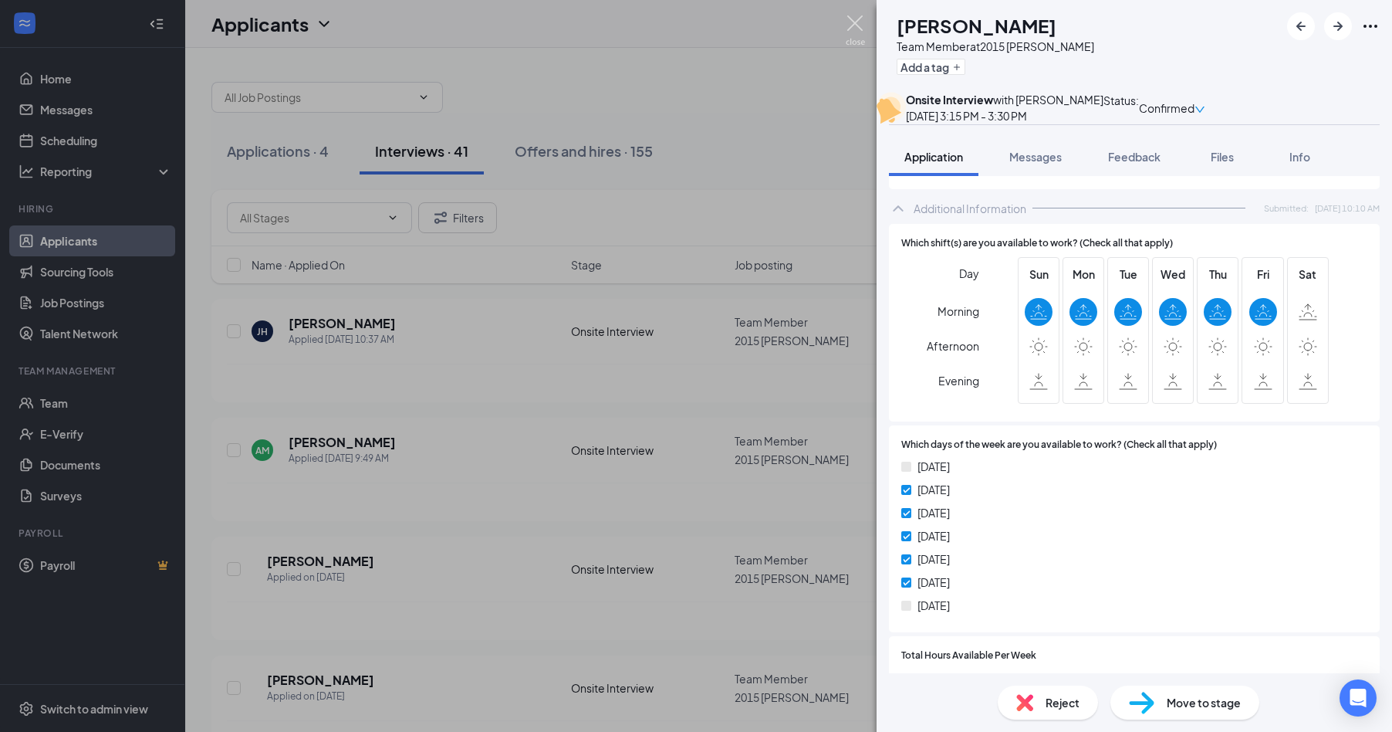
click at [853, 27] on img at bounding box center [855, 30] width 19 height 30
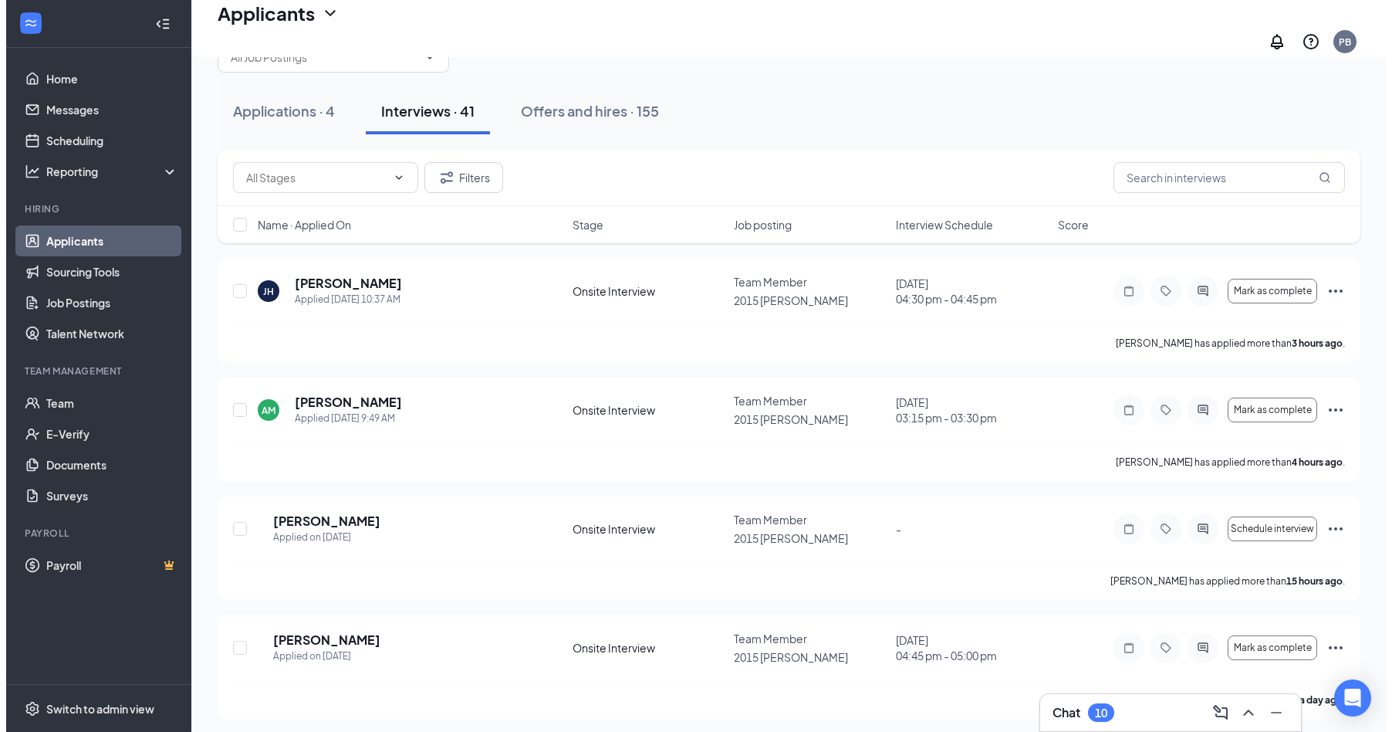
scroll to position [77, 0]
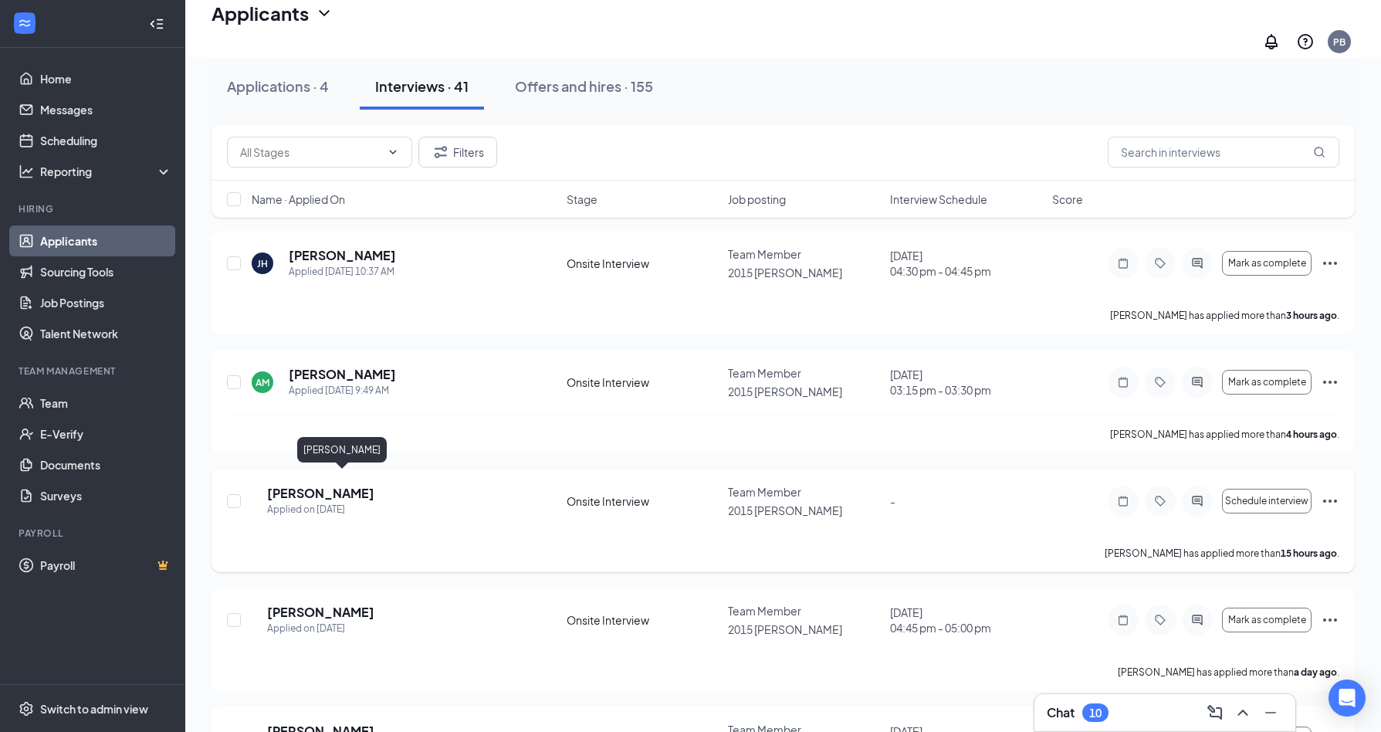
click at [333, 485] on h5 "[PERSON_NAME]" at bounding box center [320, 493] width 107 height 17
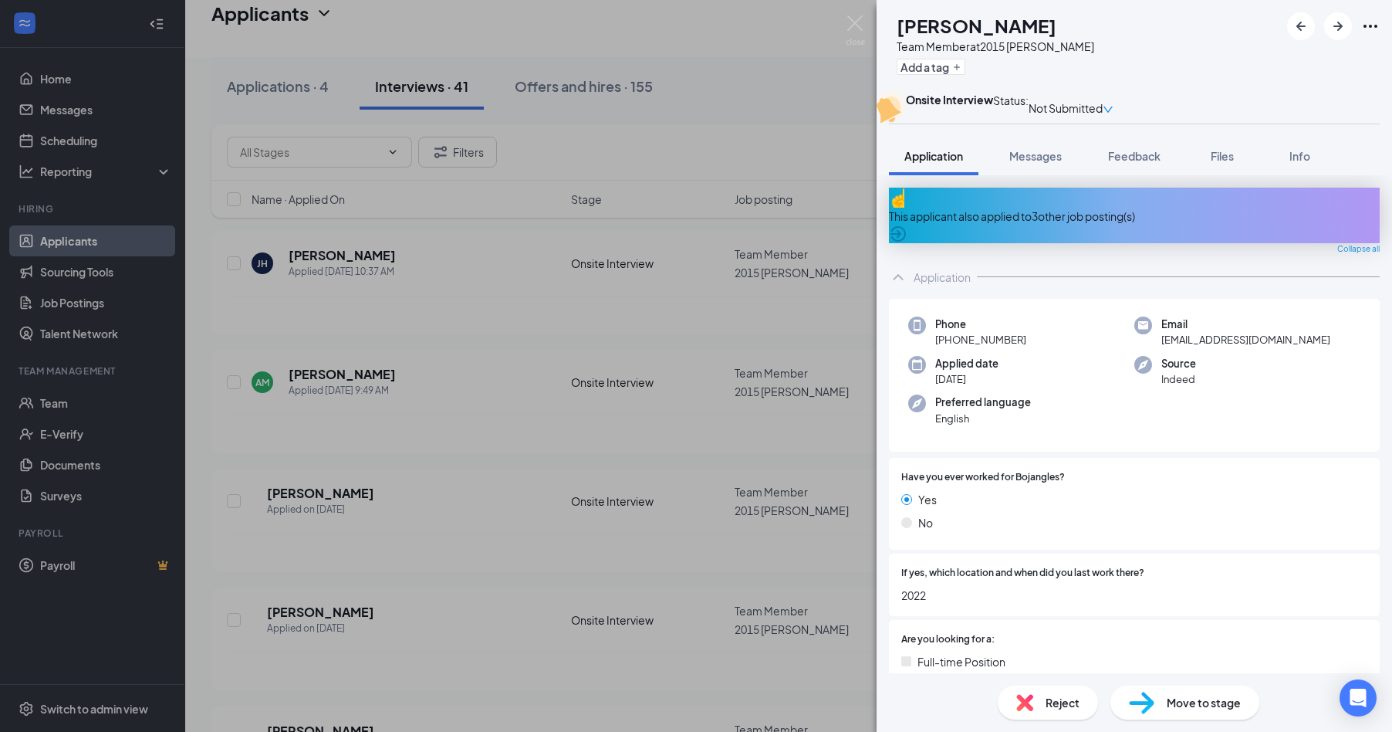
click at [1041, 698] on div "Reject" at bounding box center [1048, 702] width 100 height 34
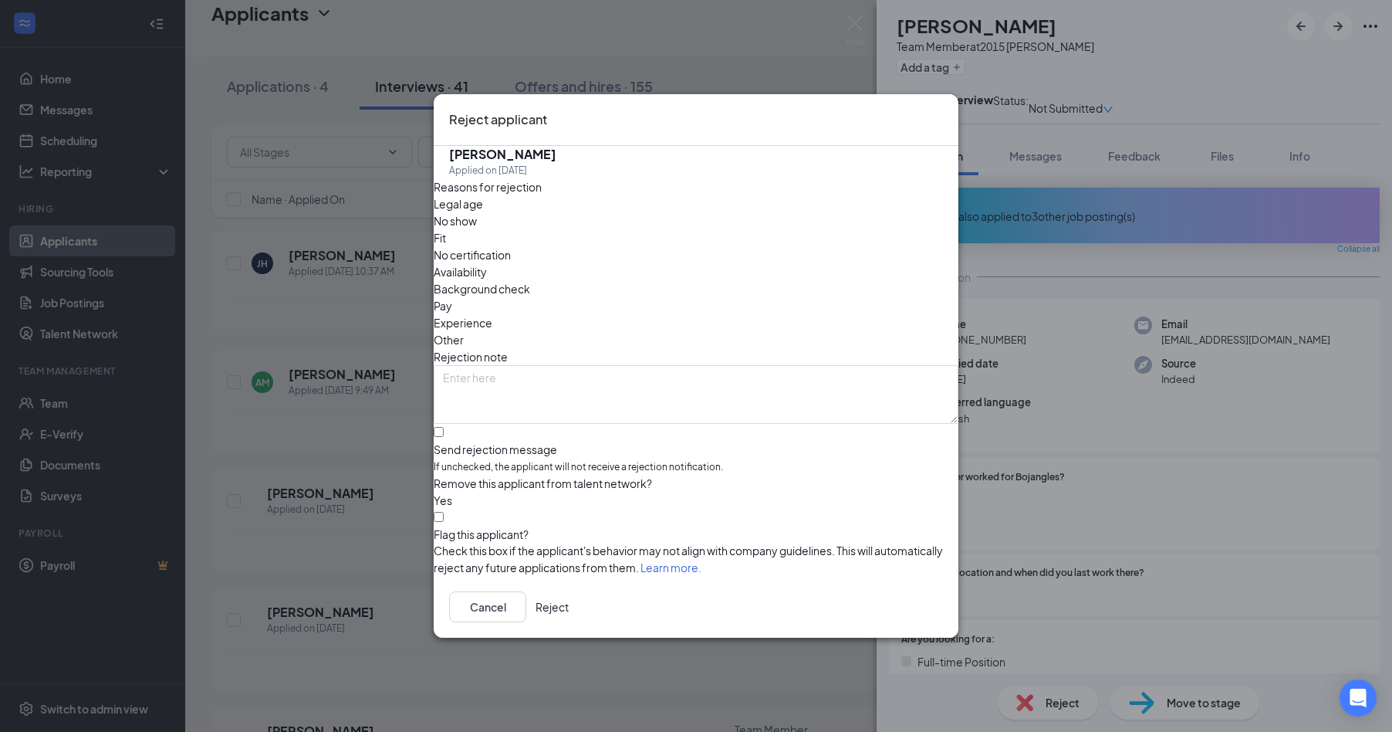
click at [569, 610] on button "Reject" at bounding box center [552, 606] width 33 height 31
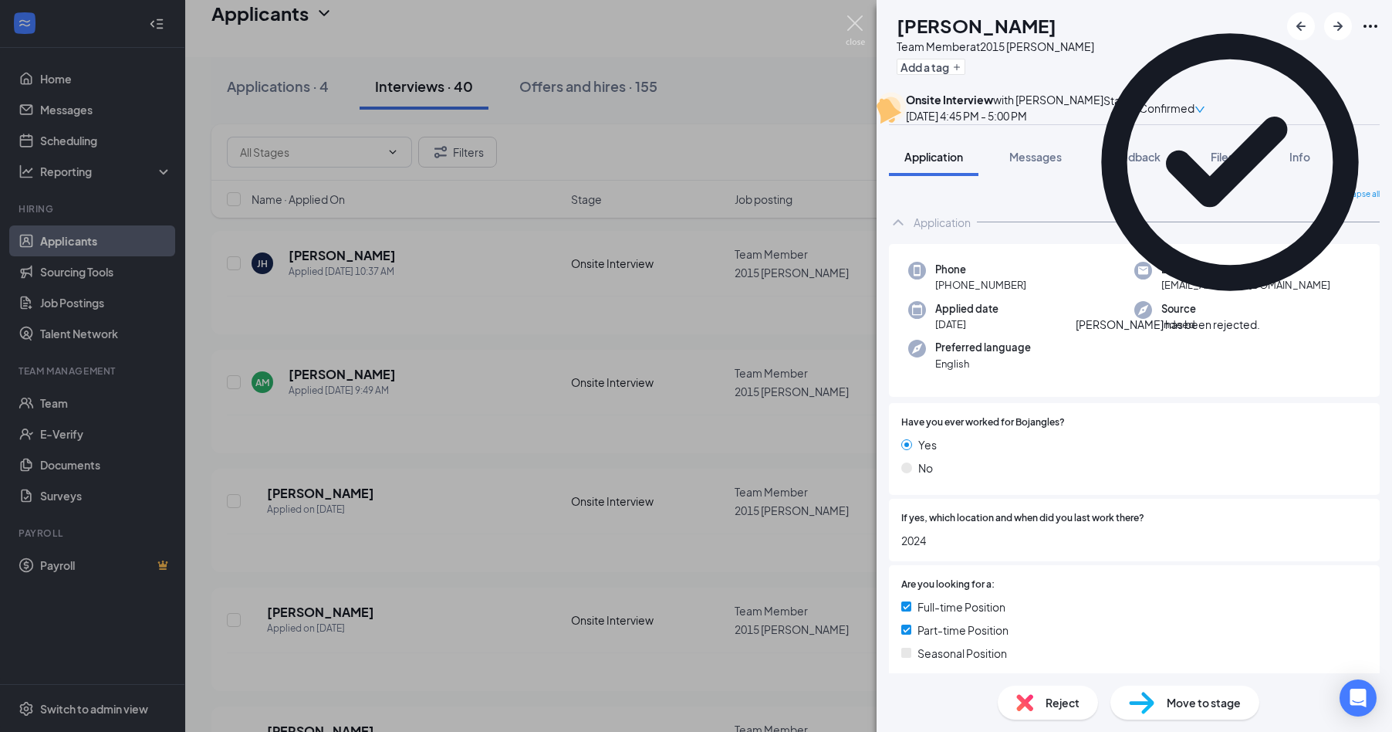
click at [855, 29] on img at bounding box center [855, 30] width 19 height 30
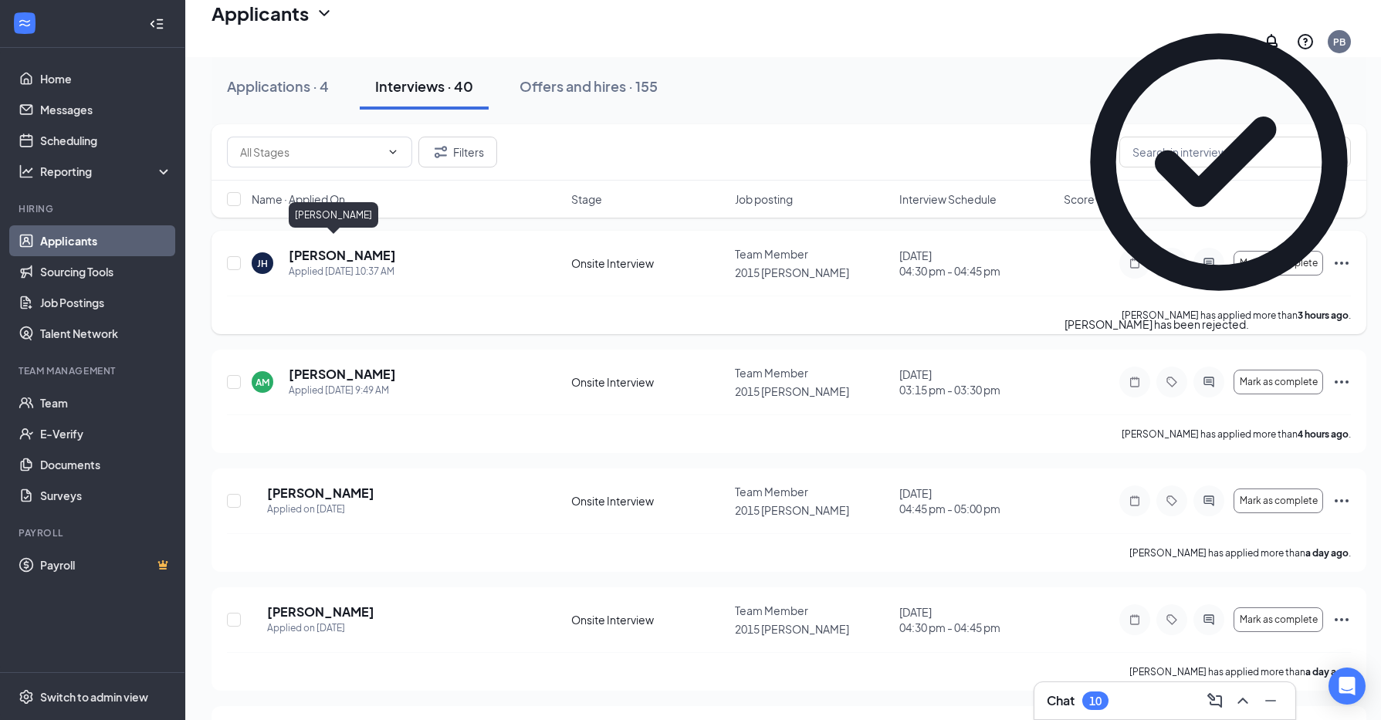
click at [307, 252] on h5 "[PERSON_NAME]" at bounding box center [342, 255] width 107 height 17
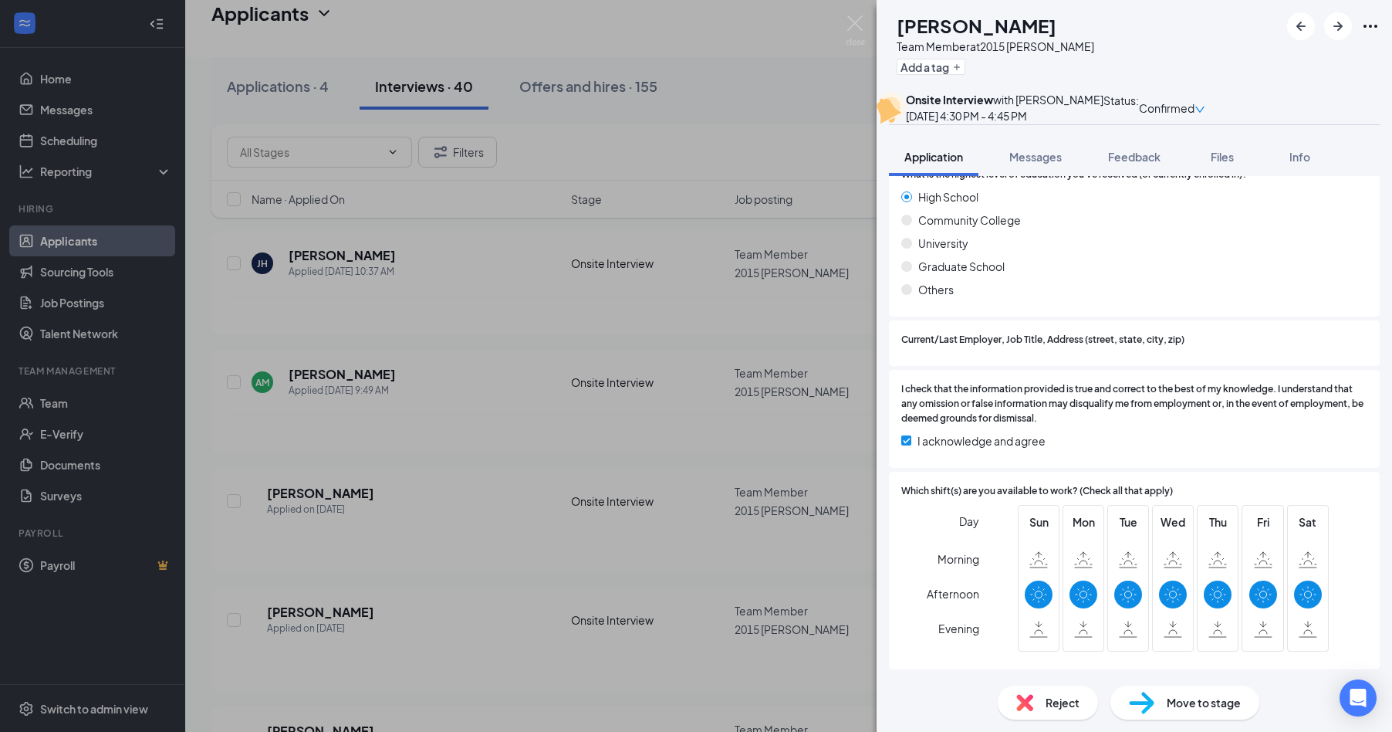
scroll to position [1149, 0]
click at [864, 31] on img at bounding box center [855, 30] width 19 height 30
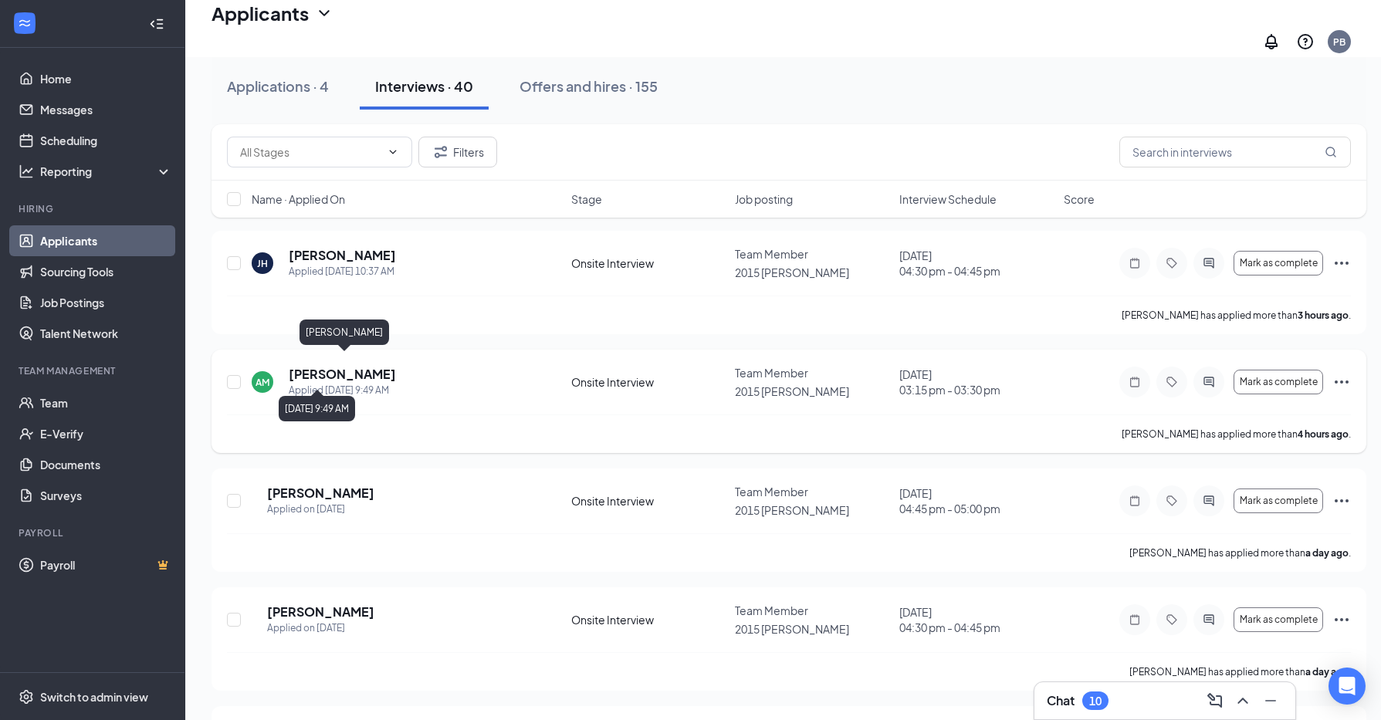
click at [356, 366] on h5 "[PERSON_NAME]" at bounding box center [342, 374] width 107 height 17
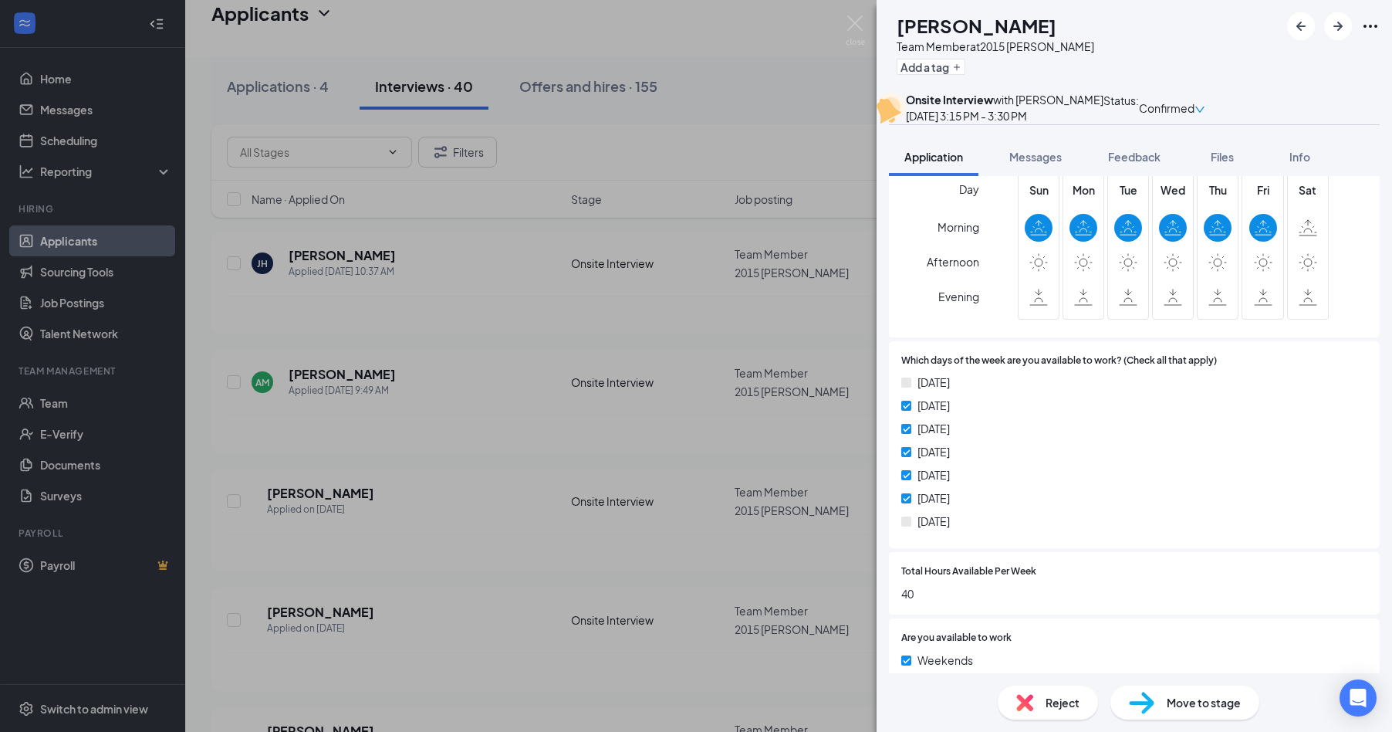
scroll to position [695, 0]
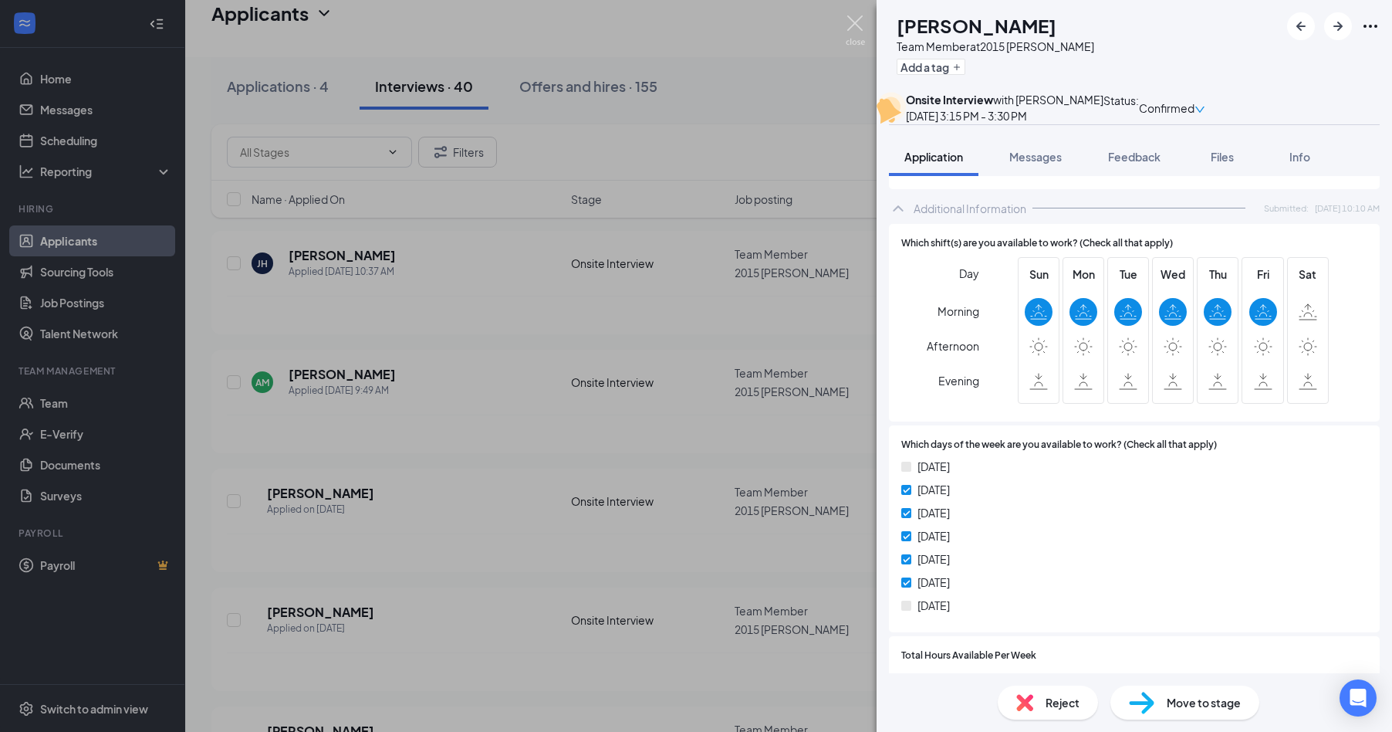
click at [853, 25] on img at bounding box center [855, 30] width 19 height 30
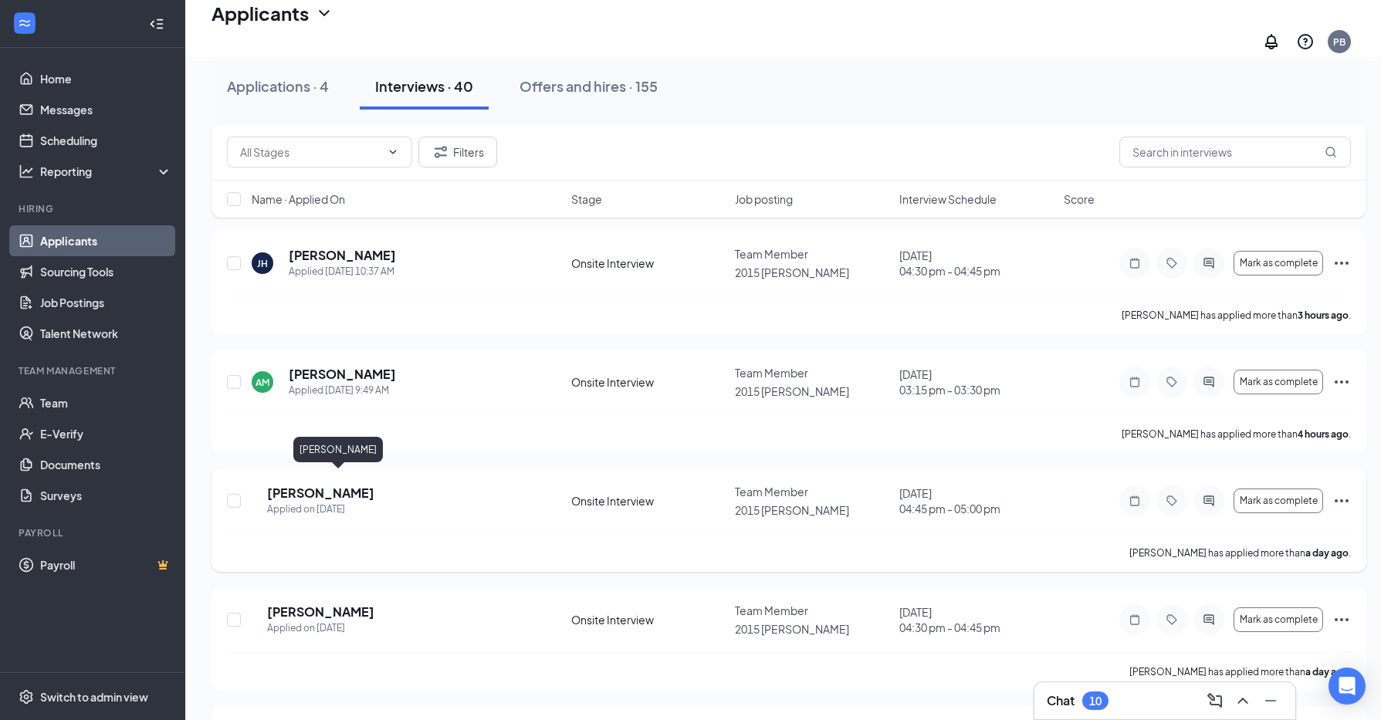
click at [335, 485] on h5 "[PERSON_NAME]" at bounding box center [320, 493] width 107 height 17
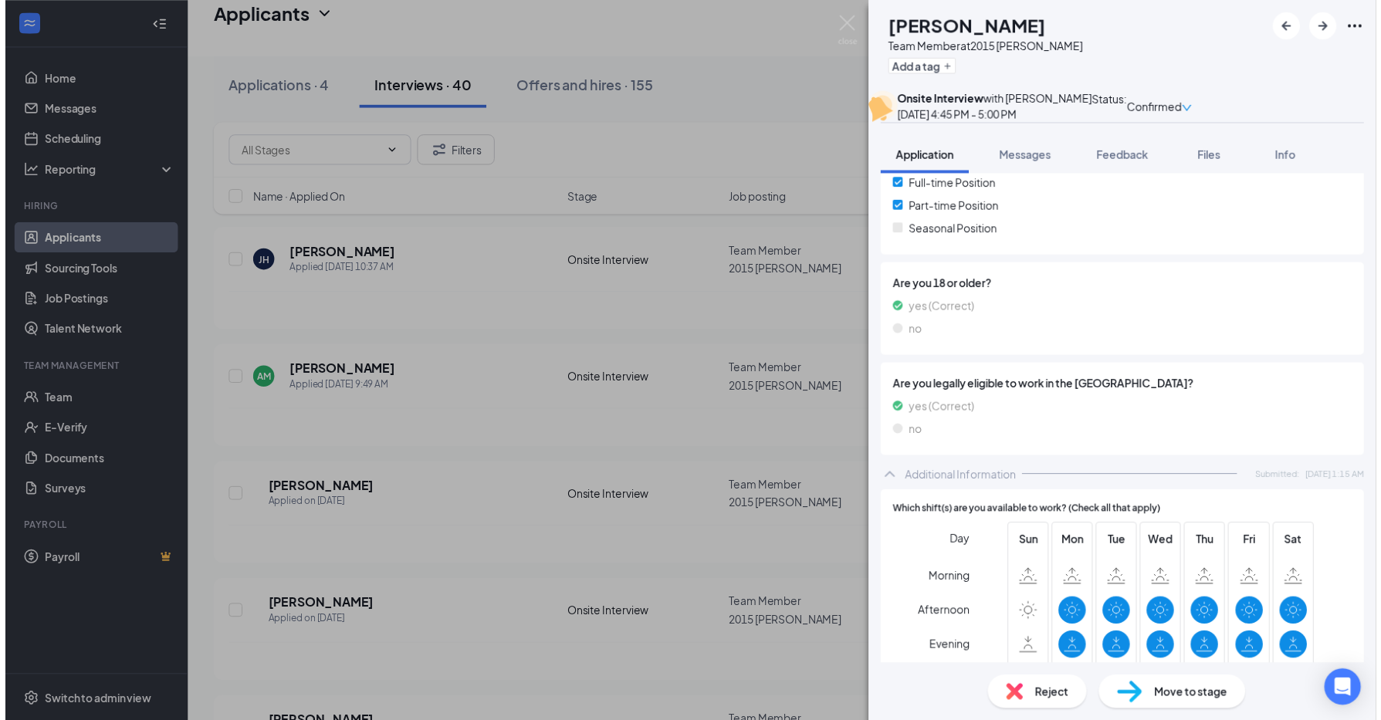
scroll to position [617, 0]
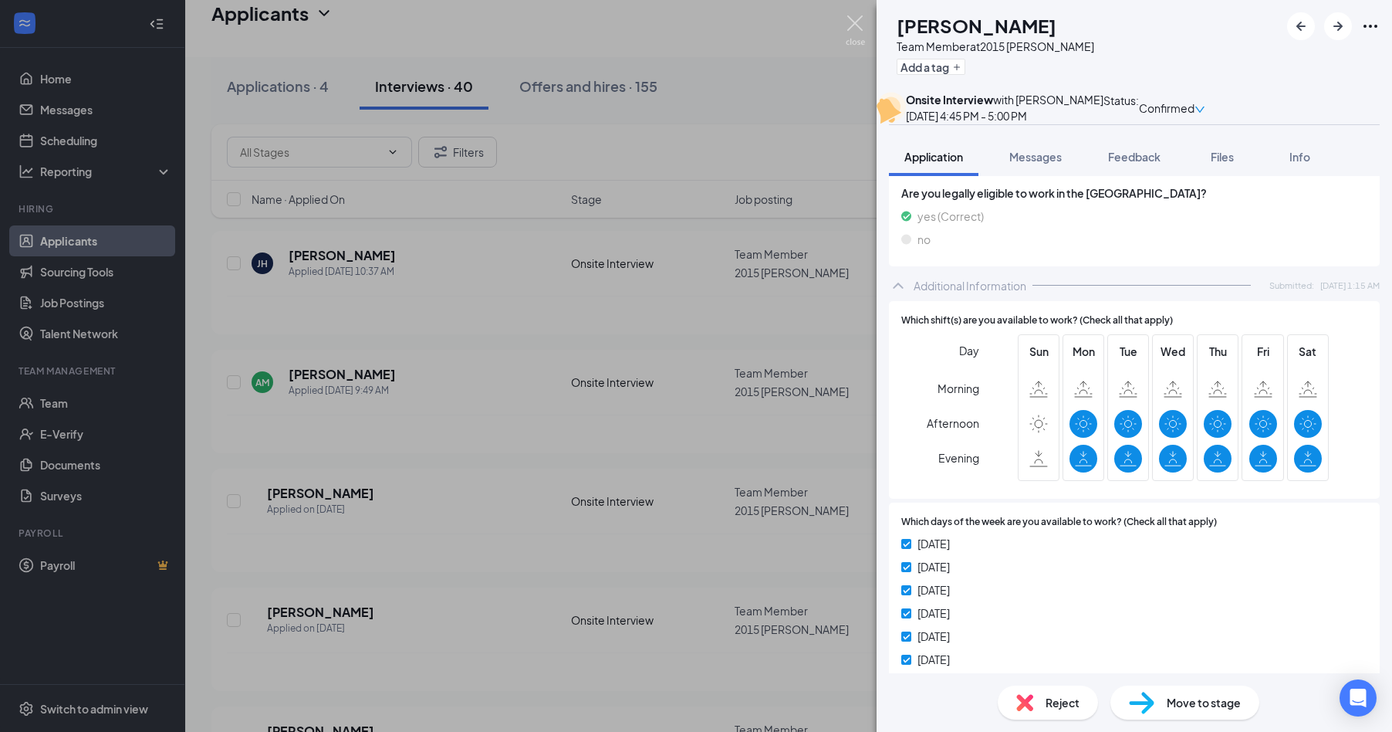
click at [854, 25] on img at bounding box center [855, 30] width 19 height 30
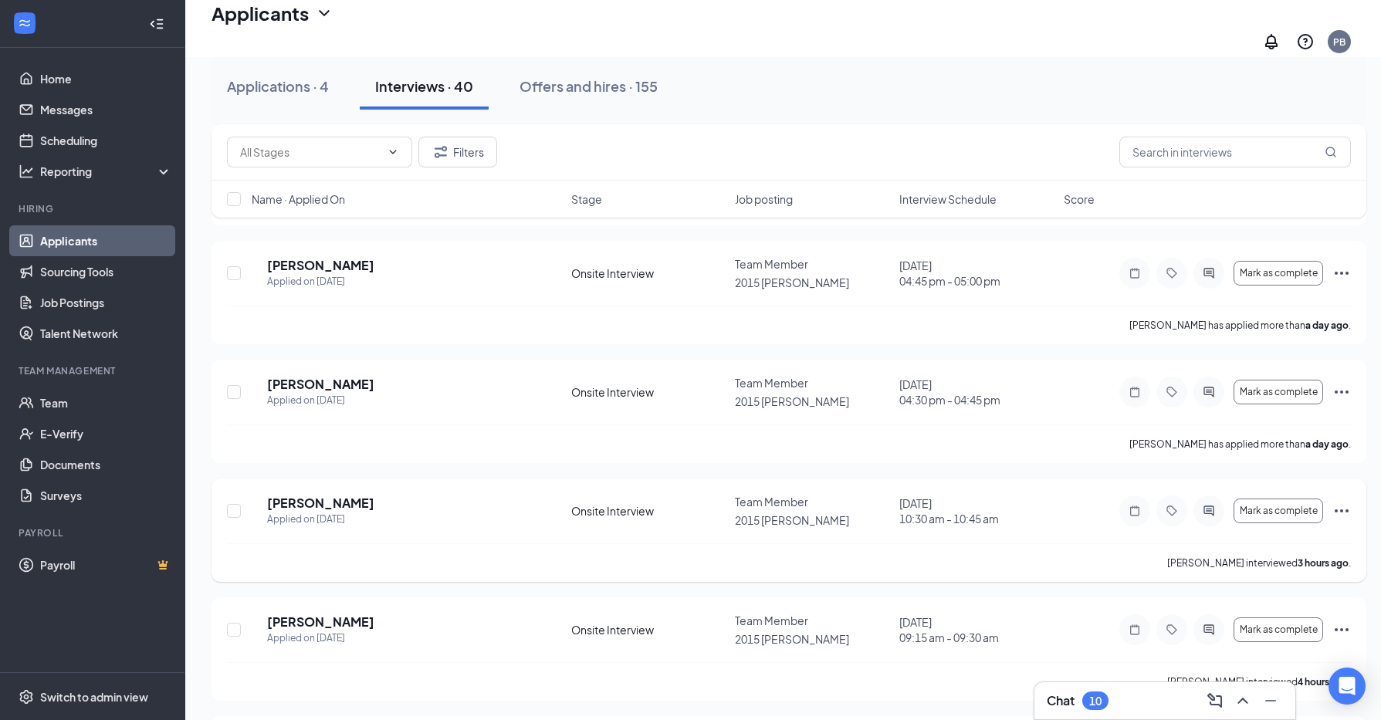
scroll to position [309, 0]
